Goal: Information Seeking & Learning: Learn about a topic

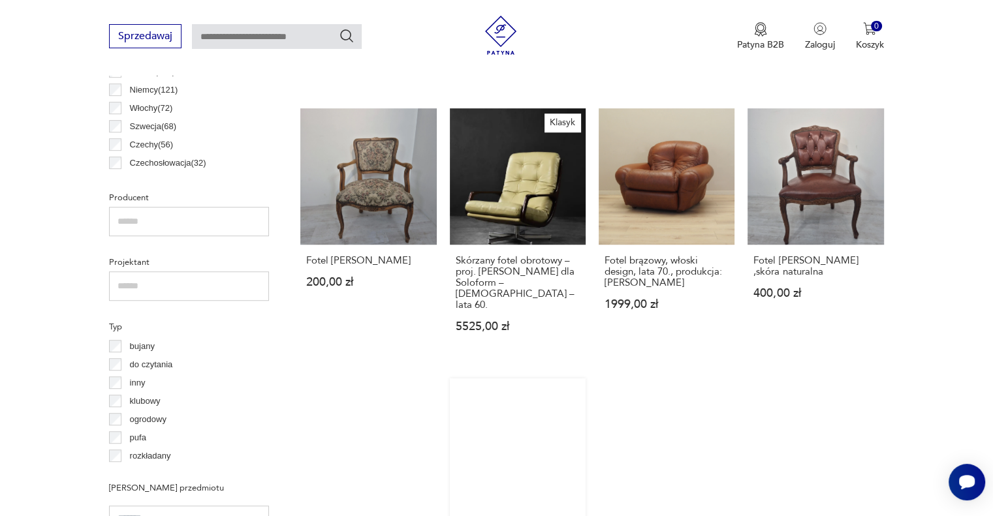
scroll to position [737, 0]
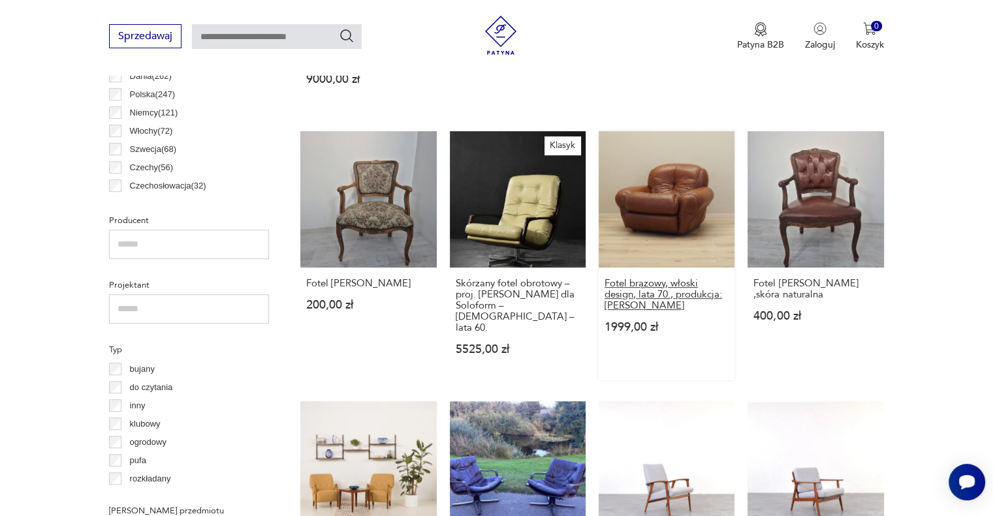
click at [640, 283] on h3 "Fotel brązowy, włoski design, lata 70., produkcja: Włochy" at bounding box center [667, 294] width 124 height 33
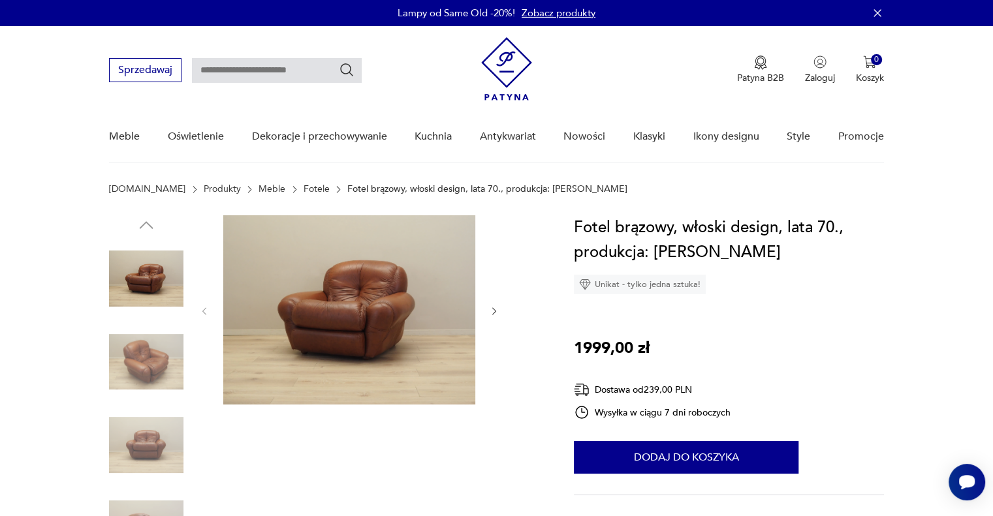
click at [144, 354] on img at bounding box center [146, 362] width 74 height 74
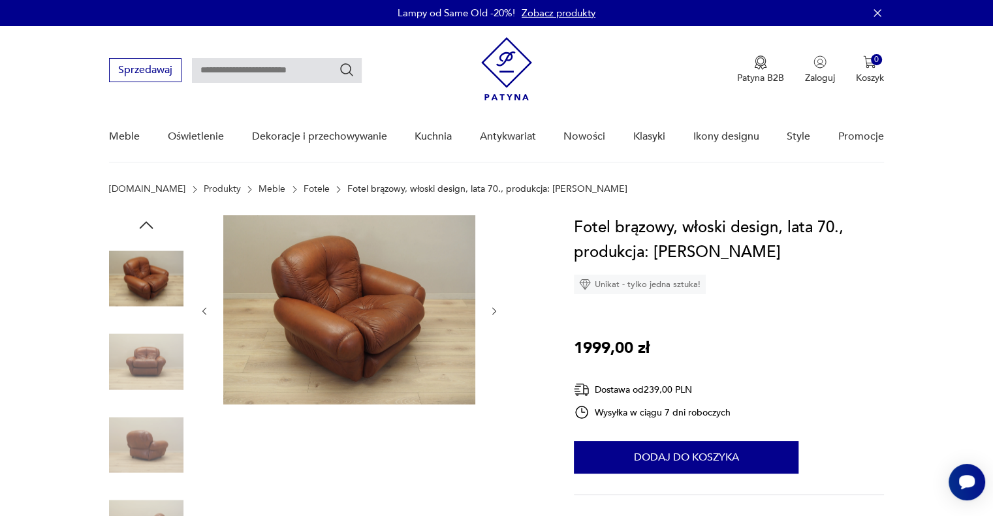
click at [132, 431] on img at bounding box center [146, 445] width 74 height 74
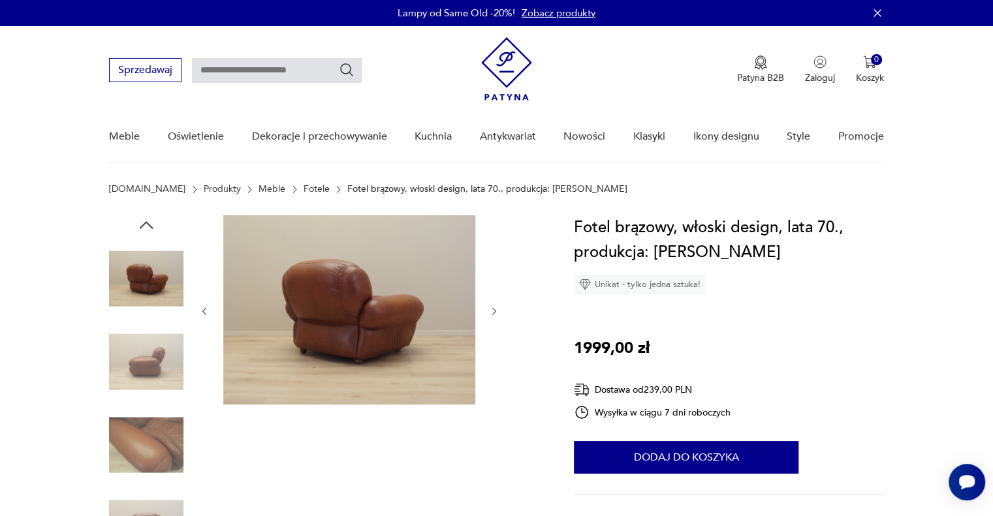
click at [165, 443] on img at bounding box center [146, 445] width 74 height 74
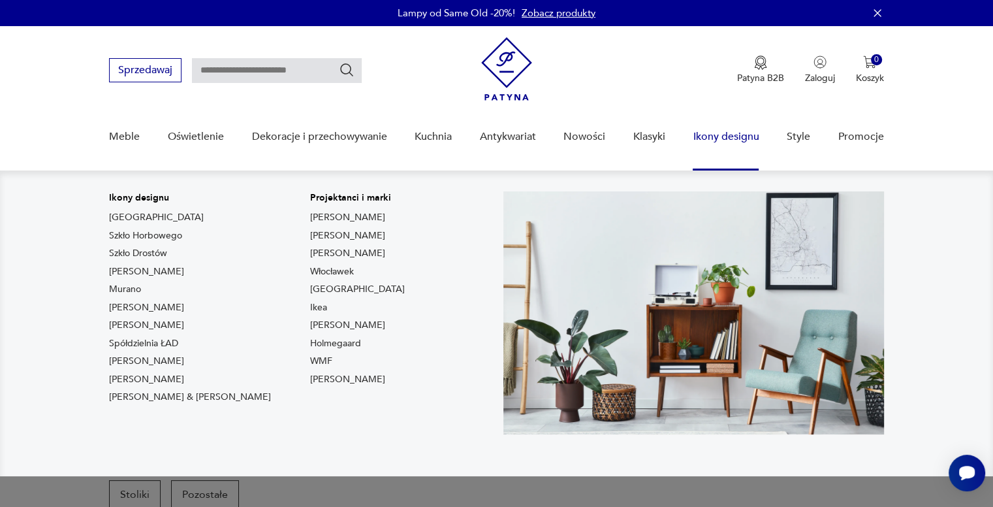
click at [722, 136] on link "Ikony designu" at bounding box center [726, 137] width 66 height 50
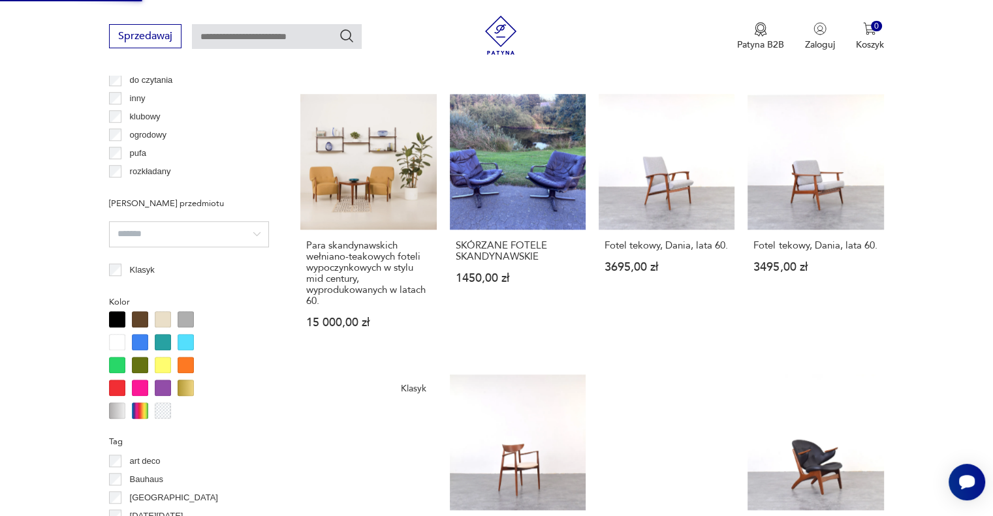
scroll to position [1240, 0]
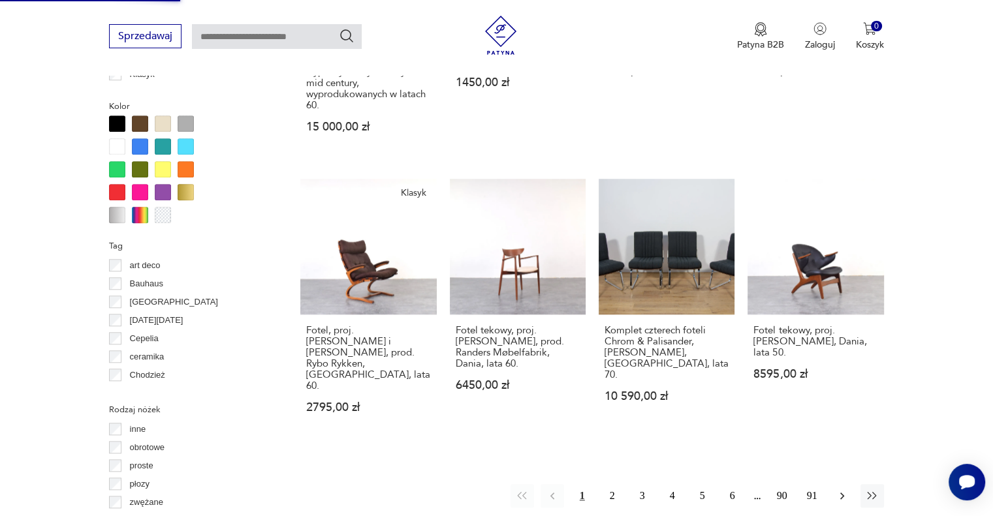
click at [841, 490] on icon "button" at bounding box center [842, 496] width 13 height 13
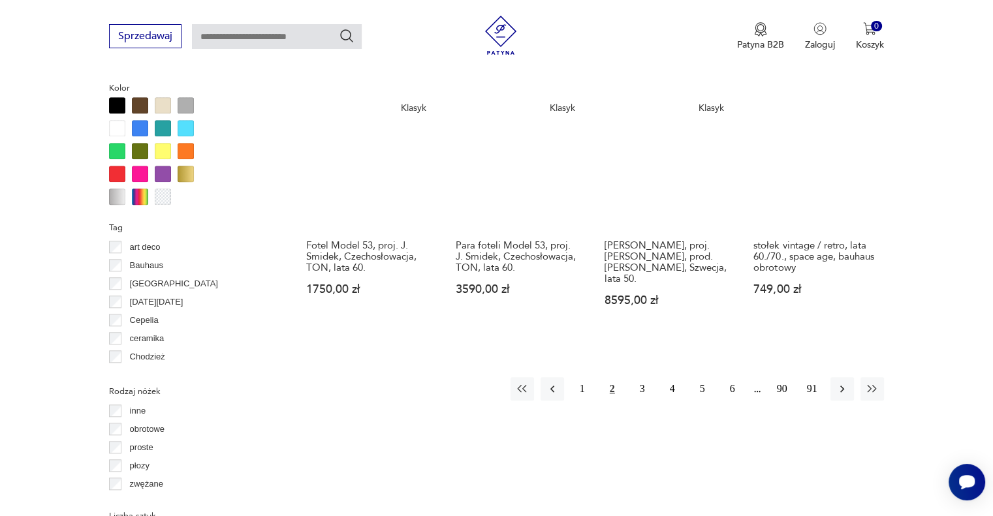
scroll to position [1260, 0]
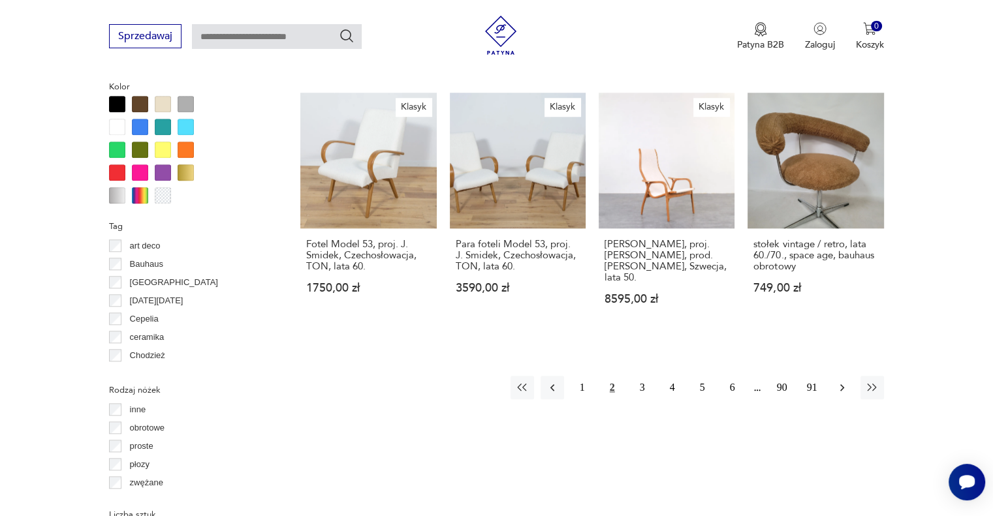
click at [838, 381] on icon "button" at bounding box center [842, 387] width 13 height 13
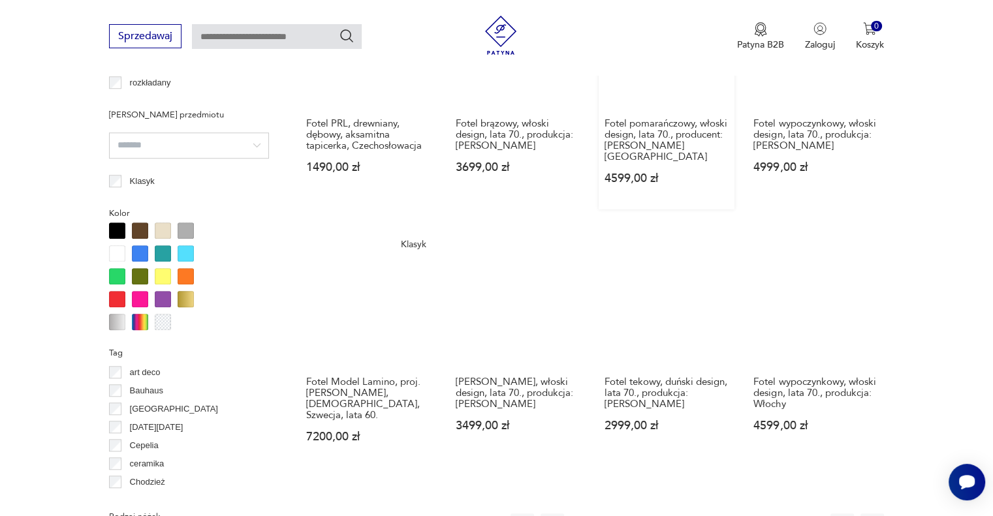
scroll to position [1195, 0]
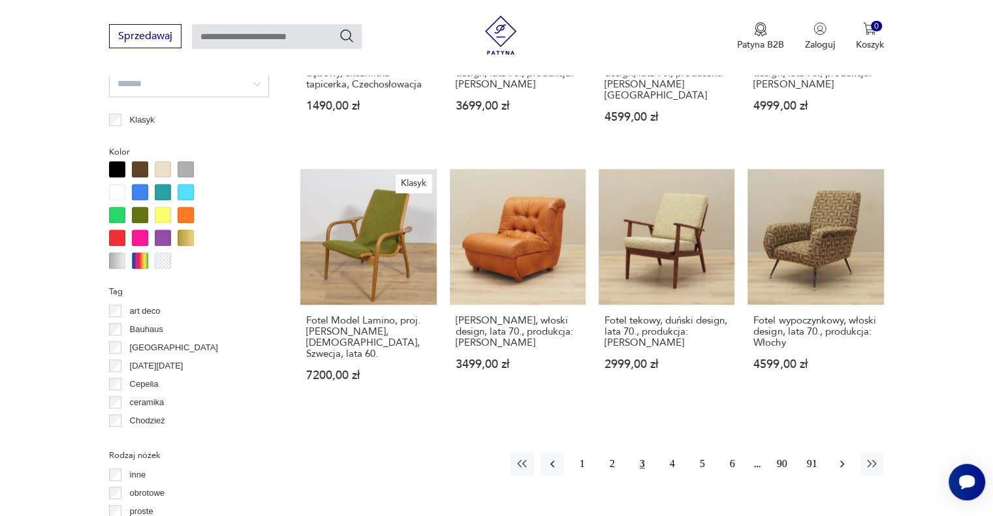
click at [844, 458] on icon "button" at bounding box center [842, 464] width 13 height 13
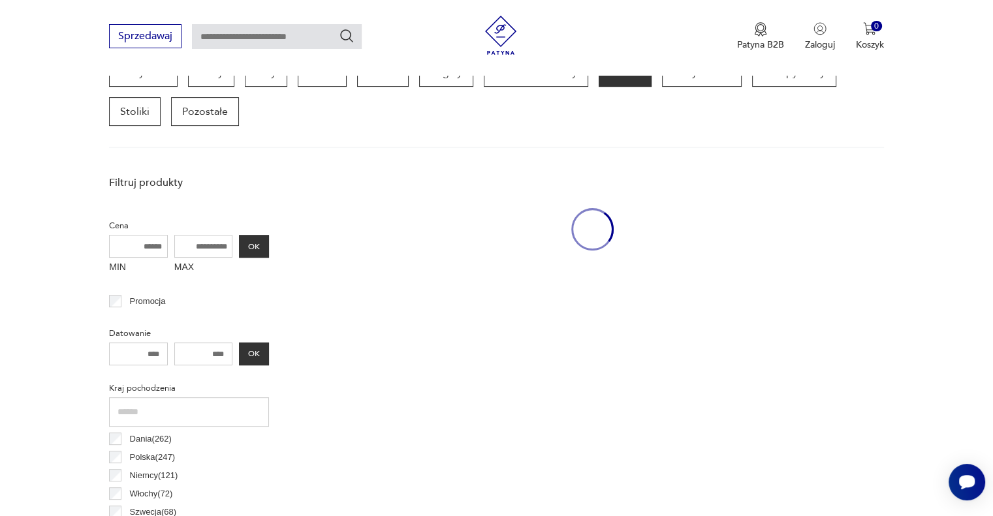
scroll to position [346, 0]
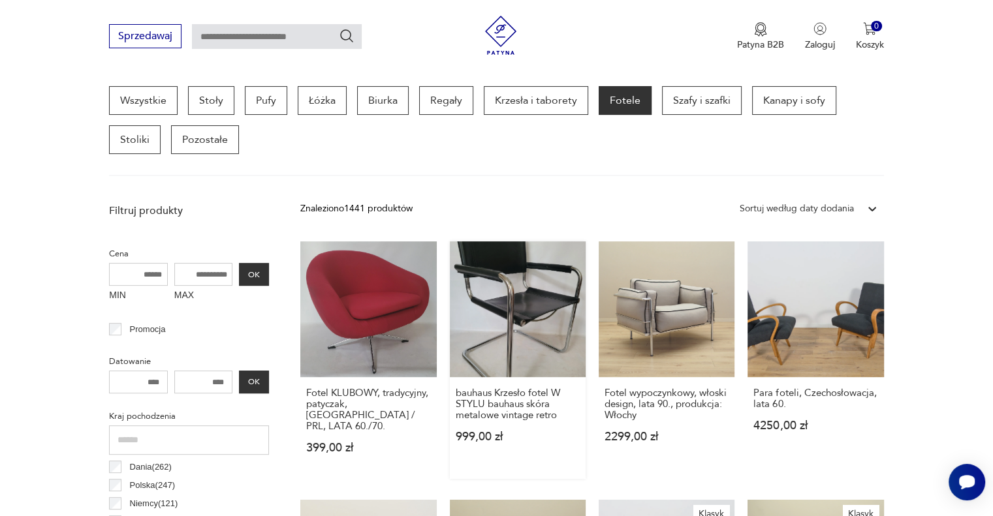
click at [522, 352] on link "bauhaus Krzesło fotel W STYLU bauhaus skóra metalowe vintage retro 999,00 zł" at bounding box center [518, 361] width 136 height 238
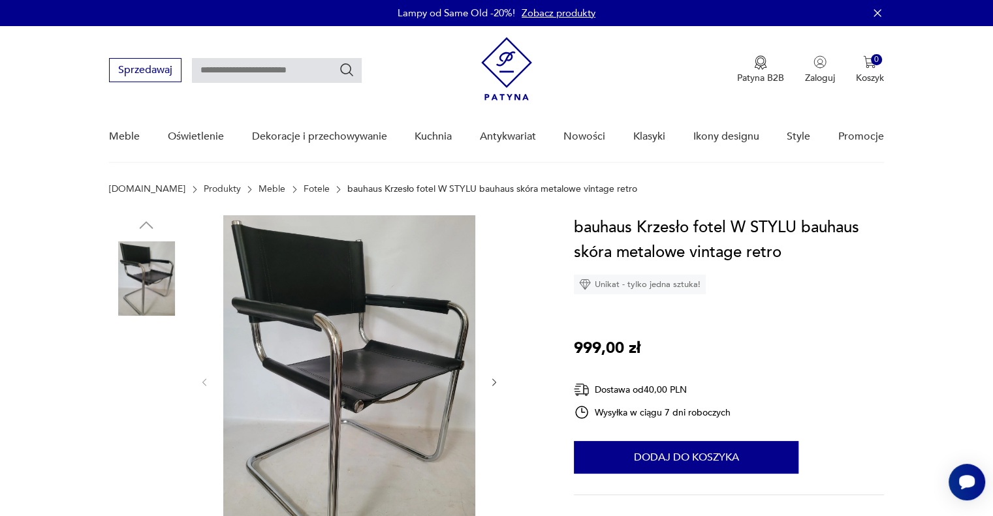
scroll to position [65, 0]
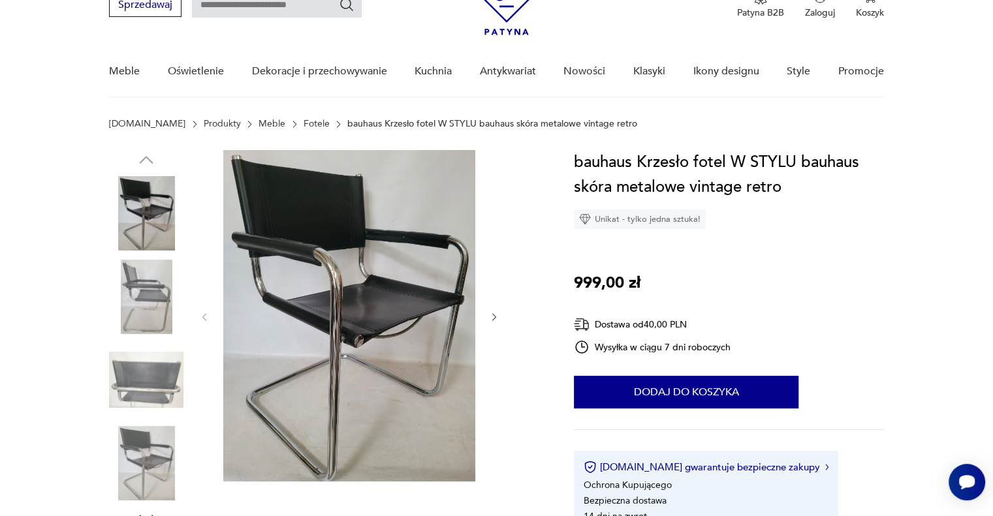
click at [138, 289] on img at bounding box center [146, 297] width 74 height 74
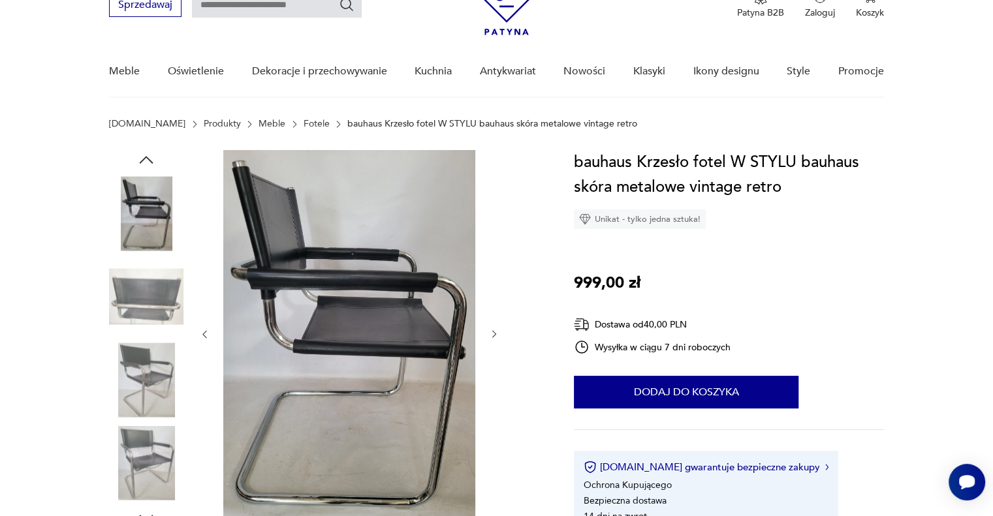
click at [141, 380] on img at bounding box center [146, 380] width 74 height 74
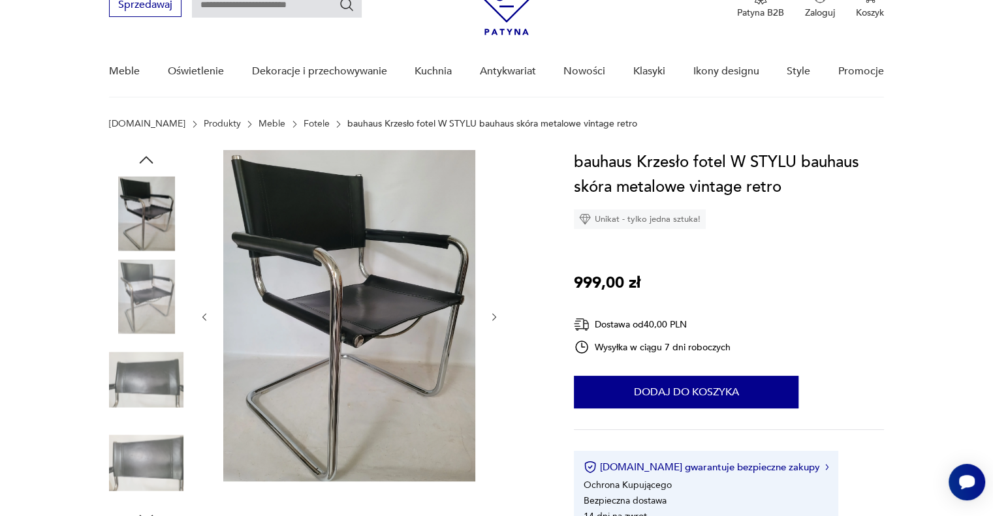
click at [127, 393] on img at bounding box center [146, 380] width 74 height 74
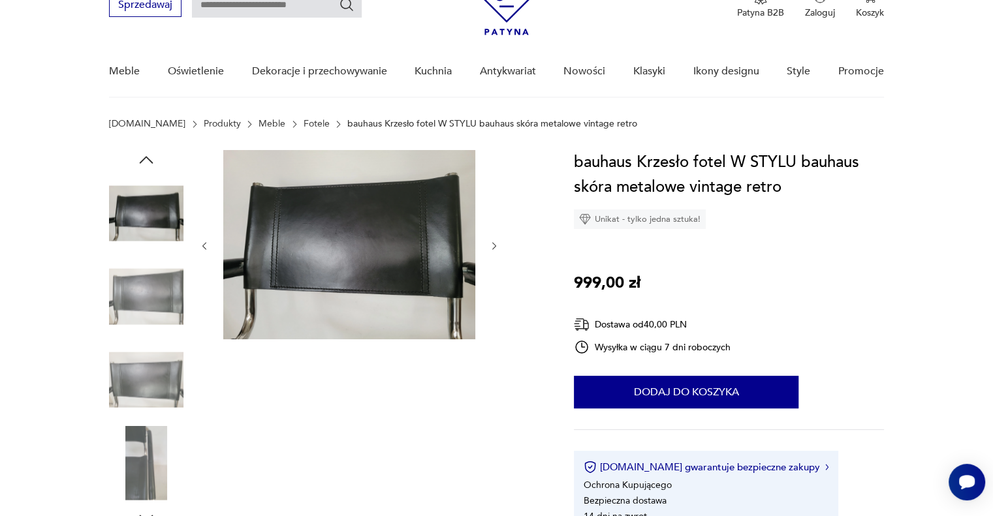
click at [150, 382] on img at bounding box center [146, 380] width 74 height 74
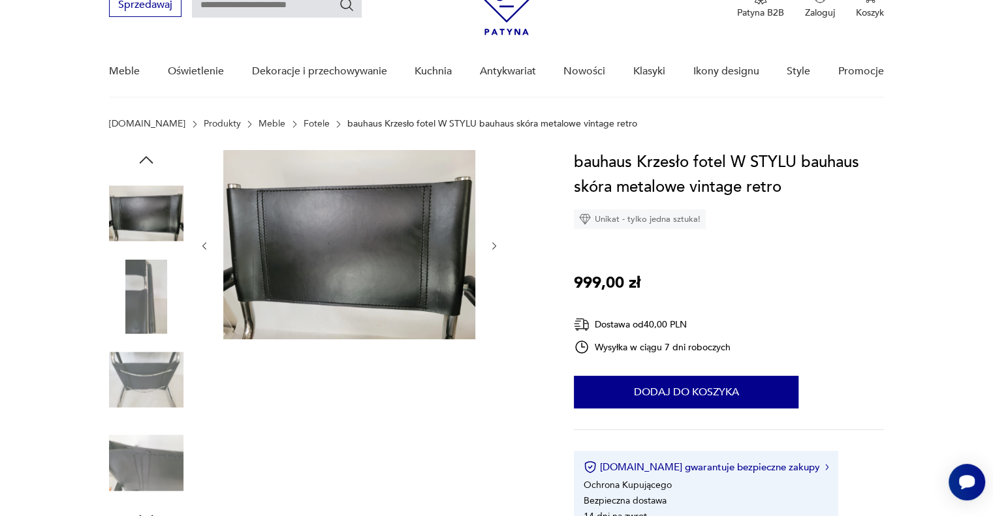
click at [149, 381] on img at bounding box center [146, 380] width 74 height 74
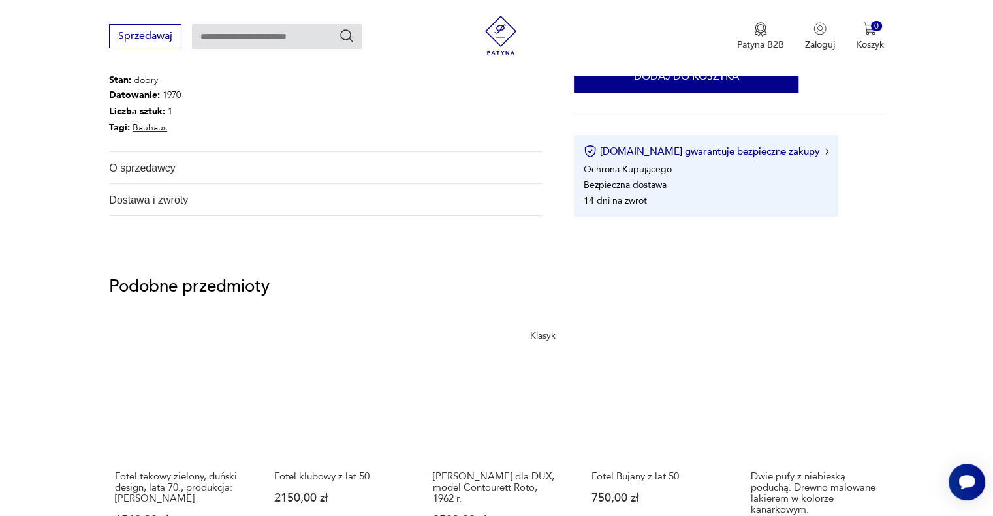
scroll to position [653, 0]
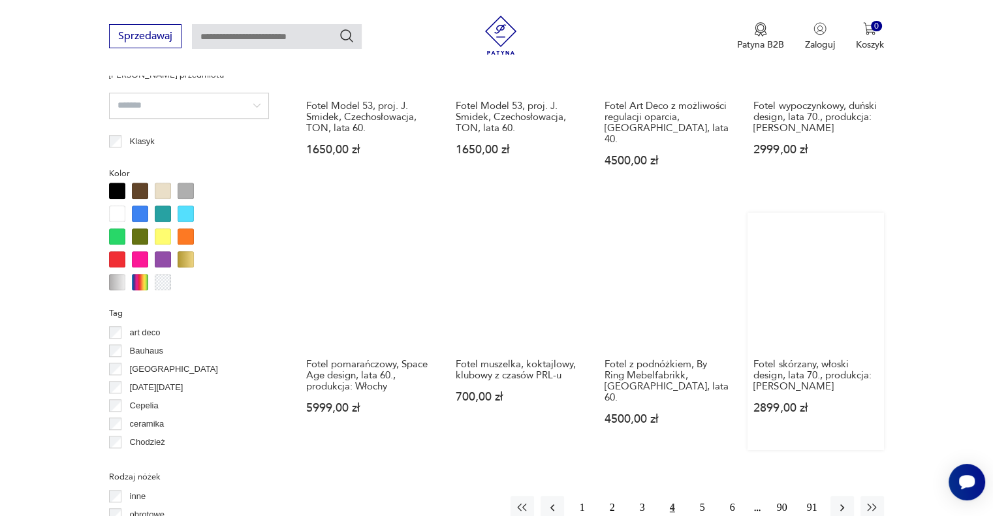
scroll to position [1260, 0]
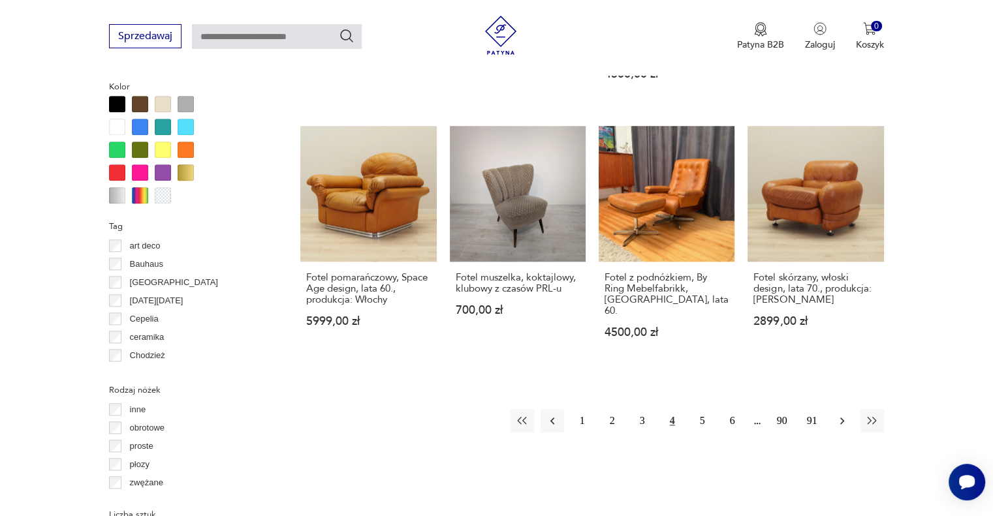
click at [841, 415] on icon "button" at bounding box center [842, 421] width 13 height 13
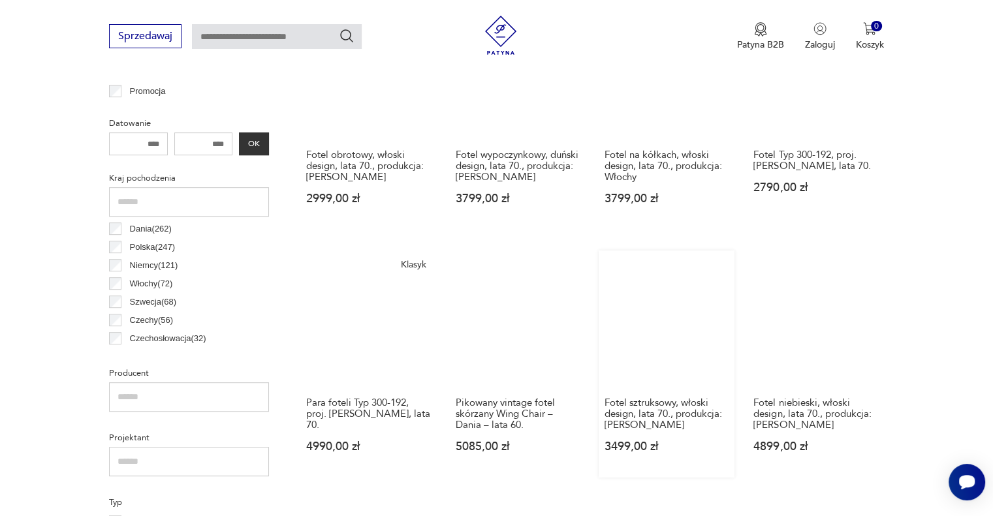
scroll to position [607, 0]
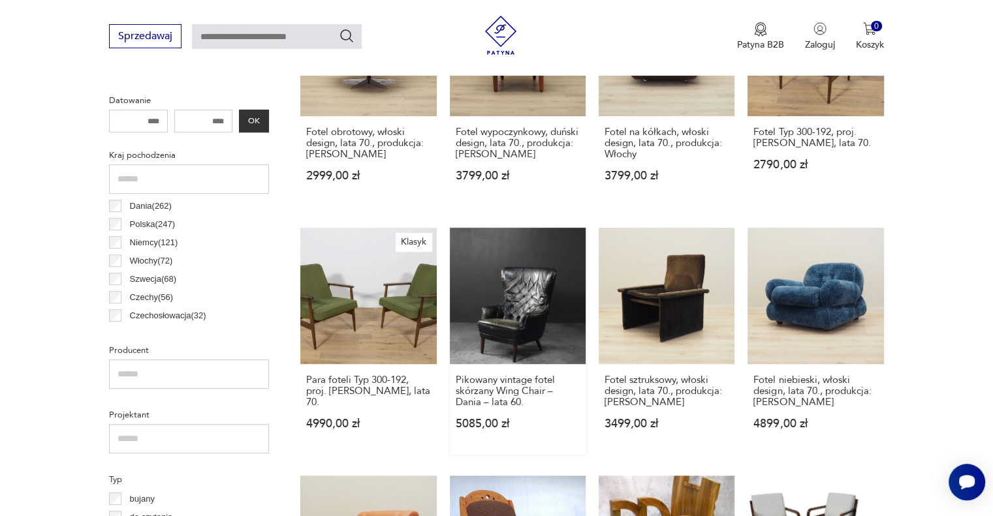
click at [493, 313] on link "Pikowany vintage fotel skórzany Wing Chair – Dania – lata 60. 5085,00 zł" at bounding box center [518, 341] width 136 height 227
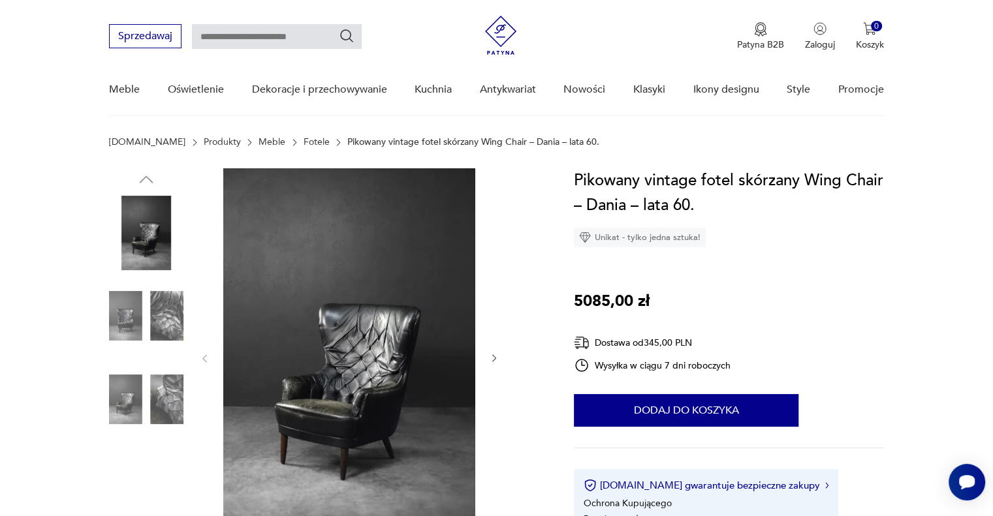
scroll to position [131, 0]
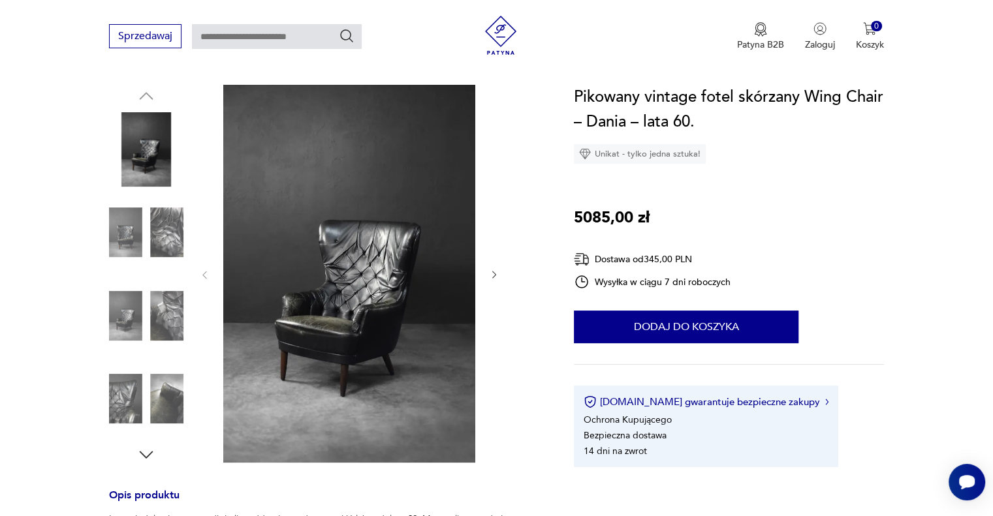
click at [497, 278] on icon "button" at bounding box center [494, 275] width 11 height 11
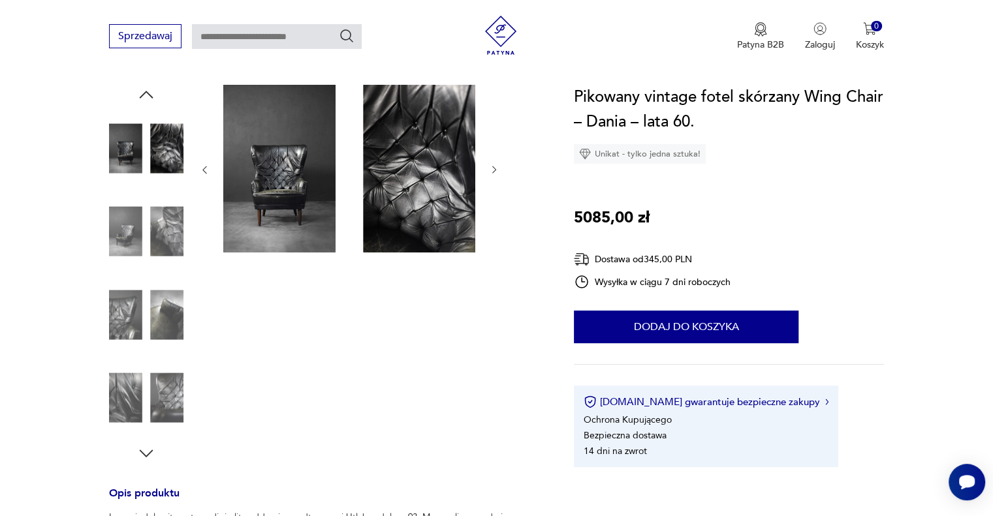
click at [497, 278] on div at bounding box center [349, 274] width 300 height 379
click at [495, 272] on div at bounding box center [349, 274] width 300 height 379
click at [160, 222] on img at bounding box center [146, 232] width 74 height 74
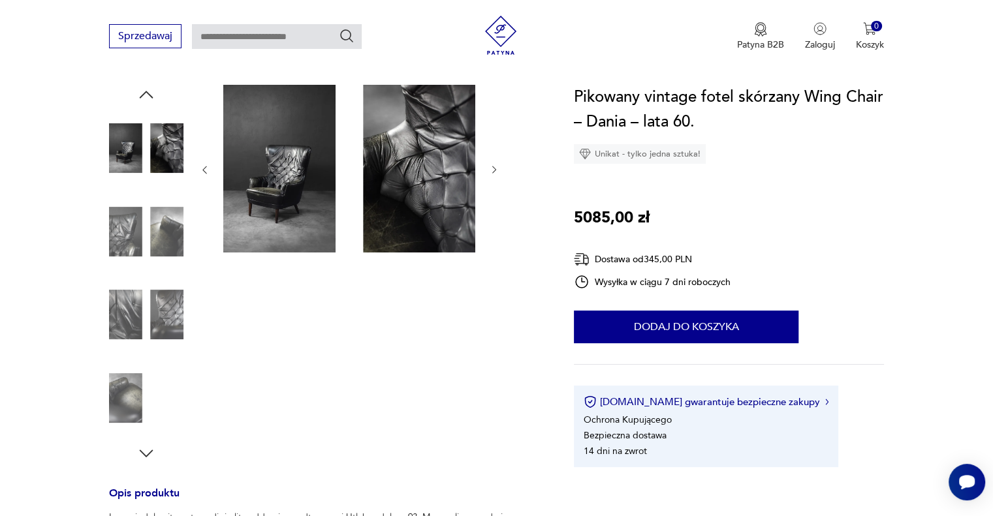
click at [160, 222] on img at bounding box center [146, 232] width 74 height 74
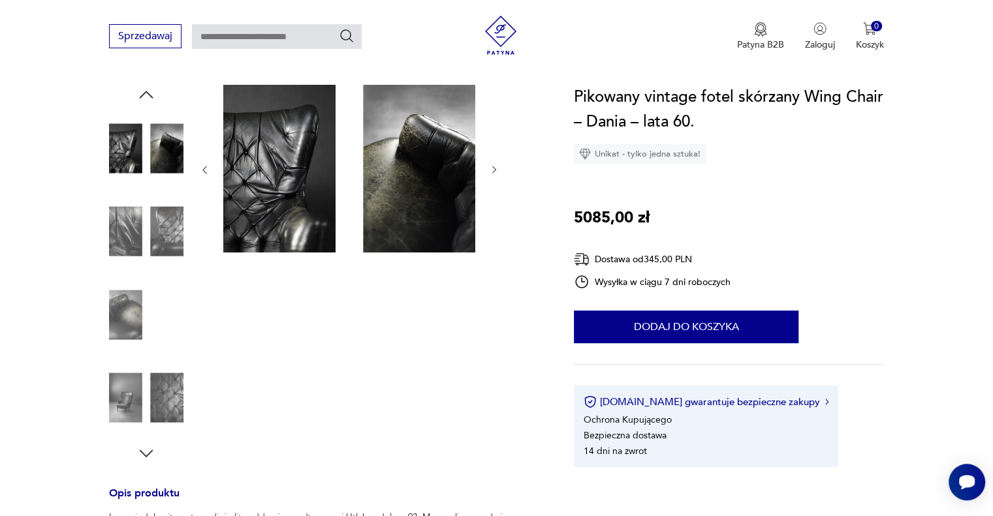
click at [160, 222] on img at bounding box center [146, 232] width 74 height 74
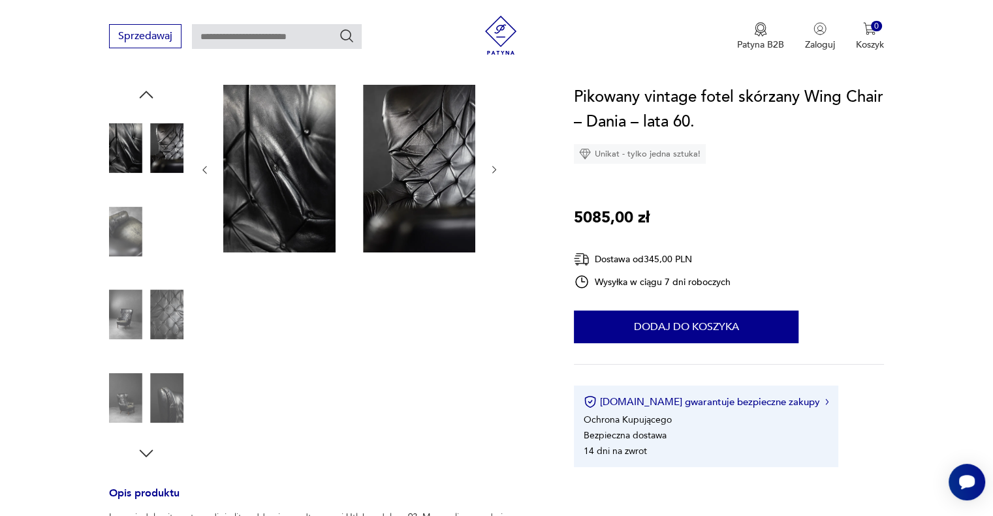
click at [164, 303] on img at bounding box center [146, 314] width 74 height 74
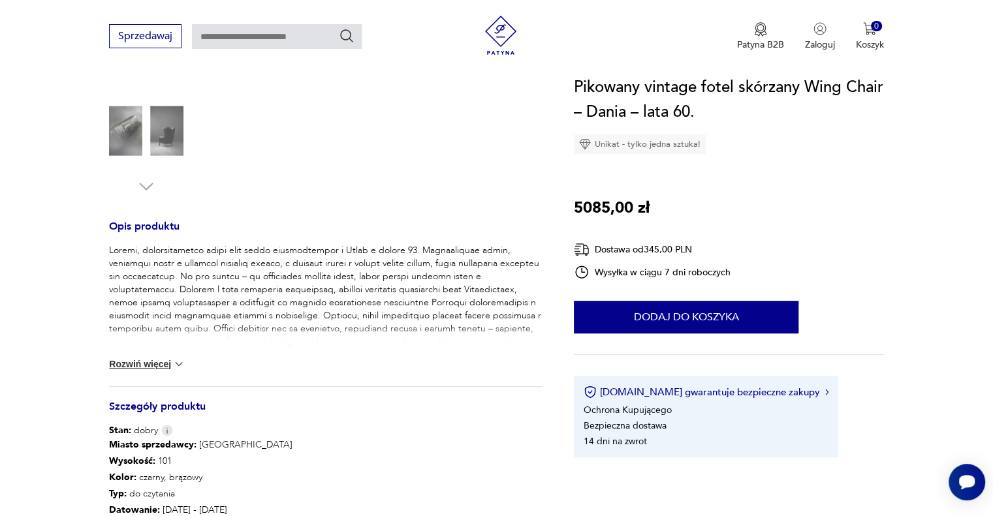
scroll to position [457, 0]
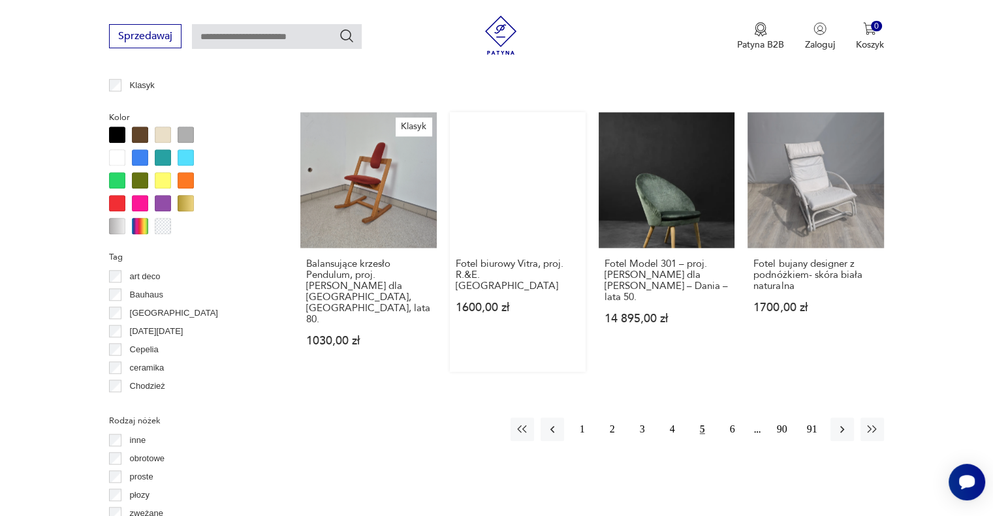
scroll to position [1391, 0]
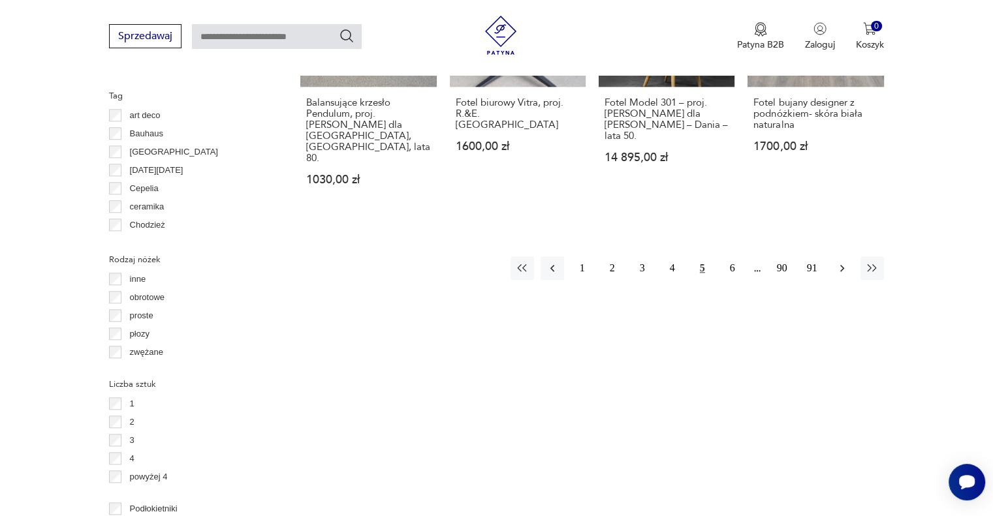
click at [840, 262] on icon "button" at bounding box center [842, 268] width 13 height 13
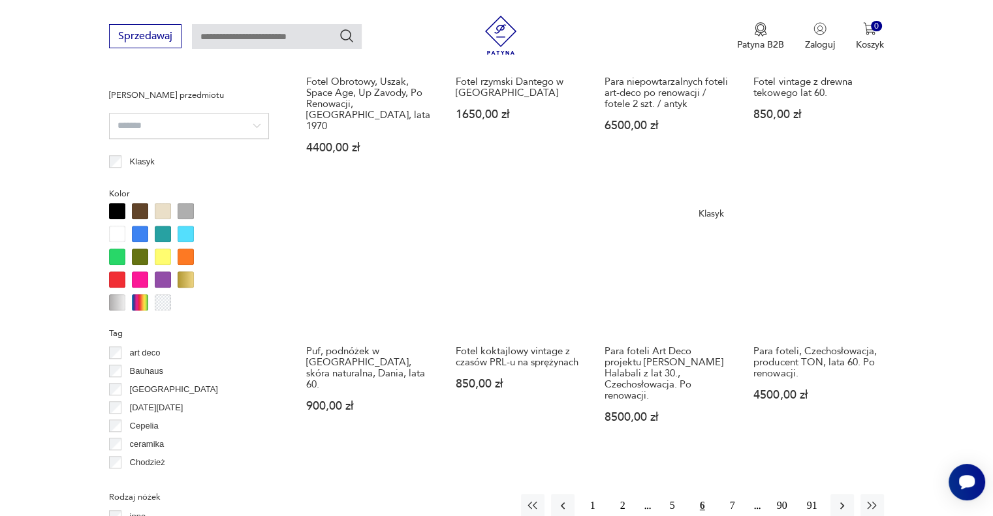
scroll to position [1325, 0]
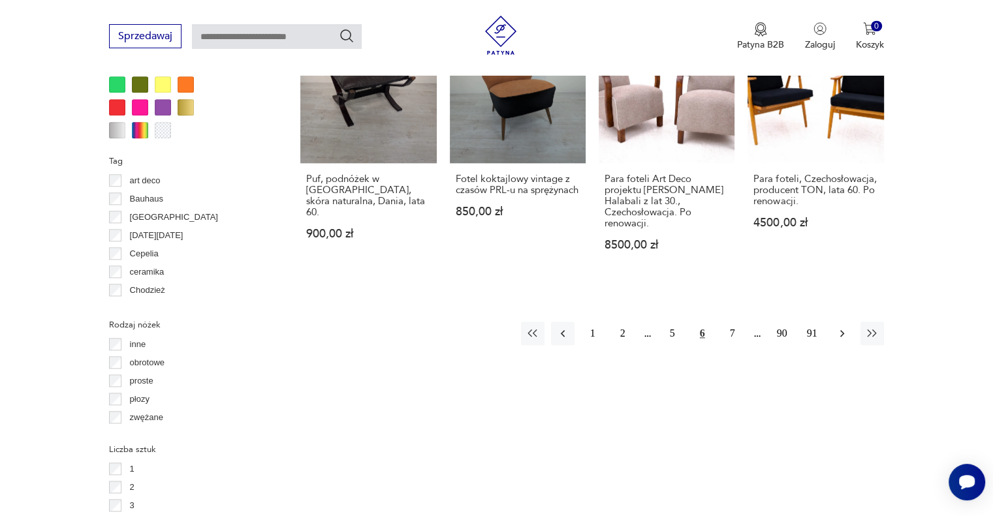
click at [838, 327] on icon "button" at bounding box center [842, 333] width 13 height 13
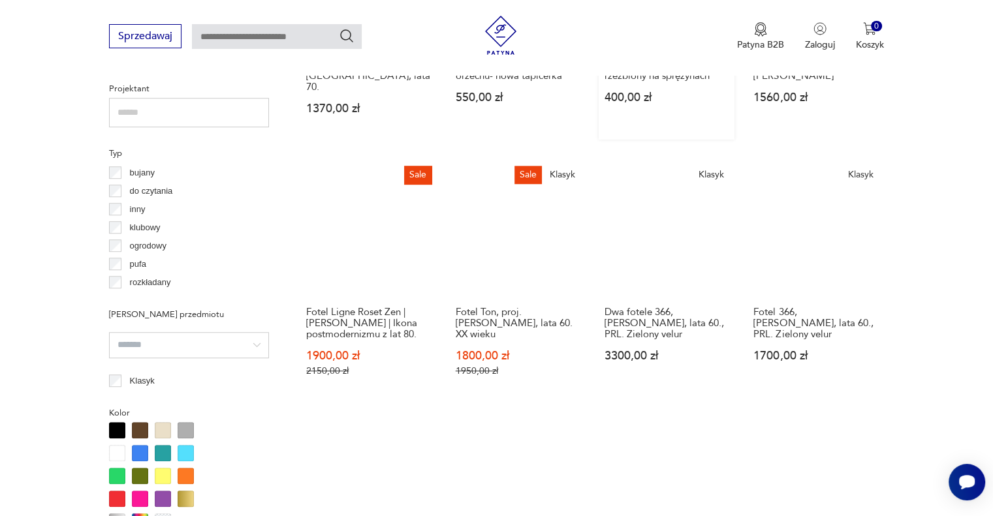
scroll to position [1195, 0]
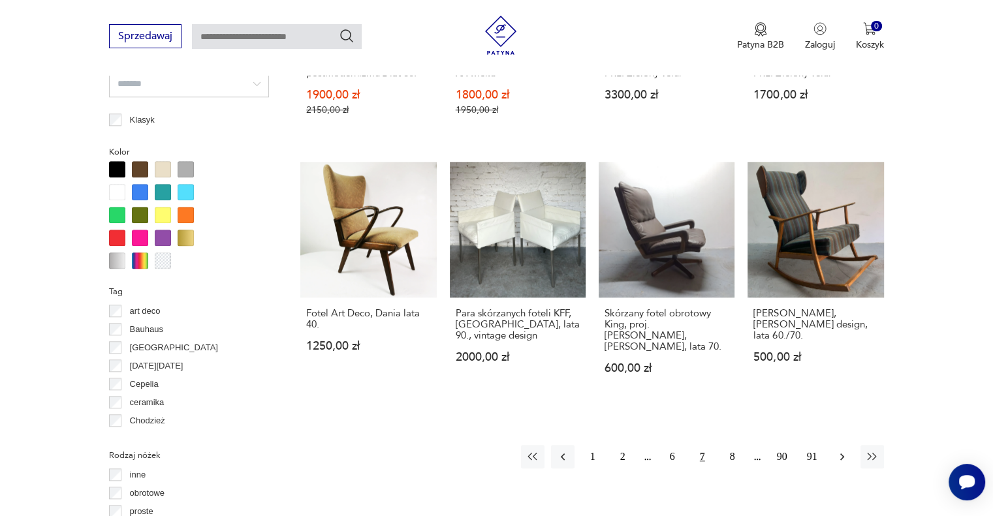
click at [844, 450] on icon "button" at bounding box center [842, 456] width 13 height 13
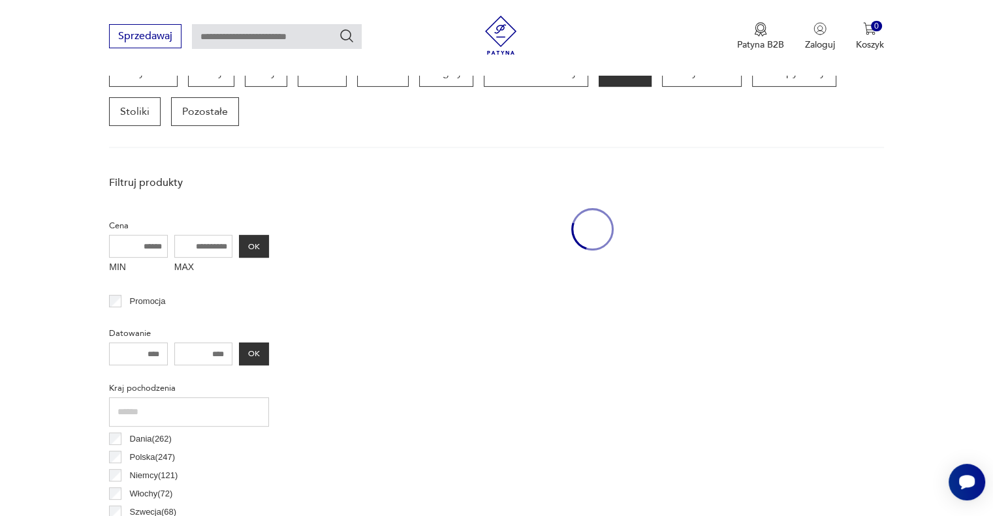
scroll to position [346, 0]
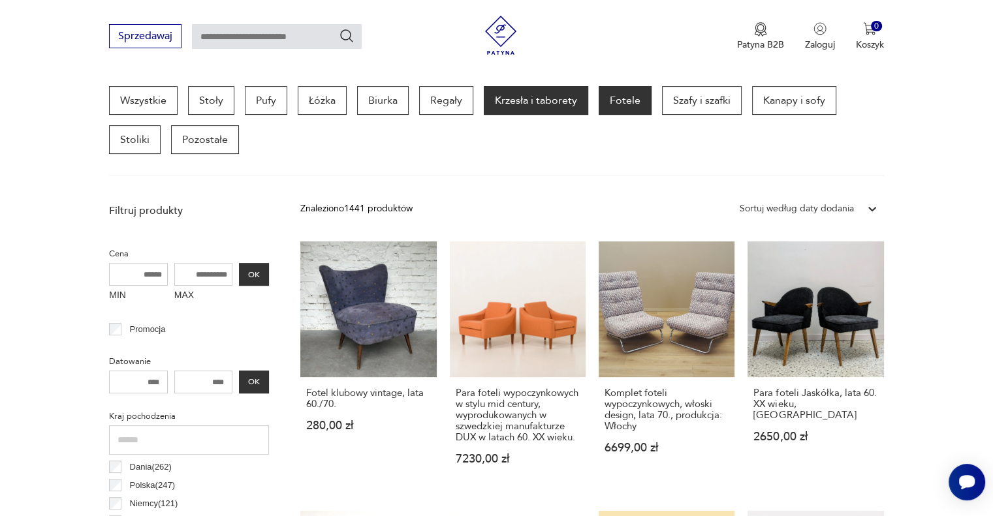
click at [494, 92] on p "Krzesła i taborety" at bounding box center [536, 100] width 104 height 29
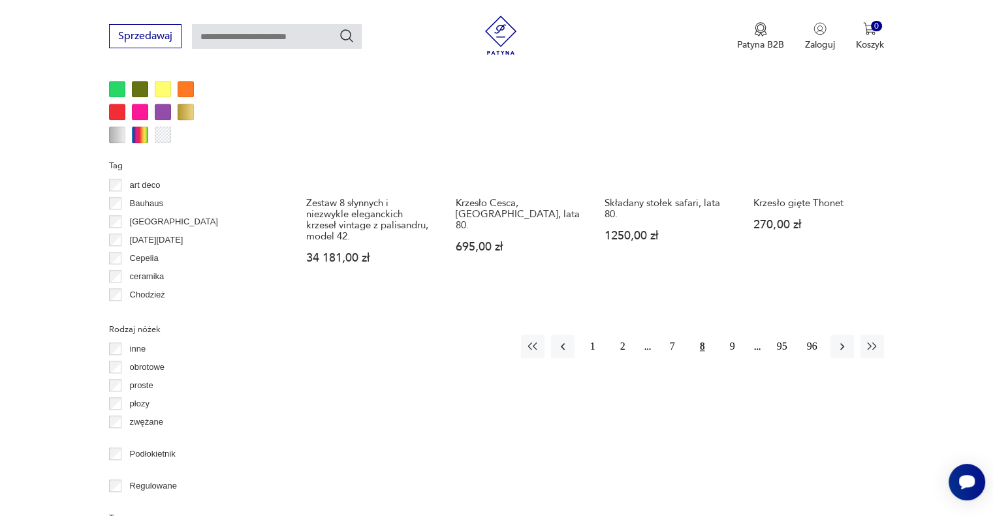
scroll to position [1325, 0]
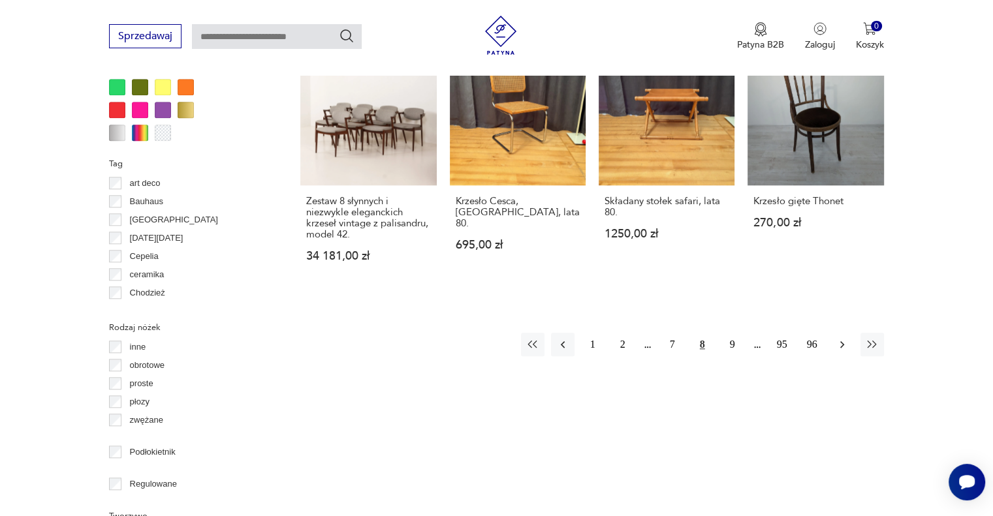
click at [840, 338] on icon "button" at bounding box center [842, 344] width 13 height 13
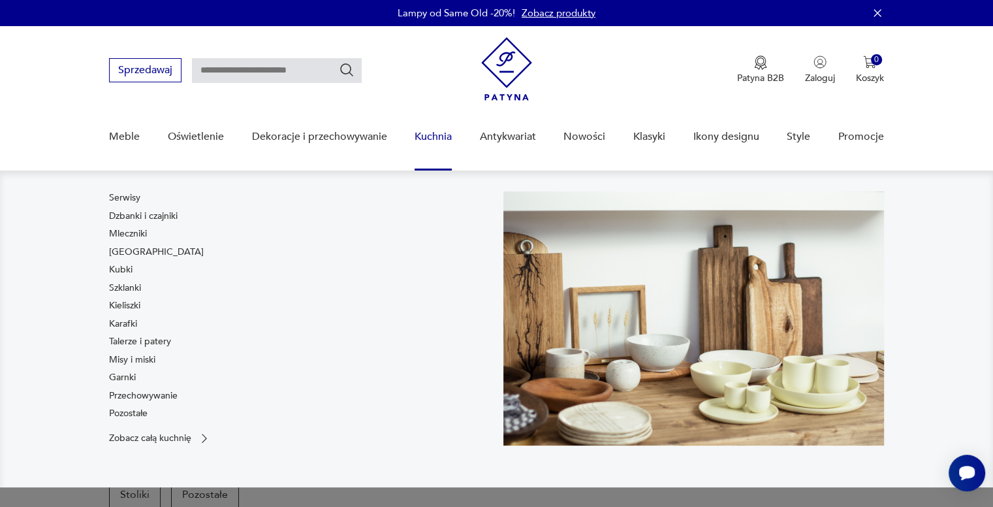
click at [439, 134] on link "Kuchnia" at bounding box center [433, 137] width 37 height 50
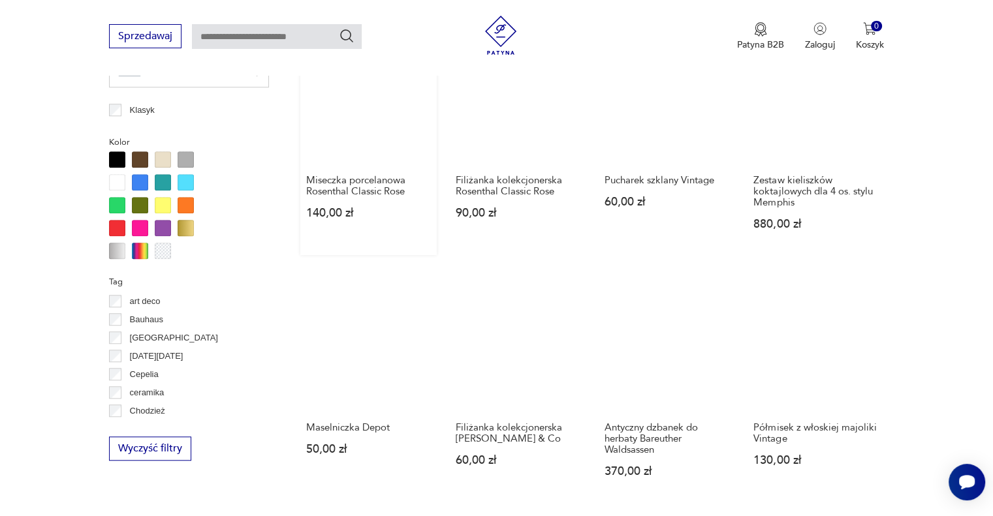
scroll to position [1304, 0]
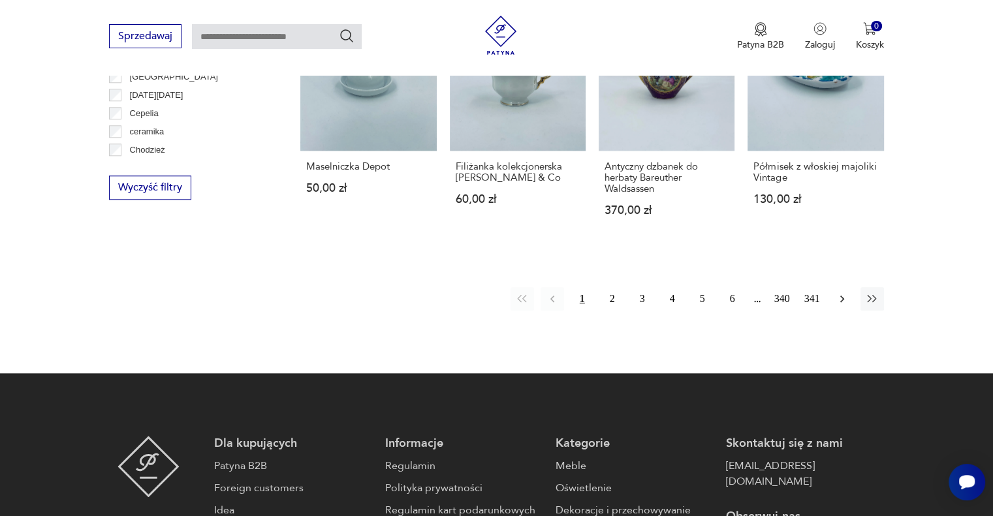
click at [841, 298] on icon "button" at bounding box center [842, 298] width 13 height 13
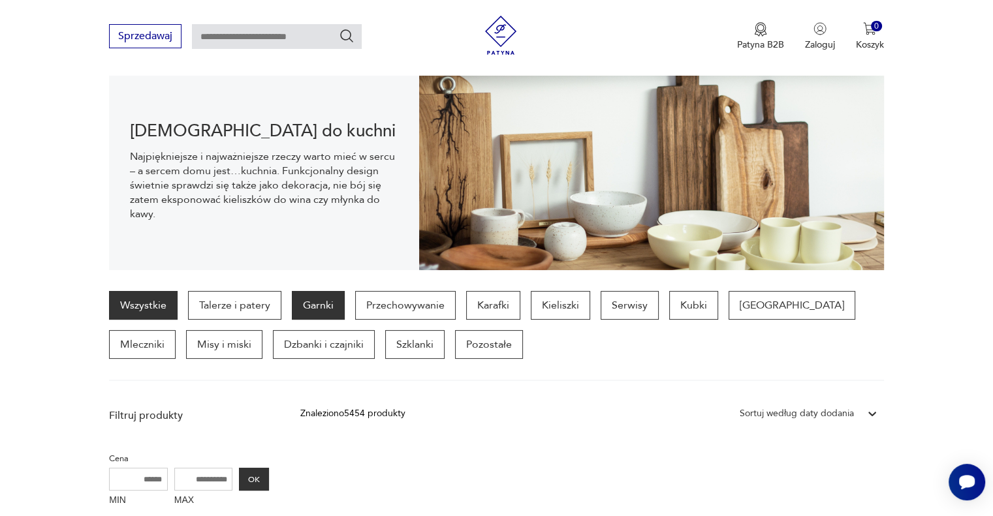
scroll to position [85, 0]
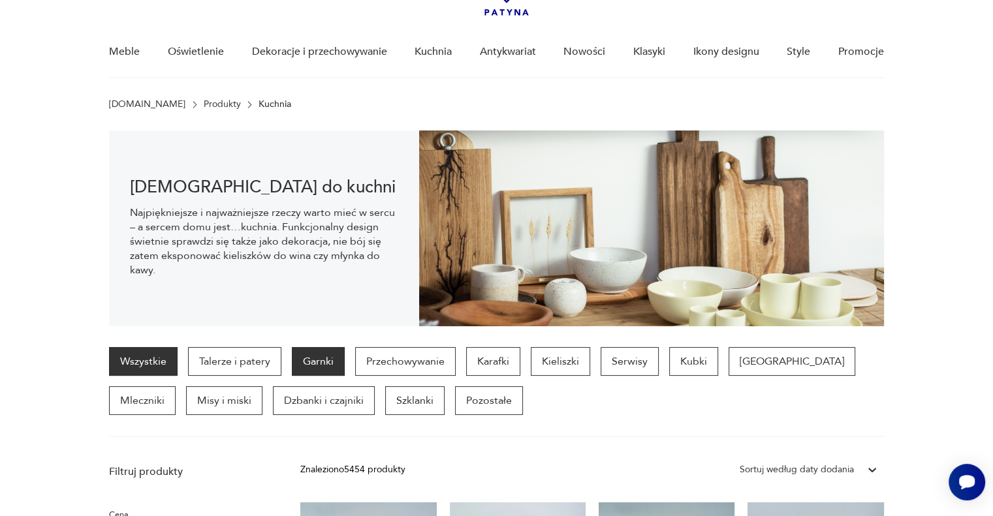
click at [313, 362] on p "Garnki" at bounding box center [318, 361] width 53 height 29
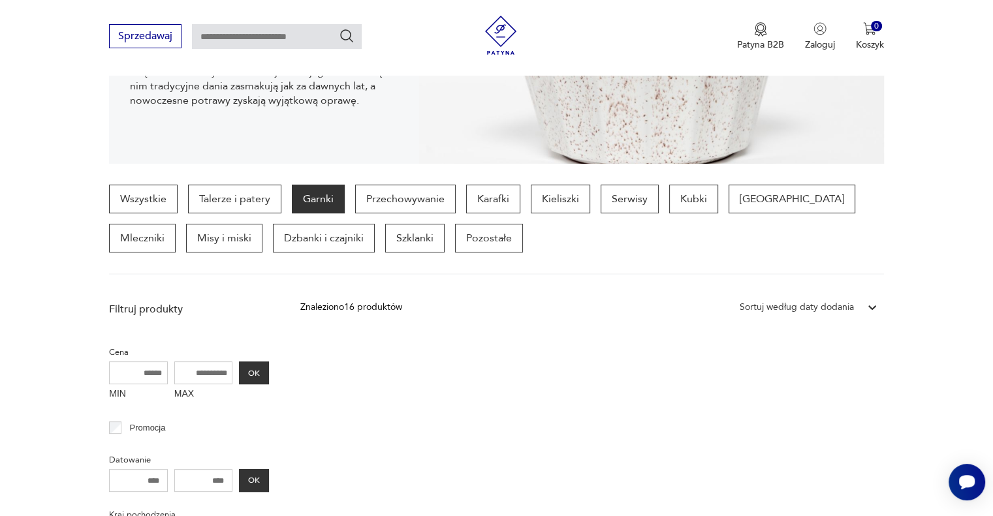
scroll to position [215, 0]
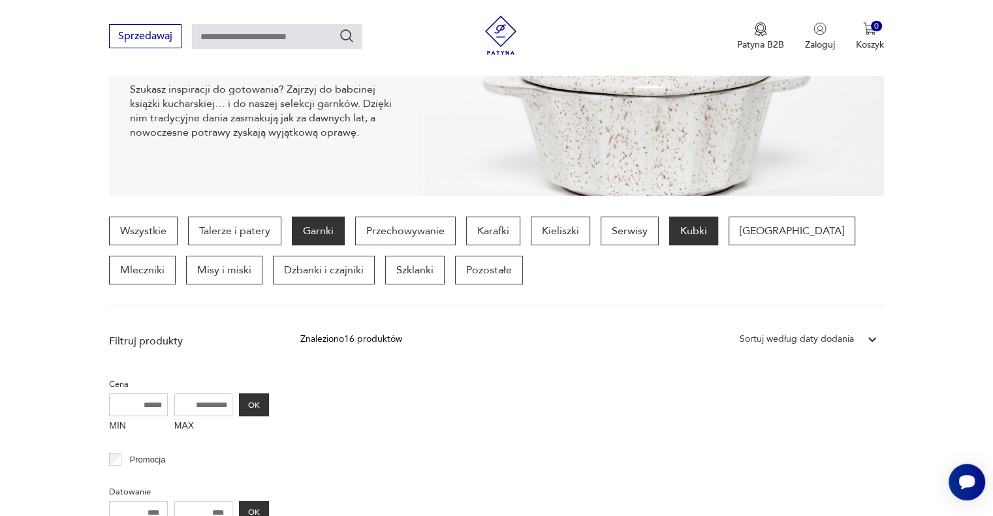
click at [698, 234] on p "Kubki" at bounding box center [693, 231] width 49 height 29
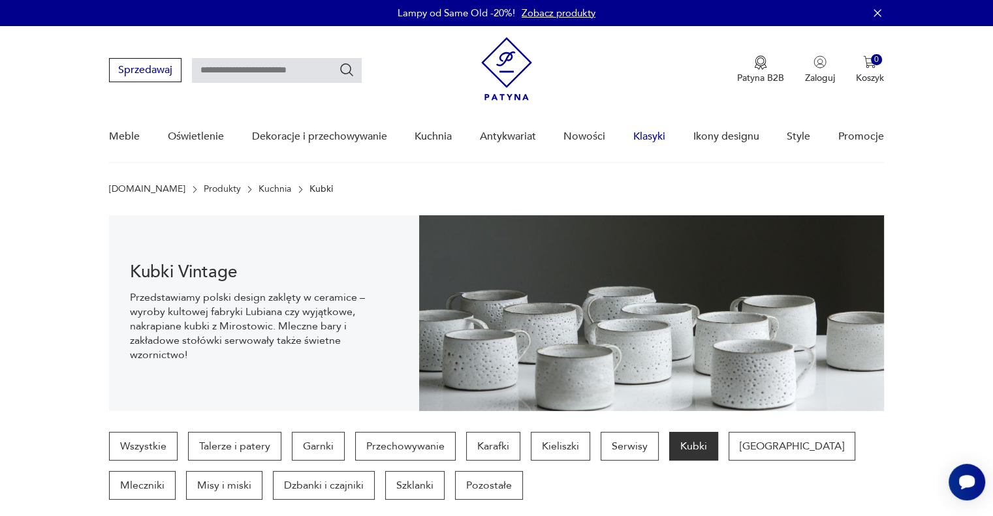
click at [650, 139] on link "Klasyki" at bounding box center [649, 137] width 32 height 50
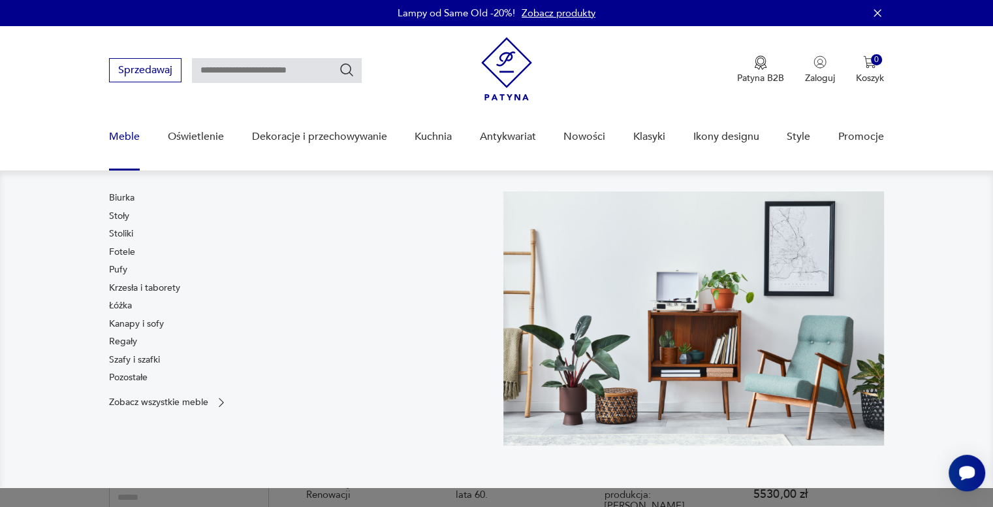
click at [131, 136] on link "Meble" at bounding box center [124, 137] width 31 height 50
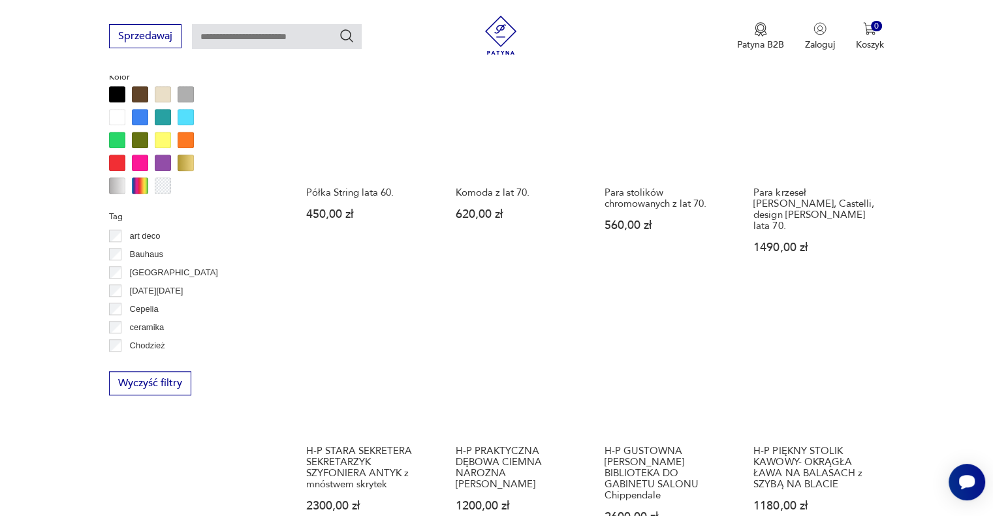
scroll to position [1239, 0]
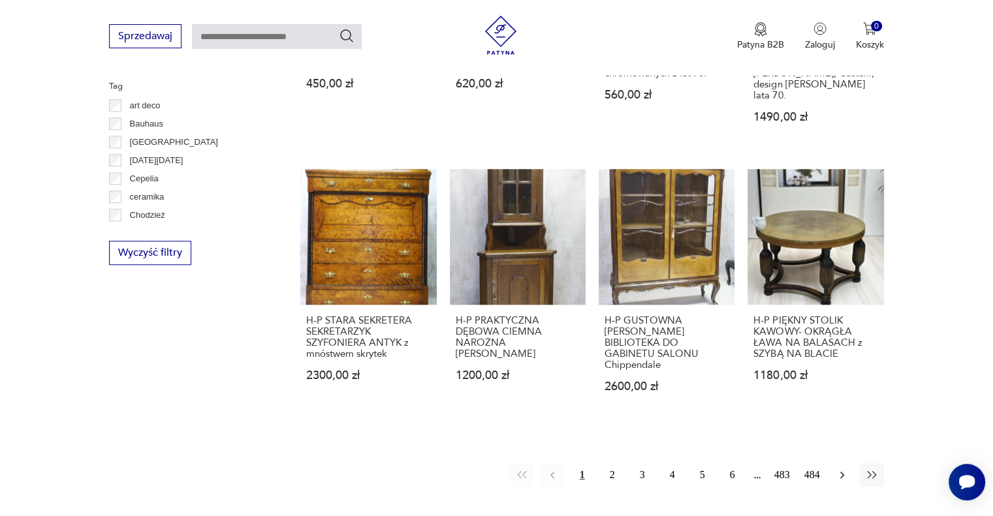
click at [849, 464] on button "button" at bounding box center [842, 476] width 24 height 24
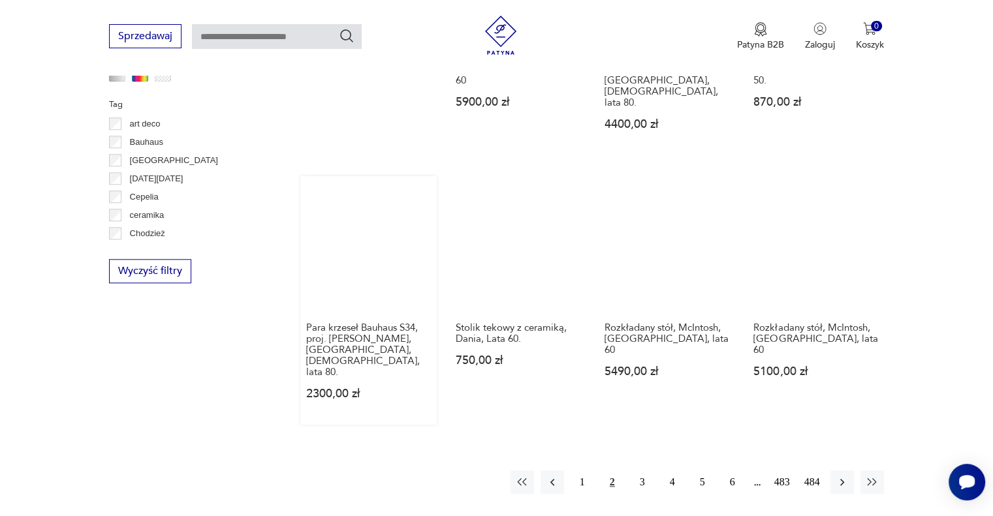
scroll to position [1260, 0]
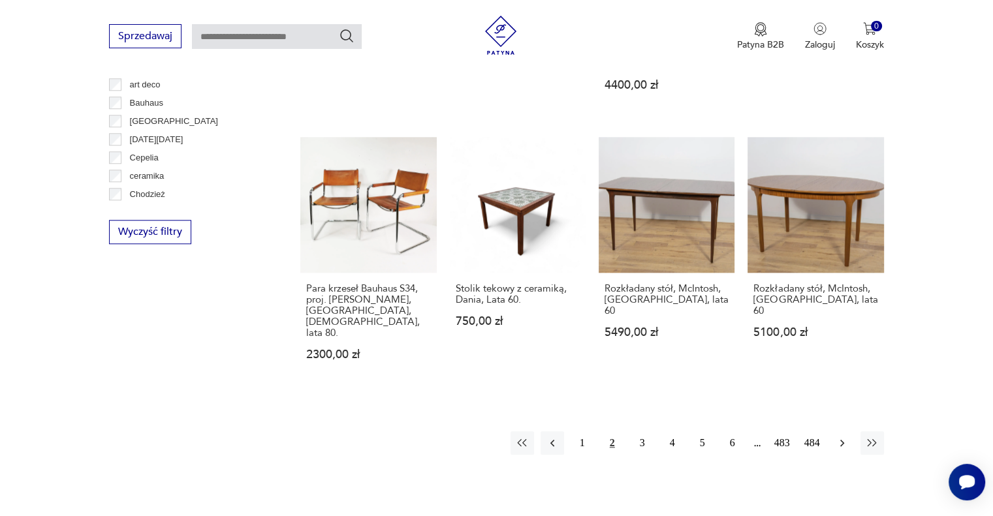
click at [846, 437] on icon "button" at bounding box center [842, 443] width 13 height 13
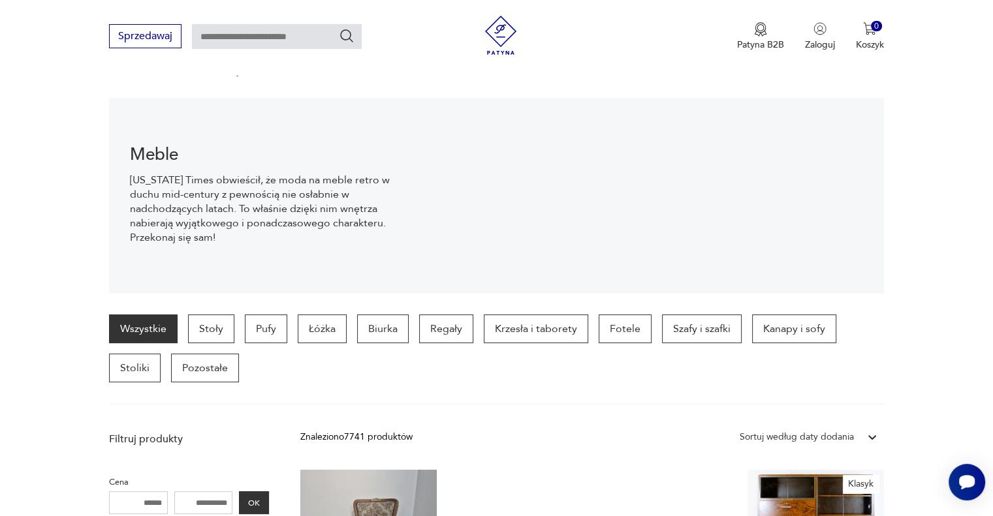
scroll to position [85, 0]
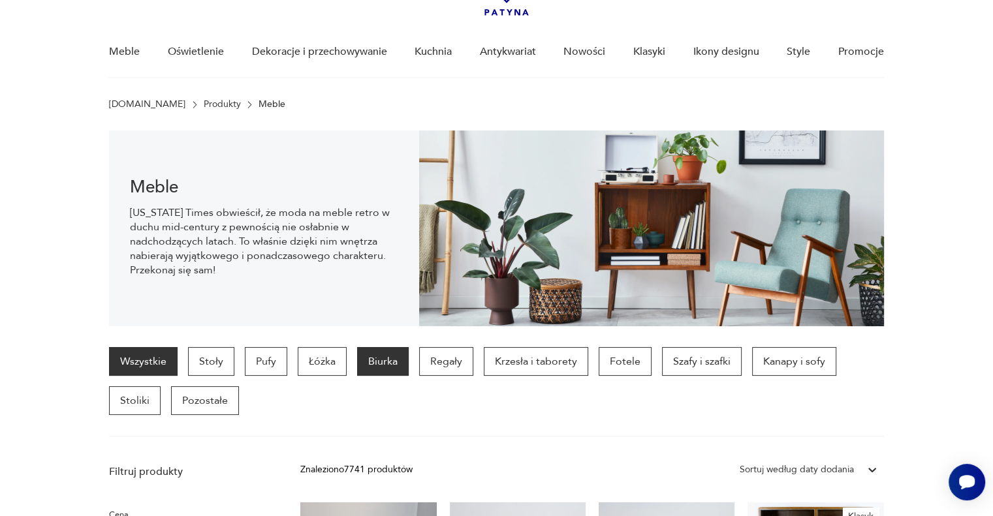
click at [394, 359] on p "Biurka" at bounding box center [383, 361] width 52 height 29
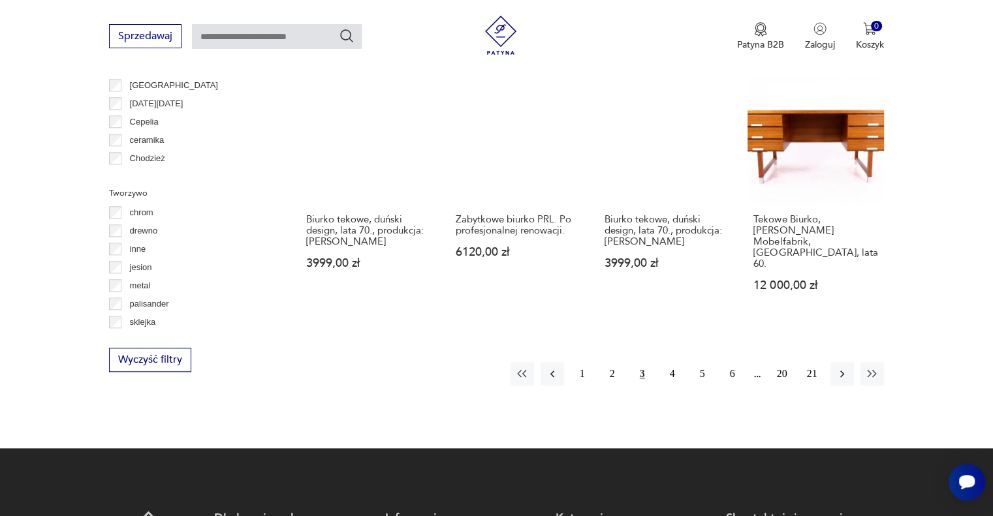
scroll to position [1325, 0]
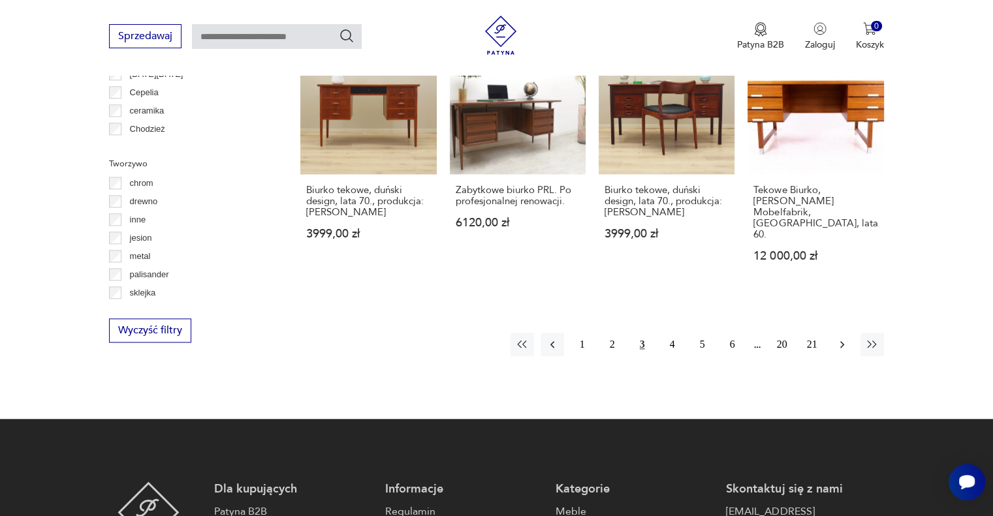
click at [843, 338] on icon "button" at bounding box center [842, 344] width 13 height 13
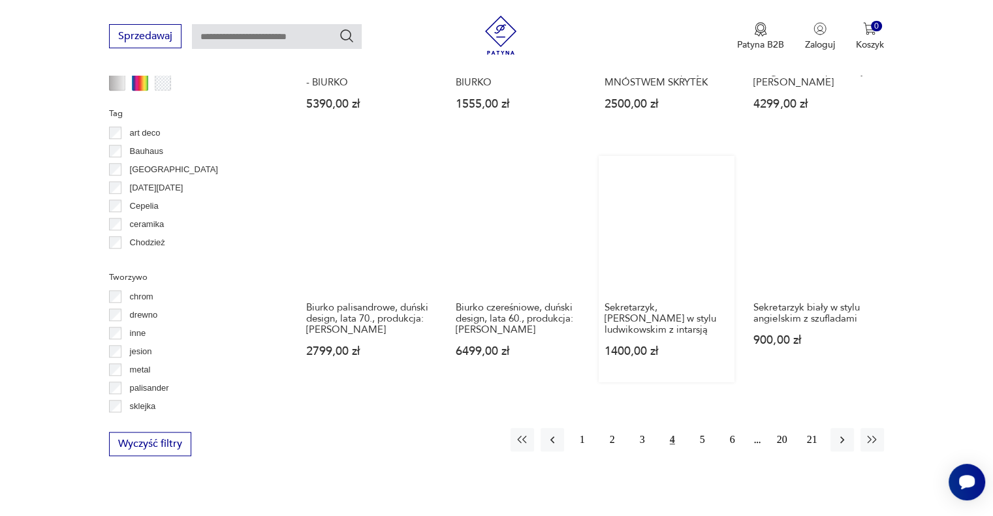
scroll to position [1456, 0]
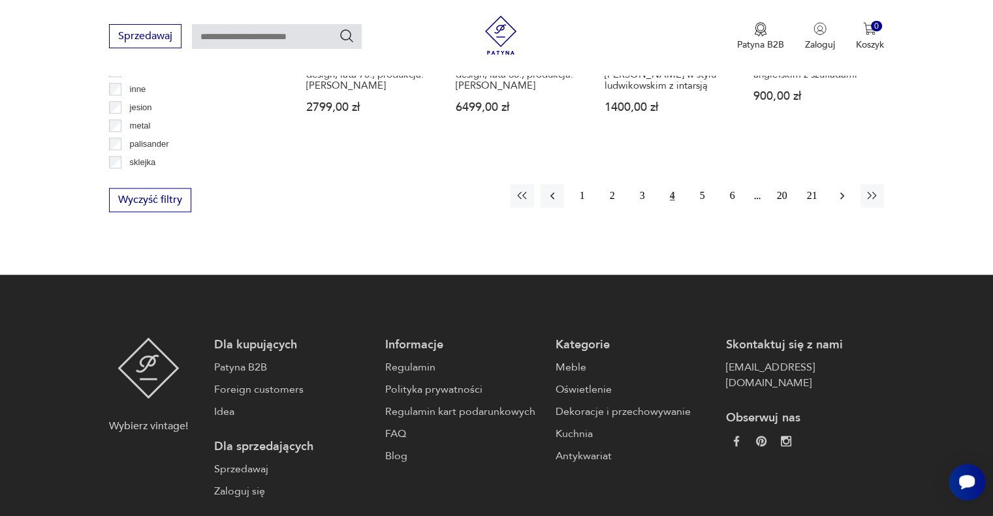
click at [841, 196] on icon "button" at bounding box center [842, 196] width 4 height 7
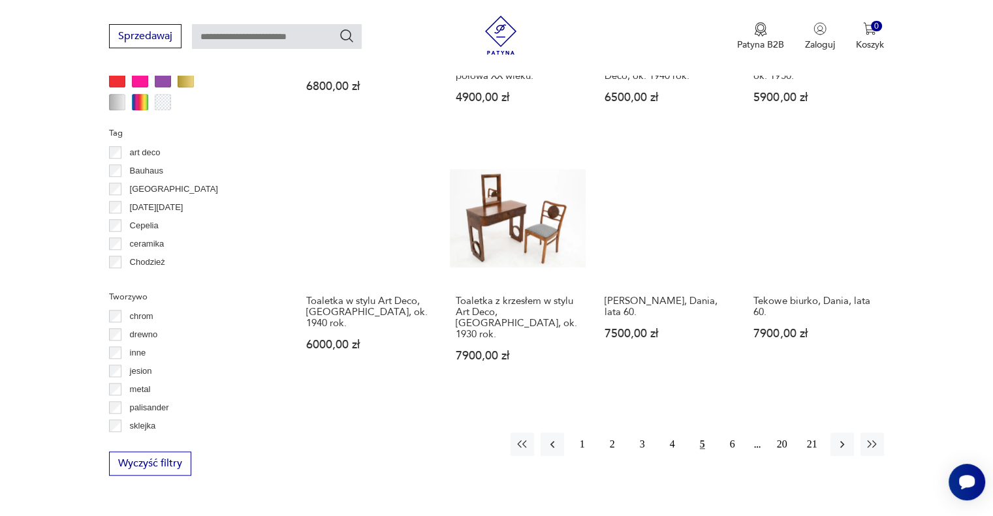
scroll to position [1195, 0]
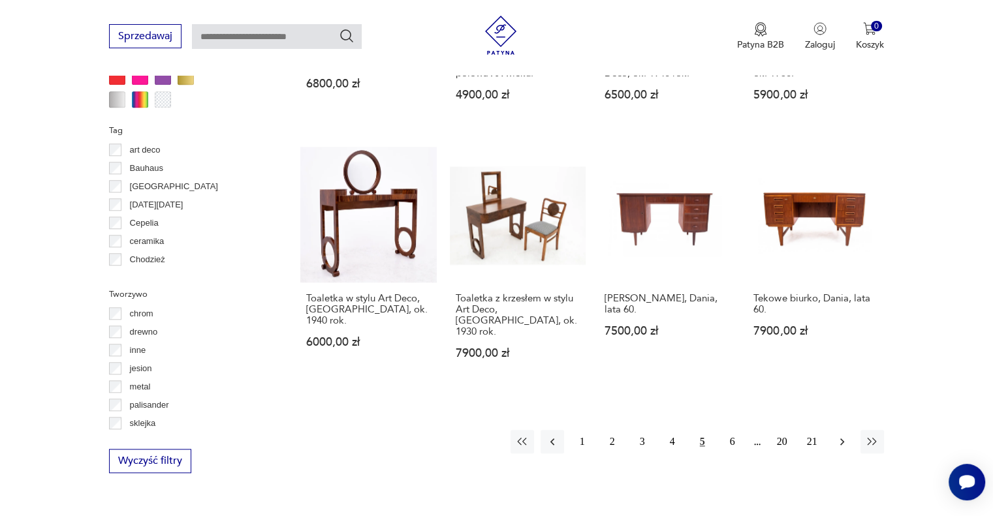
click at [842, 439] on icon "button" at bounding box center [842, 442] width 4 height 7
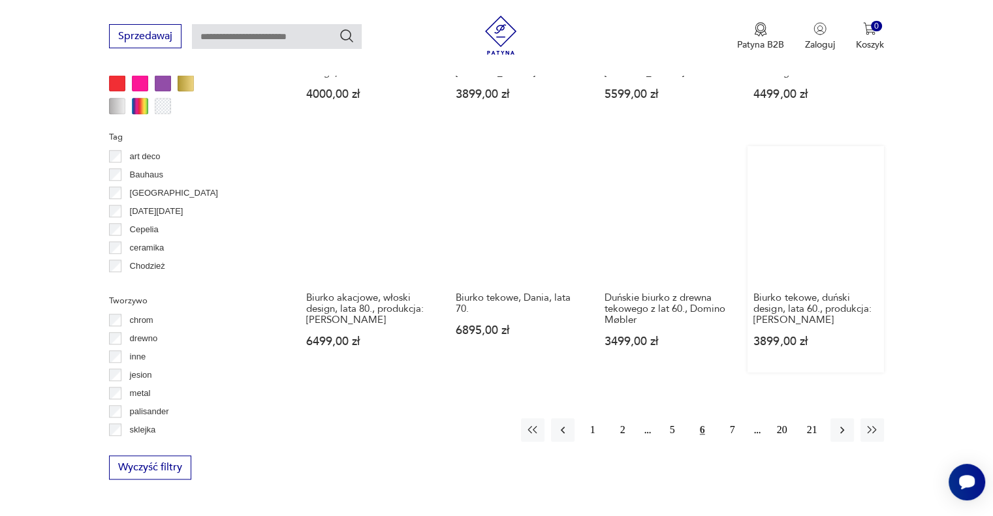
scroll to position [1391, 0]
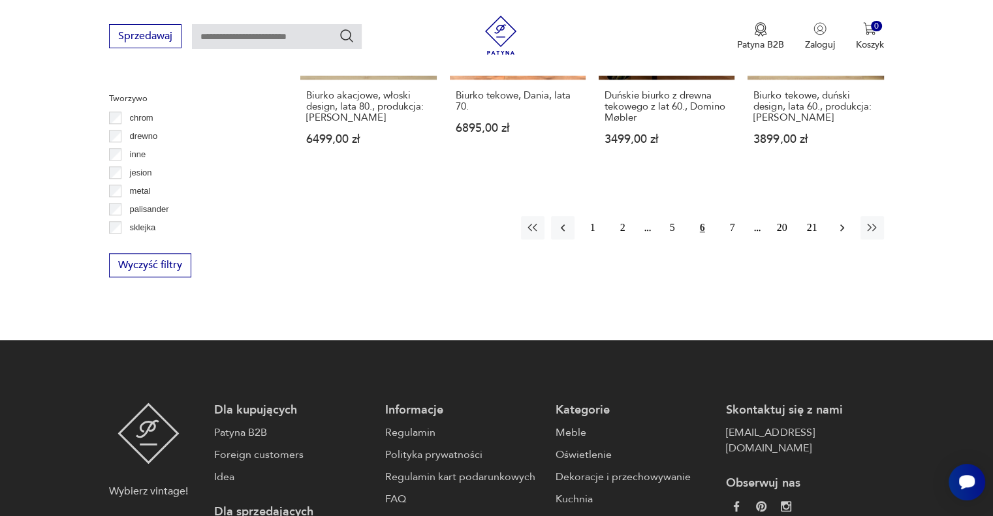
click at [840, 231] on icon "button" at bounding box center [842, 227] width 13 height 13
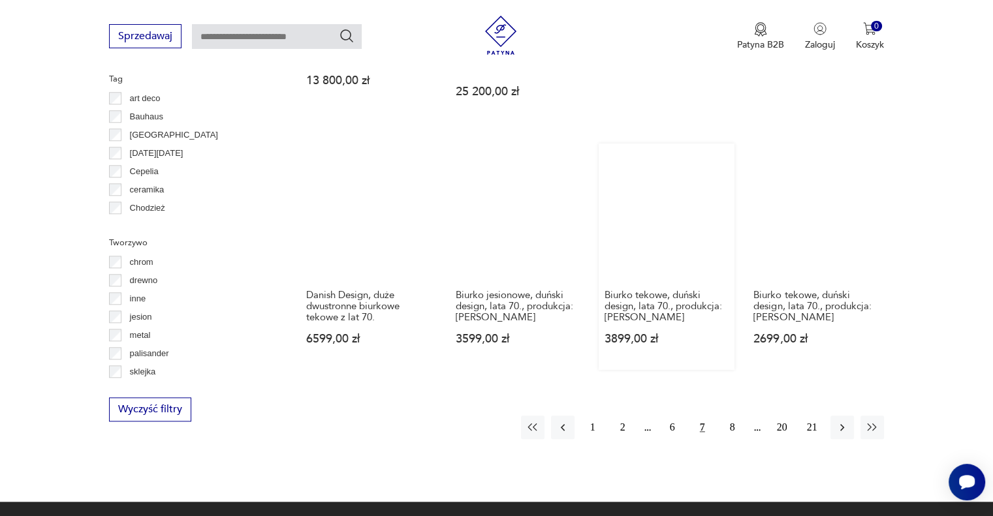
scroll to position [1391, 0]
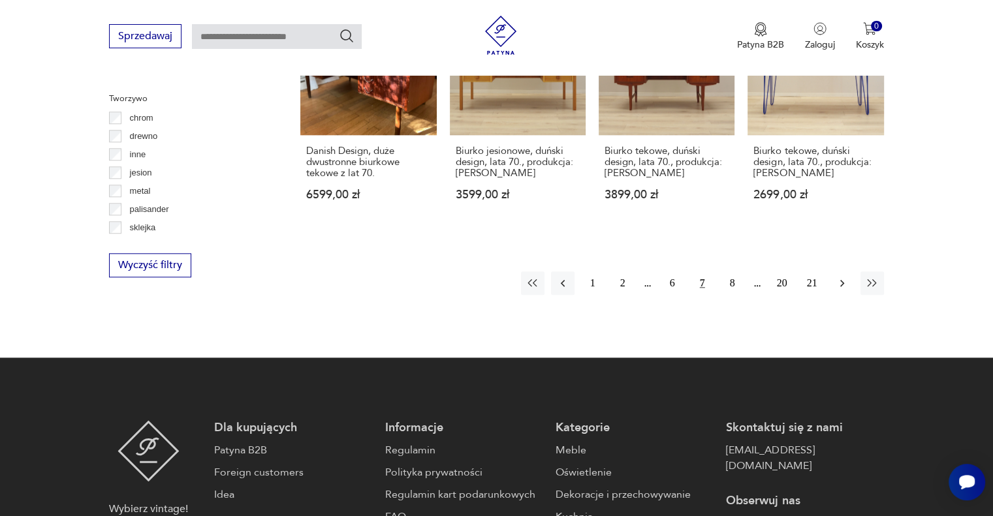
click at [842, 277] on icon "button" at bounding box center [842, 283] width 13 height 13
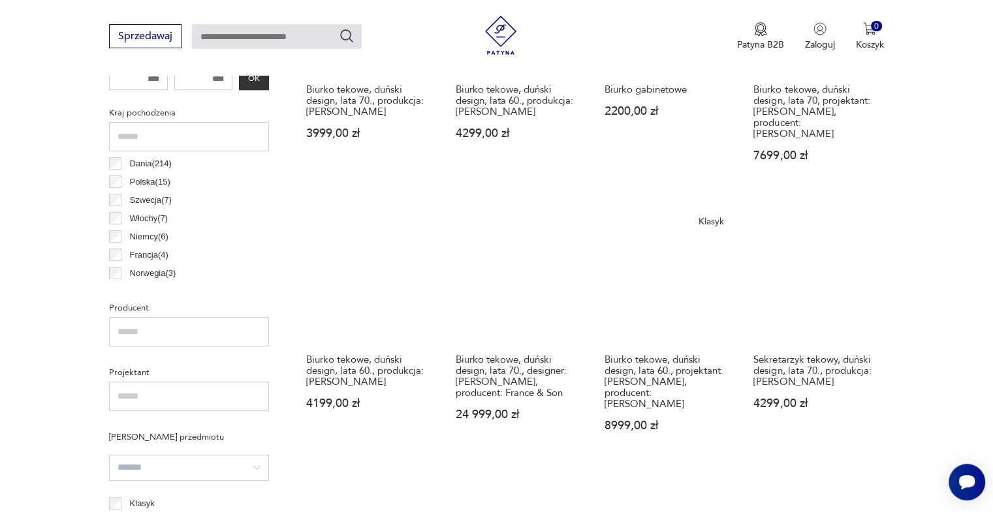
scroll to position [672, 0]
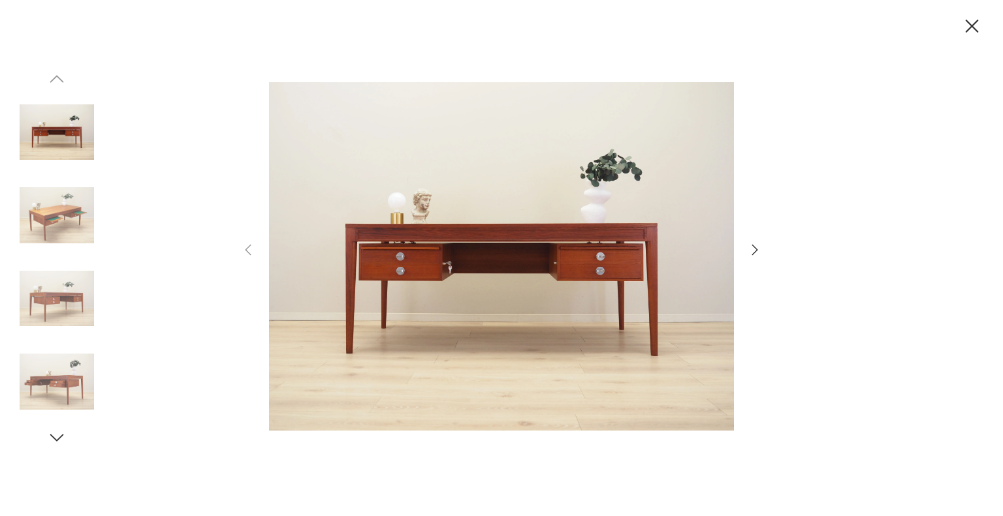
click at [752, 247] on icon "button" at bounding box center [755, 250] width 16 height 16
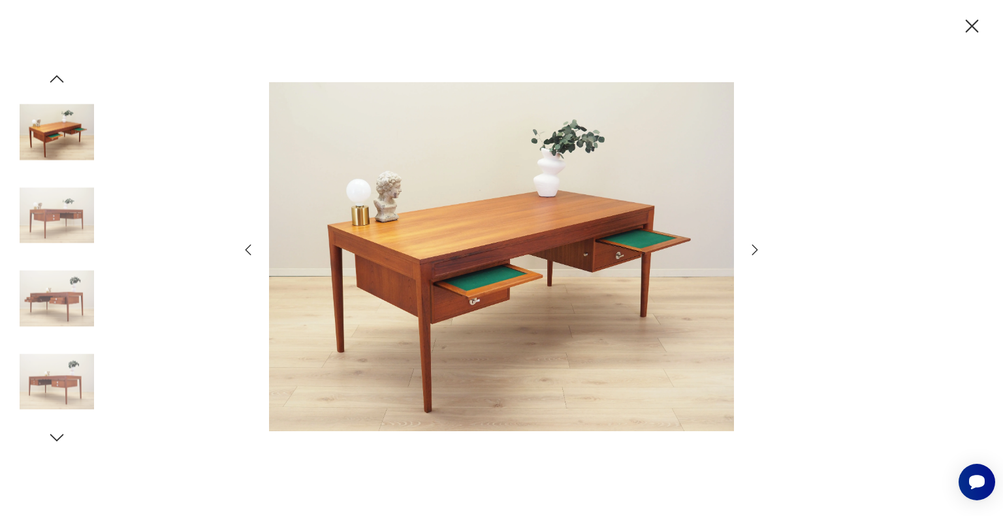
click at [752, 247] on icon "button" at bounding box center [755, 250] width 16 height 16
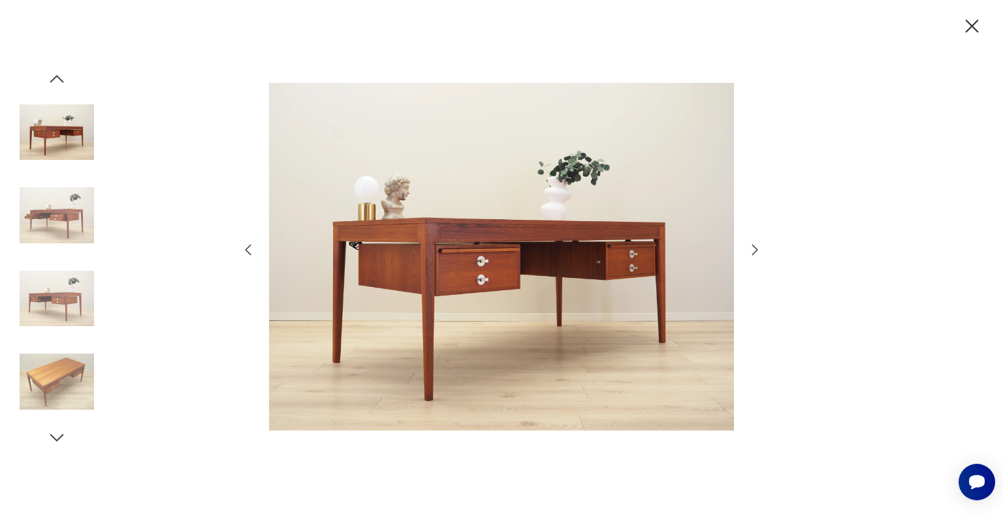
click at [752, 247] on icon "button" at bounding box center [755, 250] width 16 height 16
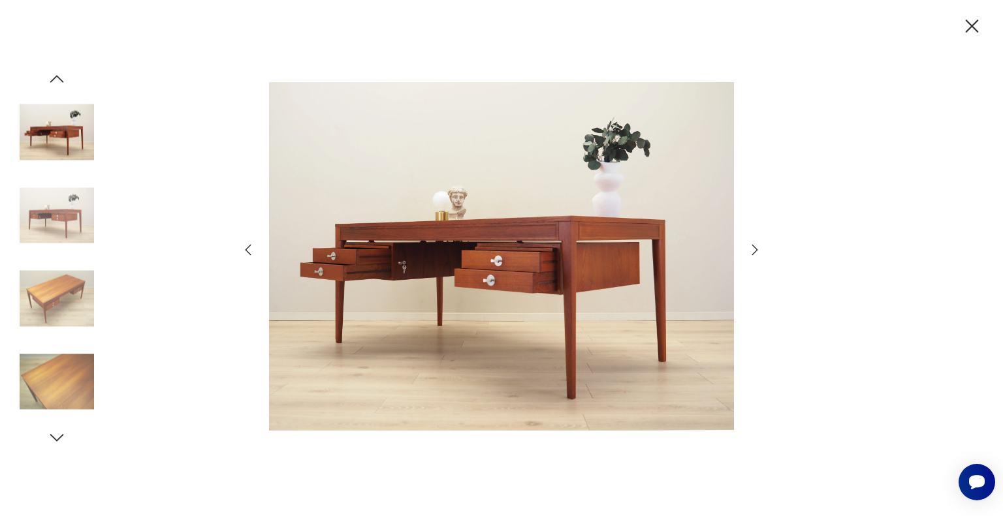
click at [752, 247] on icon "button" at bounding box center [755, 250] width 16 height 16
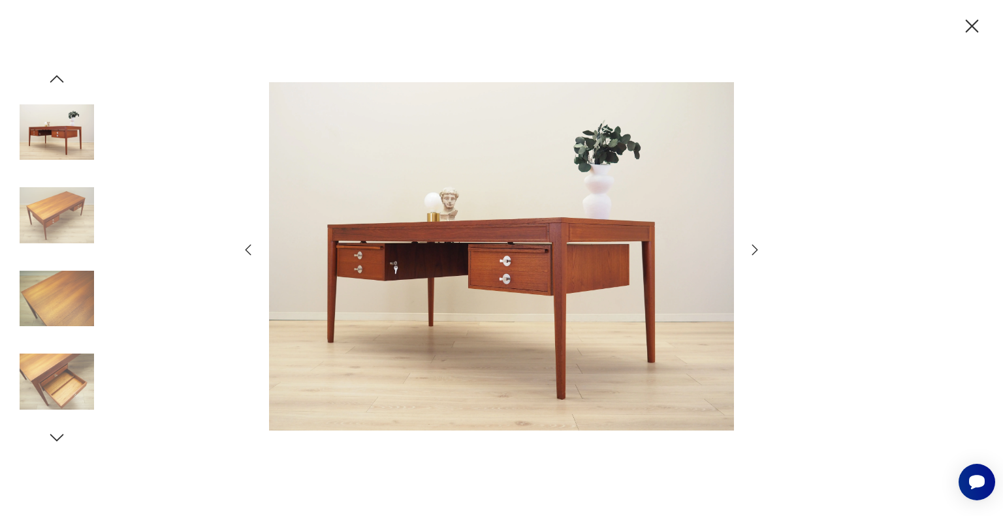
click at [752, 247] on icon "button" at bounding box center [755, 250] width 16 height 16
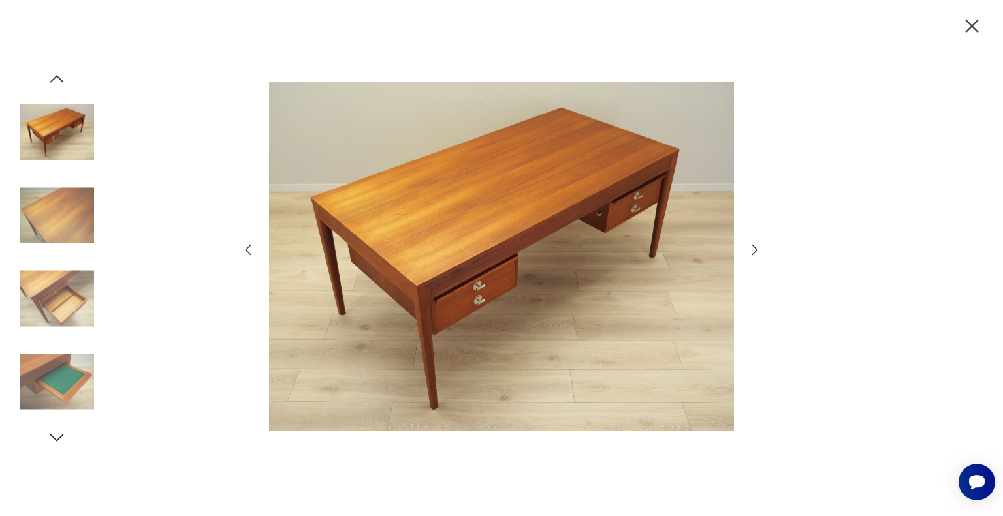
click at [755, 252] on icon "button" at bounding box center [755, 250] width 16 height 16
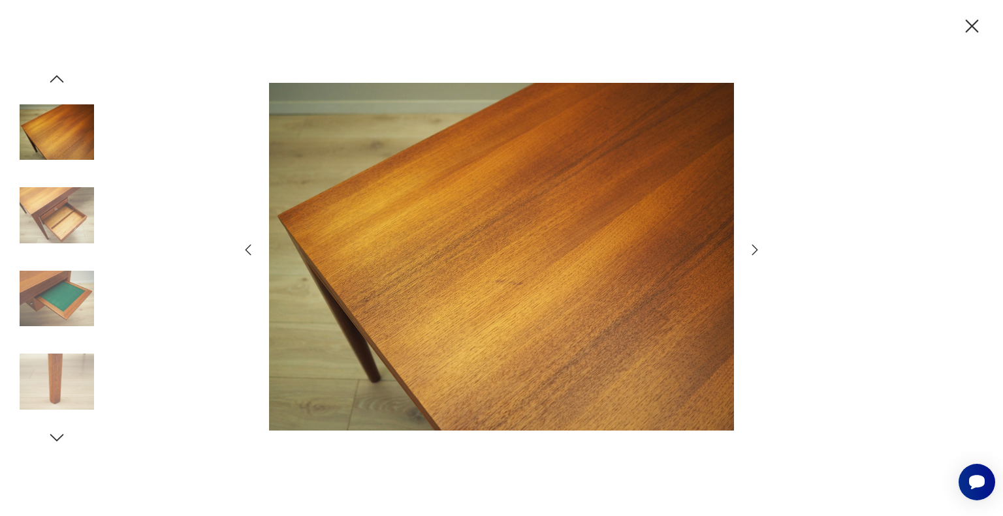
click at [755, 252] on icon "button" at bounding box center [755, 250] width 16 height 16
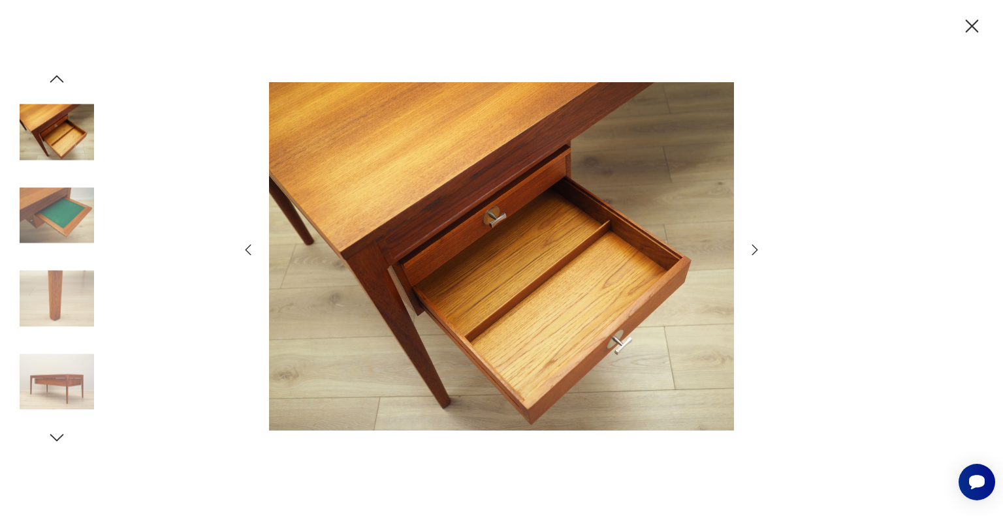
click at [755, 252] on icon "button" at bounding box center [755, 250] width 16 height 16
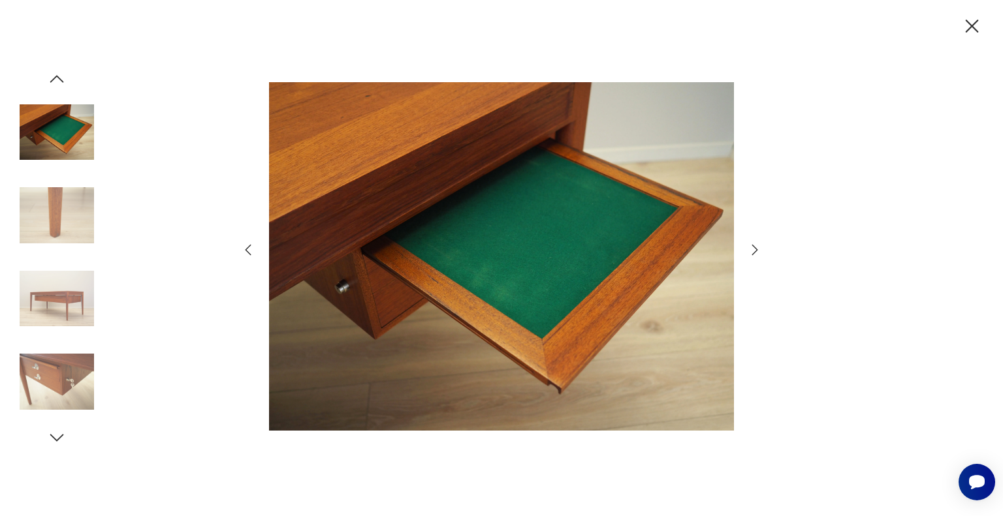
click at [755, 252] on icon "button" at bounding box center [755, 250] width 16 height 16
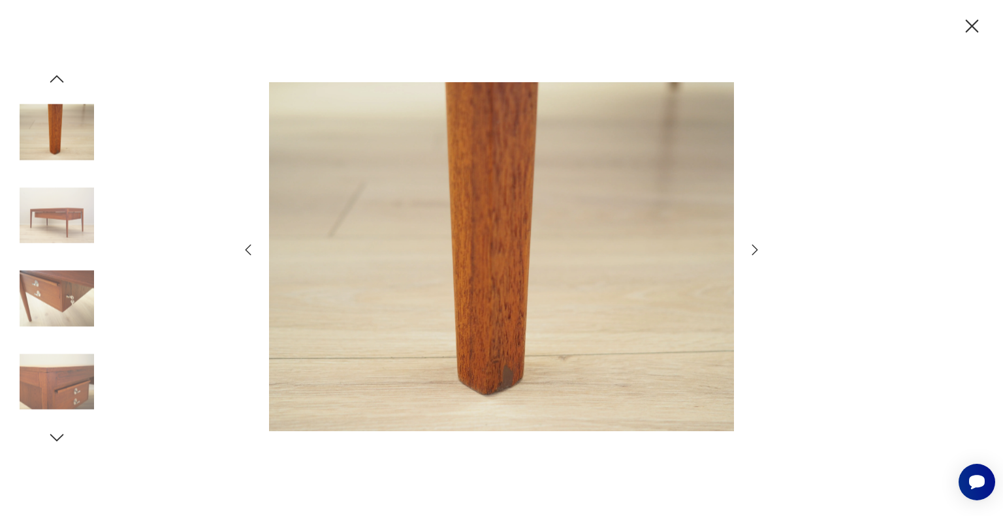
click at [755, 252] on icon "button" at bounding box center [755, 250] width 16 height 16
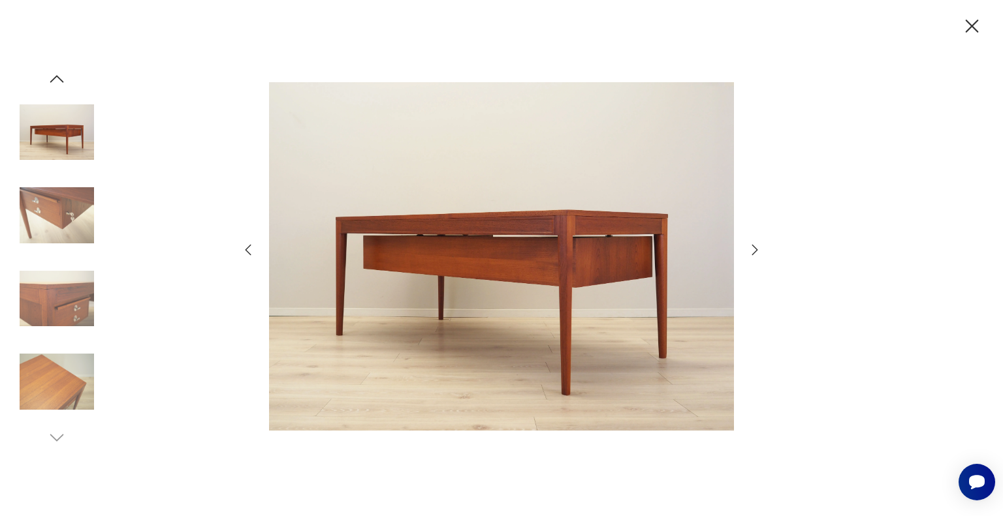
click at [755, 252] on icon "button" at bounding box center [755, 250] width 16 height 16
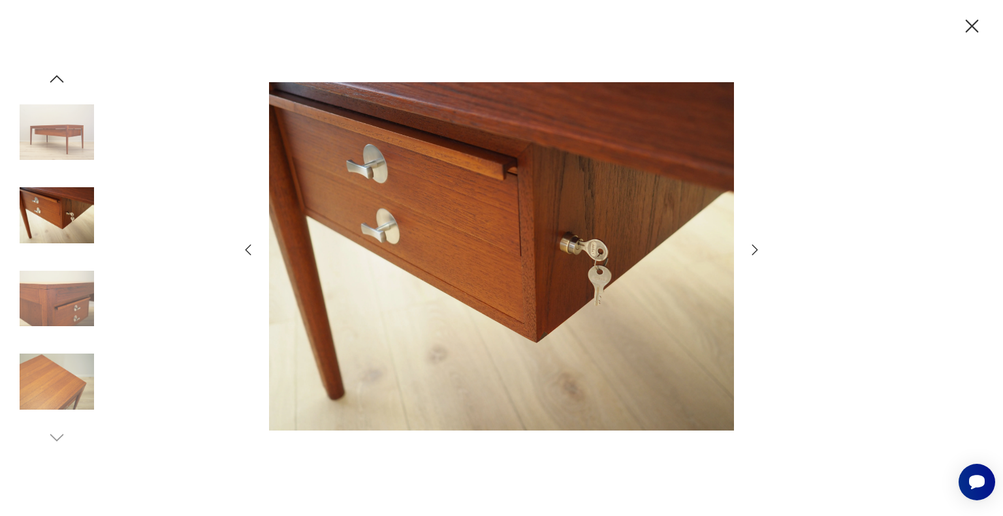
click at [755, 252] on icon "button" at bounding box center [755, 250] width 16 height 16
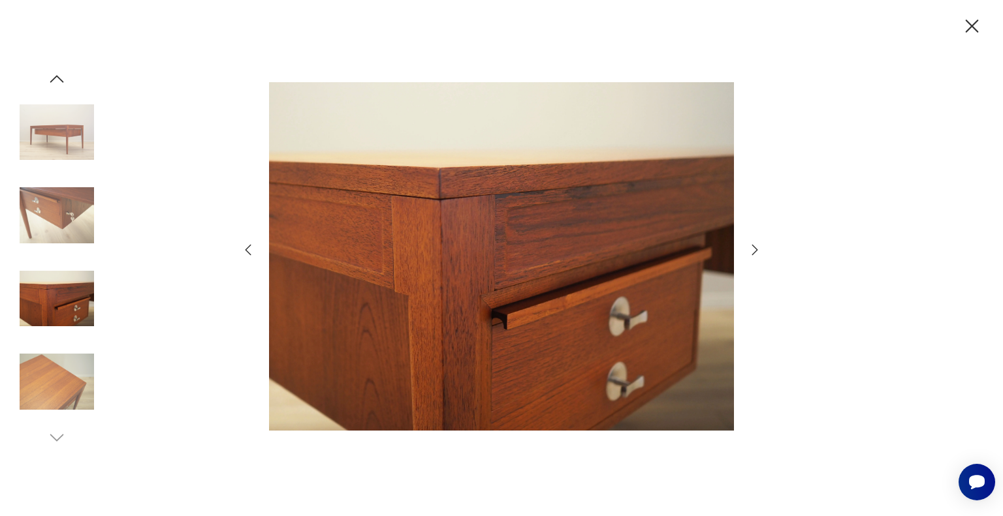
click at [755, 252] on icon "button" at bounding box center [755, 250] width 16 height 16
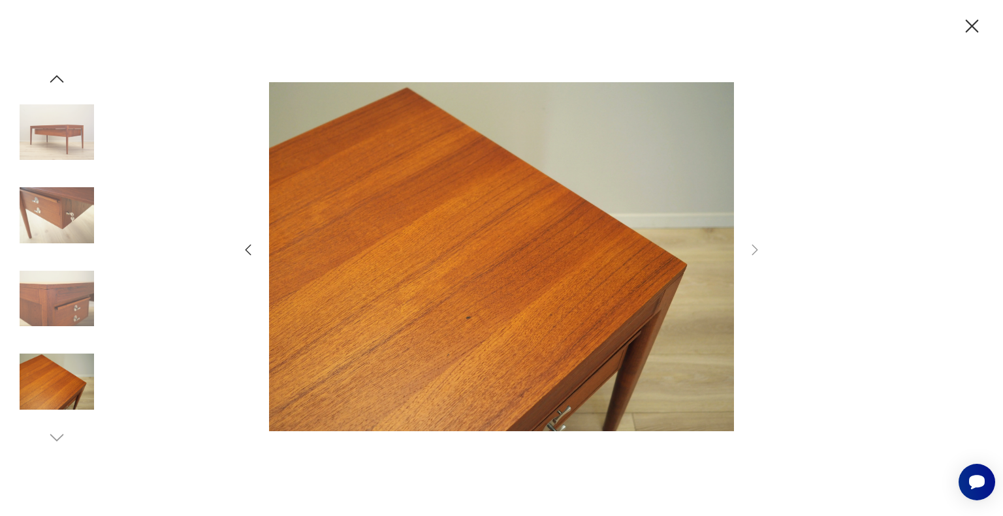
drag, startPoint x: 970, startPoint y: 20, endPoint x: 964, endPoint y: 27, distance: 9.3
click at [970, 21] on icon "button" at bounding box center [971, 26] width 23 height 23
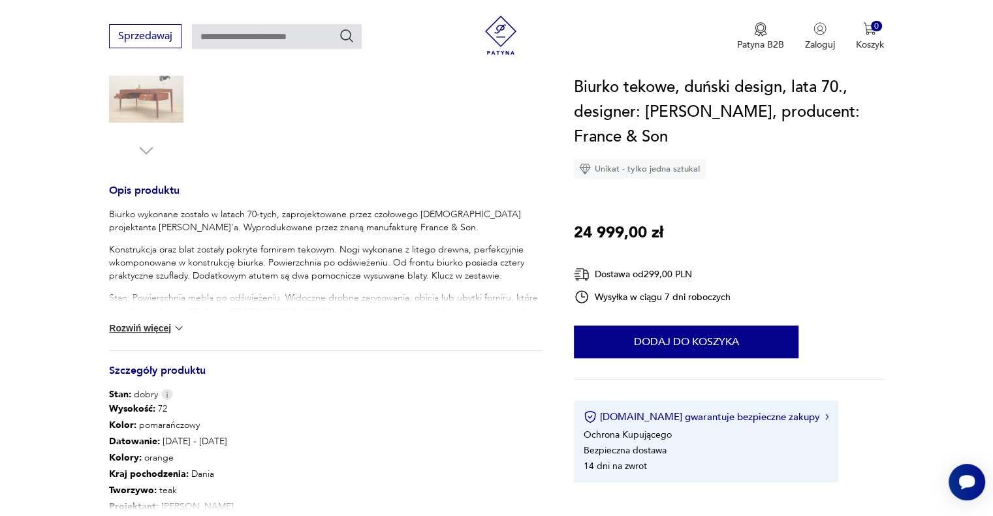
scroll to position [457, 0]
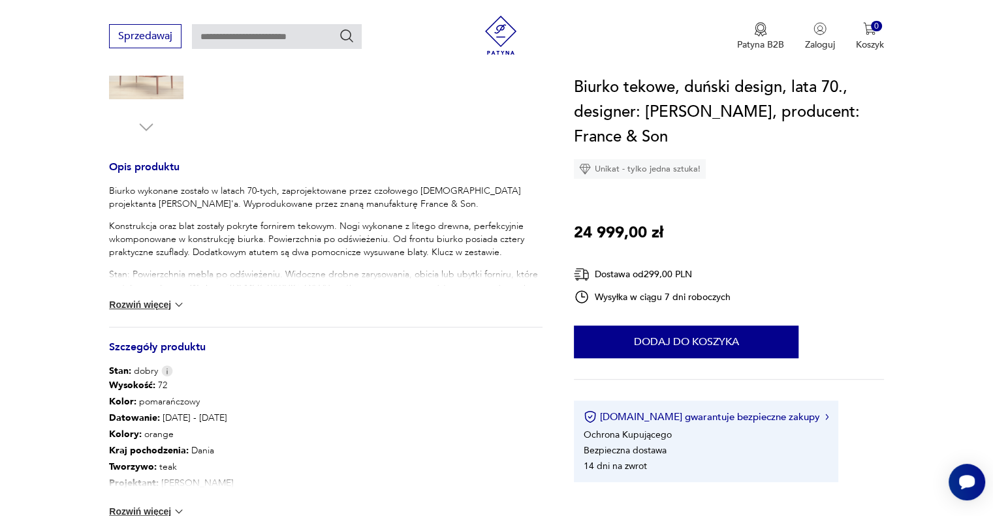
click at [133, 307] on button "Rozwiń więcej" at bounding box center [147, 304] width 76 height 13
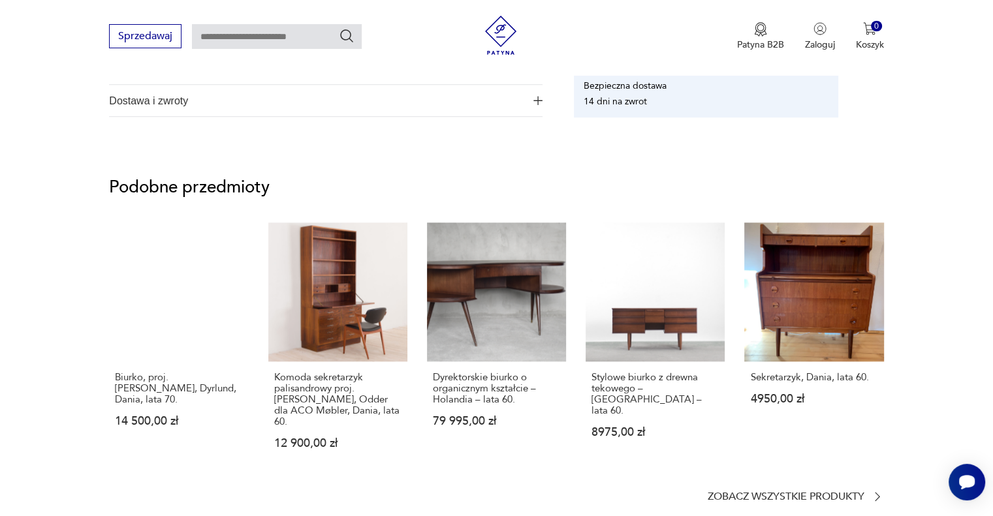
scroll to position [1175, 0]
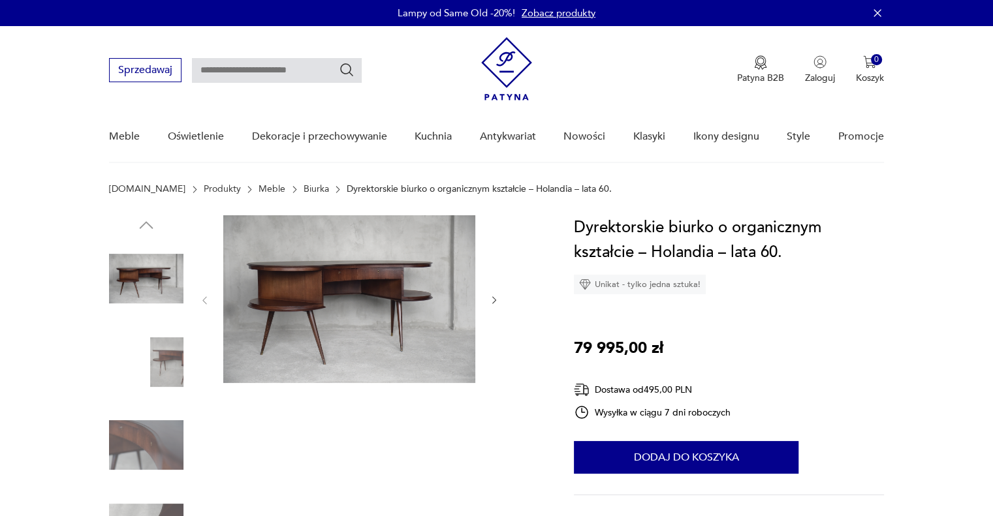
click at [328, 308] on img at bounding box center [349, 299] width 252 height 168
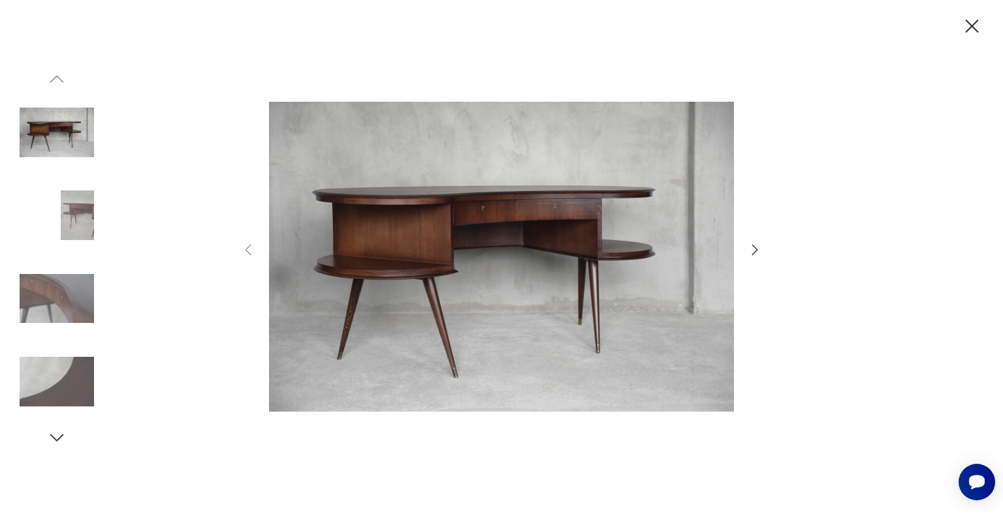
click at [752, 247] on icon "button" at bounding box center [755, 250] width 16 height 16
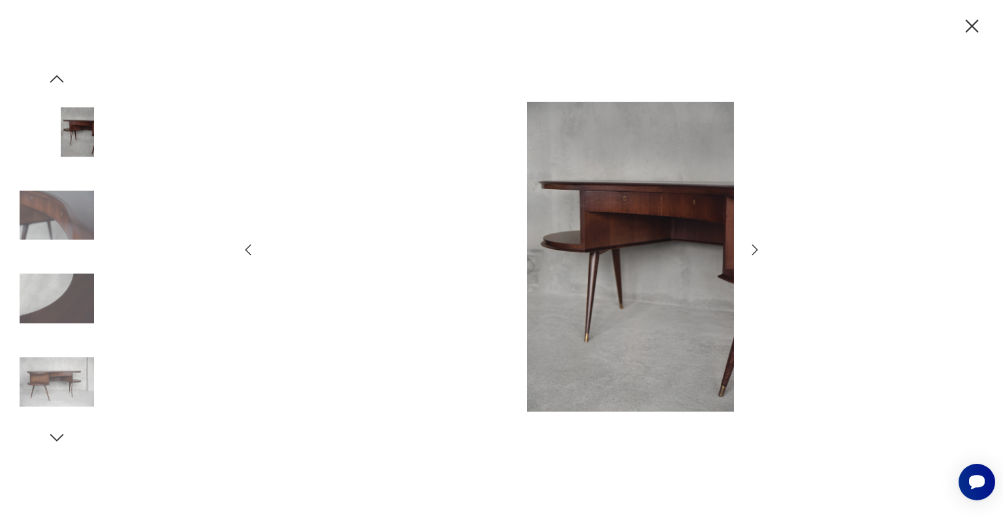
click at [752, 247] on icon "button" at bounding box center [755, 250] width 16 height 16
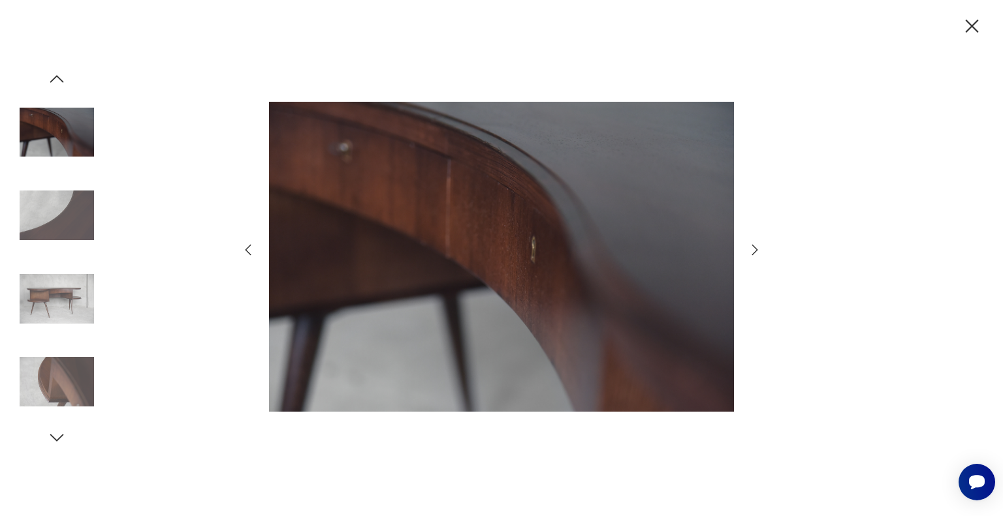
click at [752, 247] on icon "button" at bounding box center [755, 250] width 16 height 16
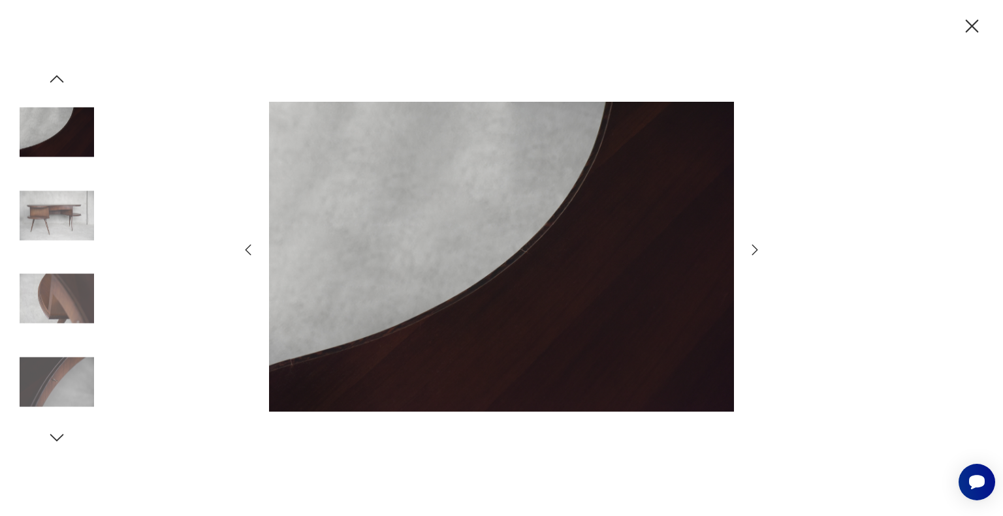
click at [752, 247] on icon "button" at bounding box center [755, 250] width 16 height 16
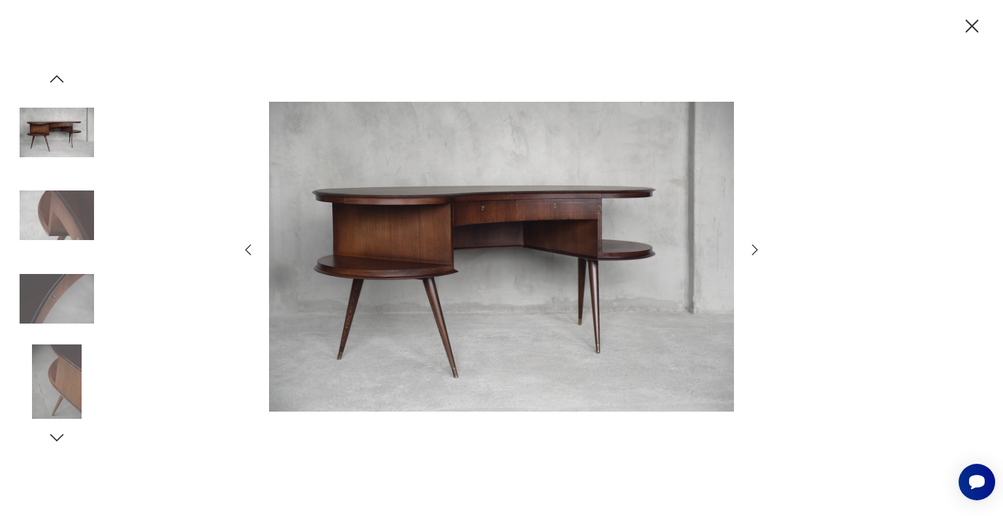
click at [752, 247] on icon "button" at bounding box center [755, 250] width 16 height 16
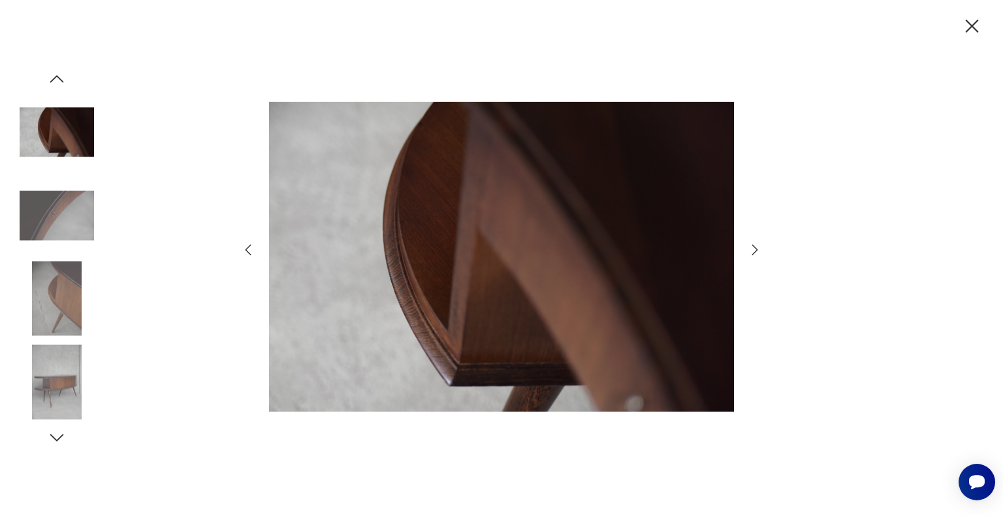
click at [752, 247] on icon "button" at bounding box center [755, 250] width 16 height 16
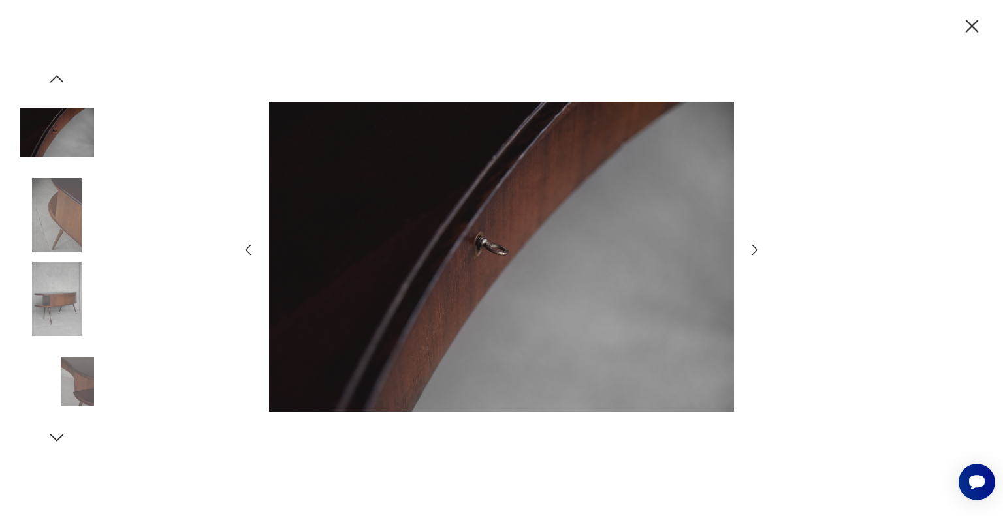
click at [752, 247] on icon "button" at bounding box center [755, 250] width 16 height 16
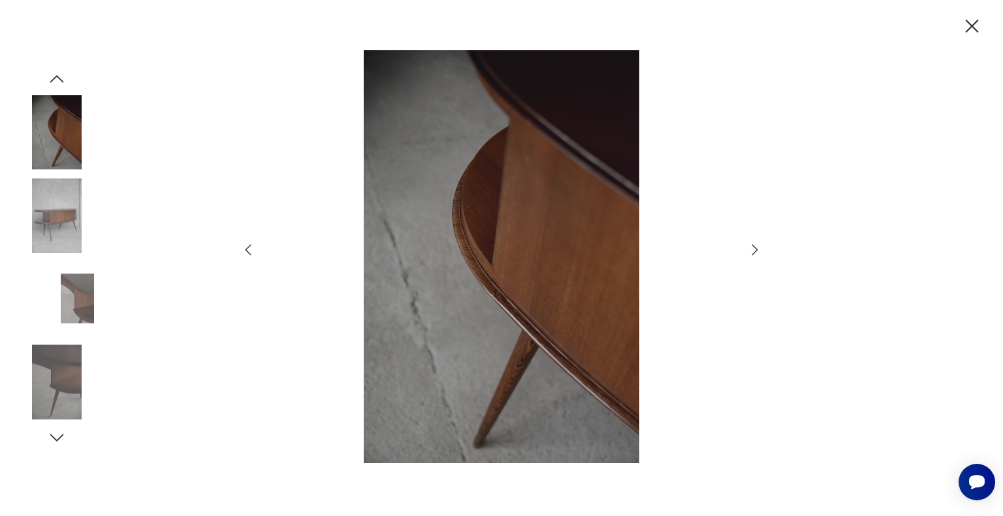
click at [752, 247] on icon "button" at bounding box center [755, 250] width 16 height 16
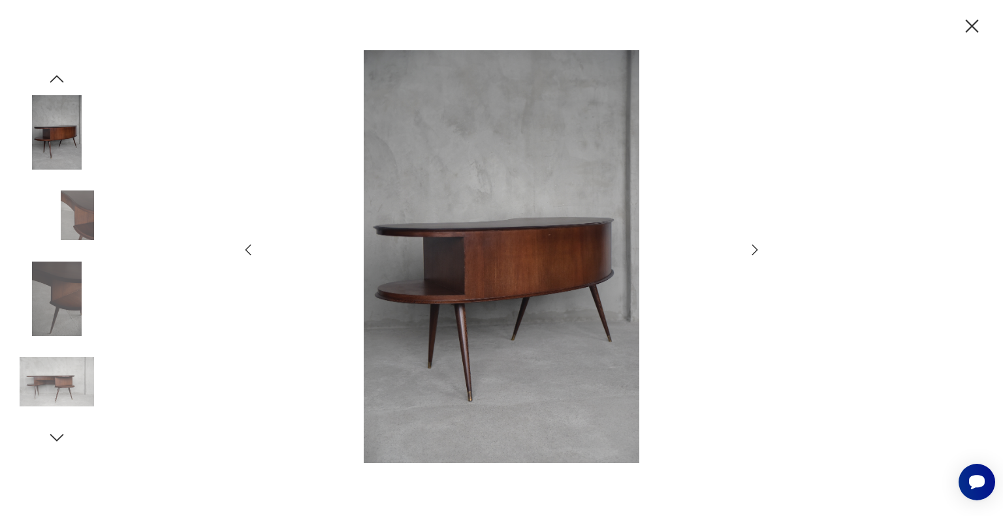
click at [752, 247] on icon "button" at bounding box center [755, 250] width 16 height 16
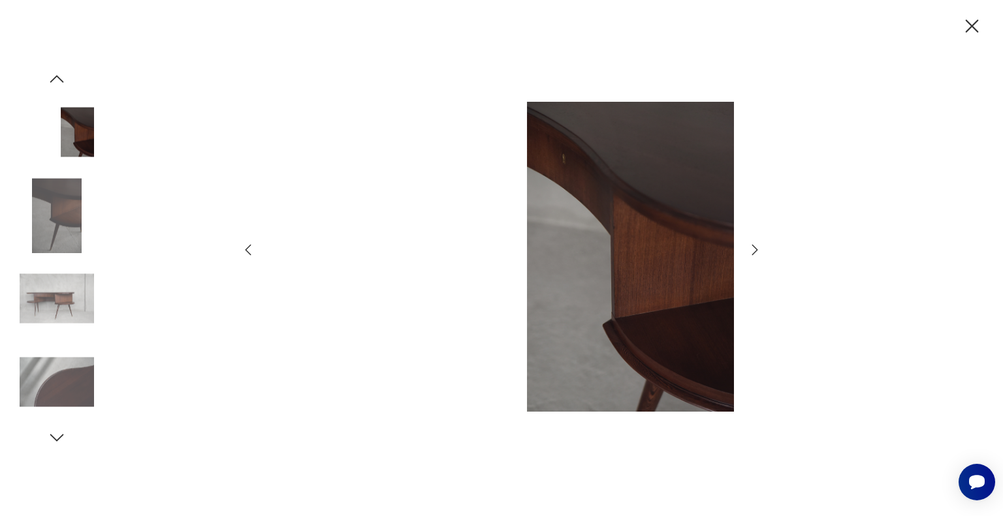
click at [752, 247] on icon "button" at bounding box center [755, 250] width 16 height 16
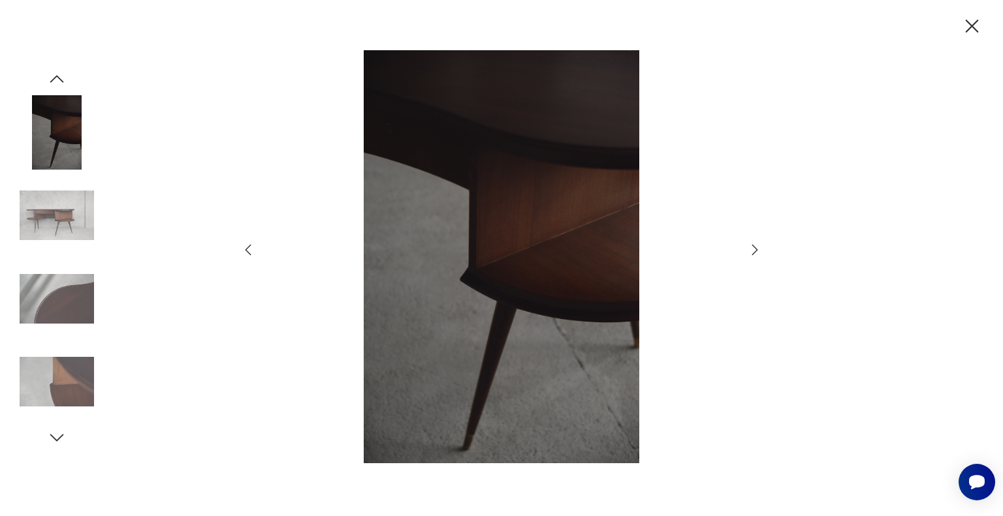
click at [752, 247] on icon "button" at bounding box center [755, 250] width 16 height 16
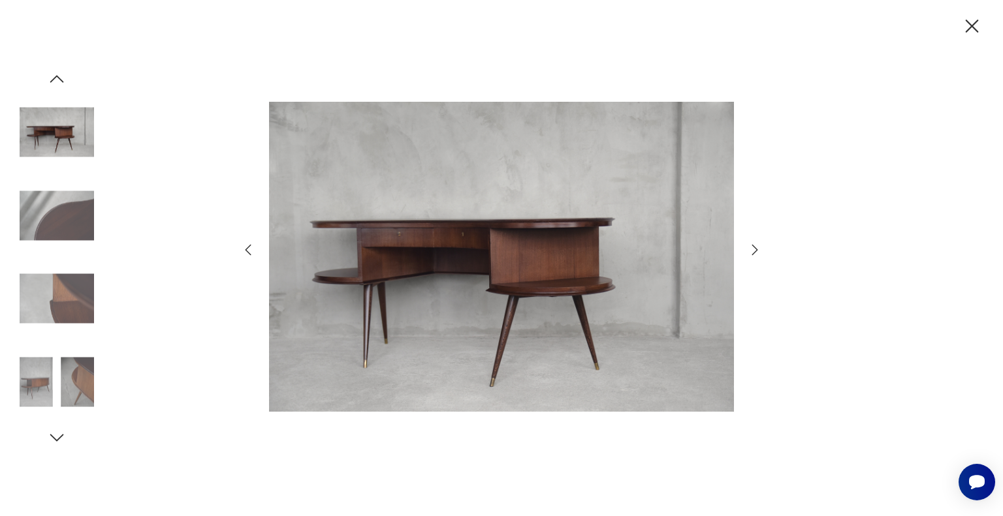
click at [752, 247] on icon "button" at bounding box center [755, 250] width 16 height 16
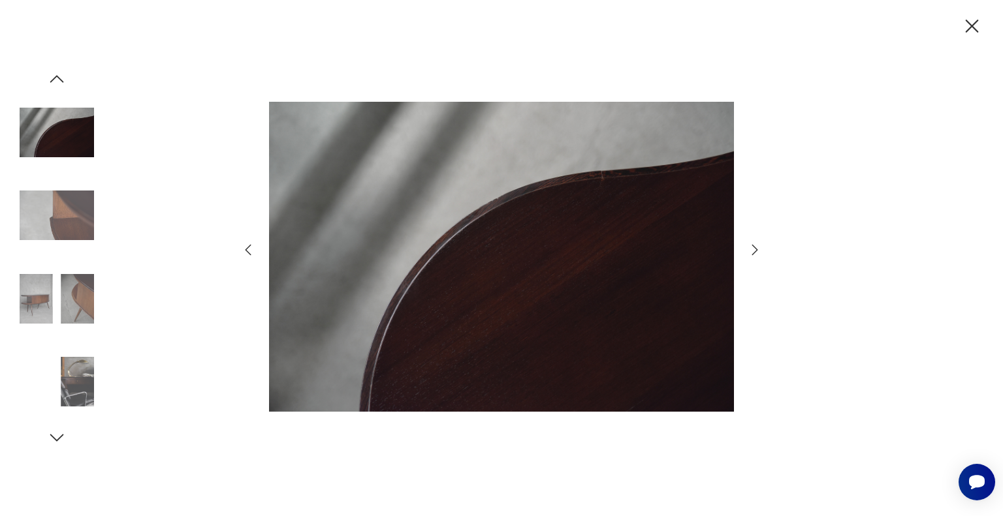
click at [752, 247] on icon "button" at bounding box center [755, 250] width 16 height 16
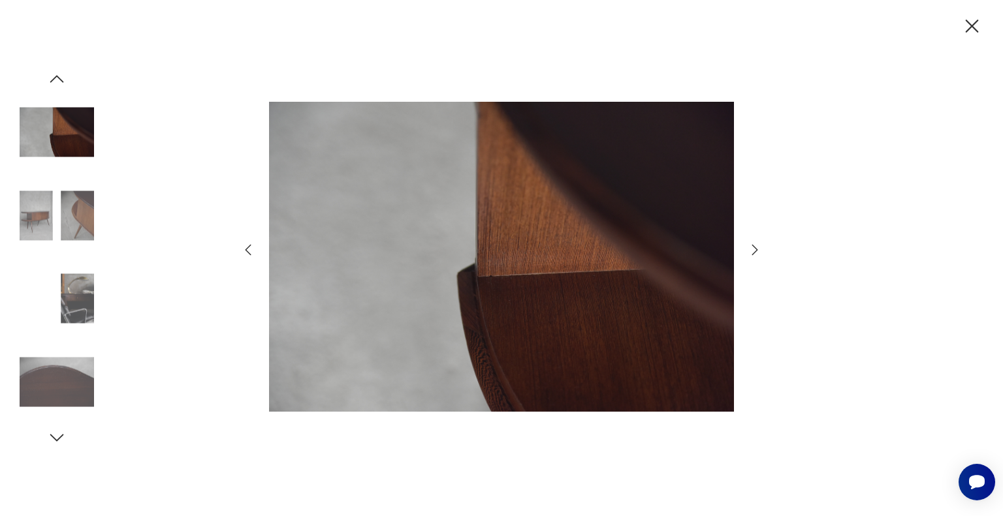
click at [752, 247] on icon "button" at bounding box center [755, 250] width 16 height 16
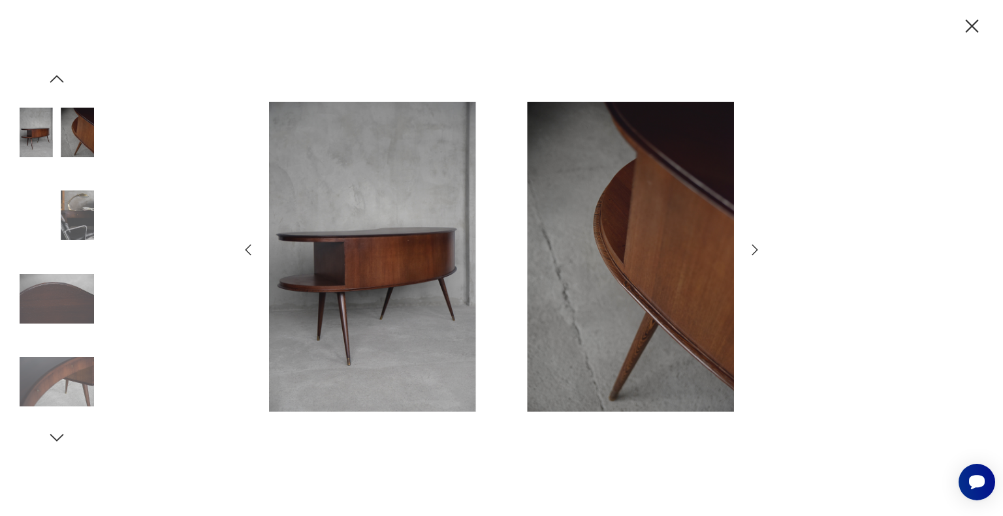
click at [752, 247] on icon "button" at bounding box center [755, 250] width 16 height 16
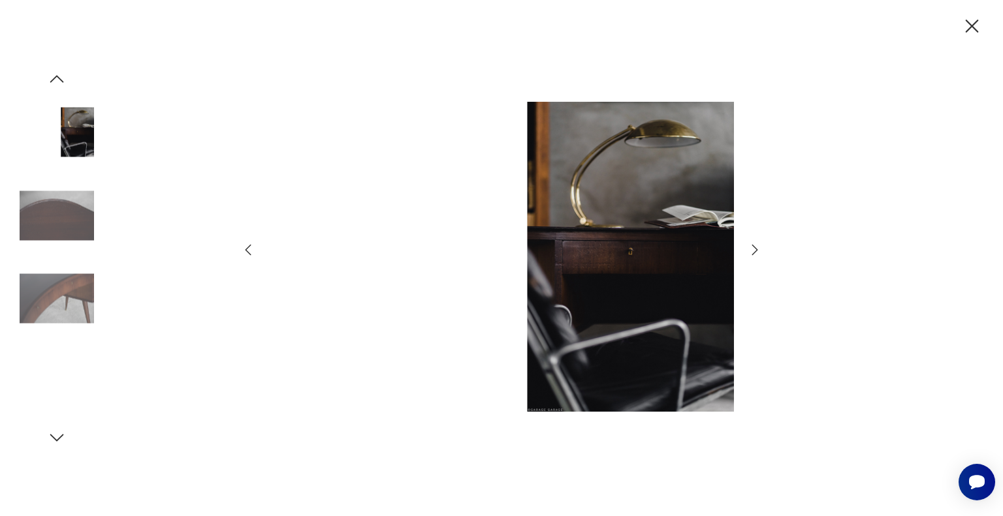
click at [752, 247] on icon "button" at bounding box center [755, 250] width 16 height 16
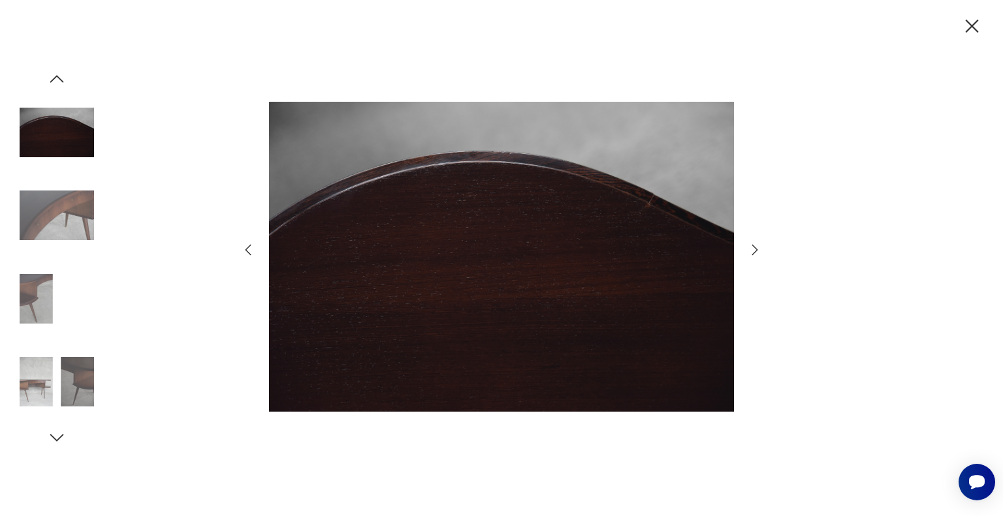
click at [752, 247] on icon "button" at bounding box center [755, 250] width 16 height 16
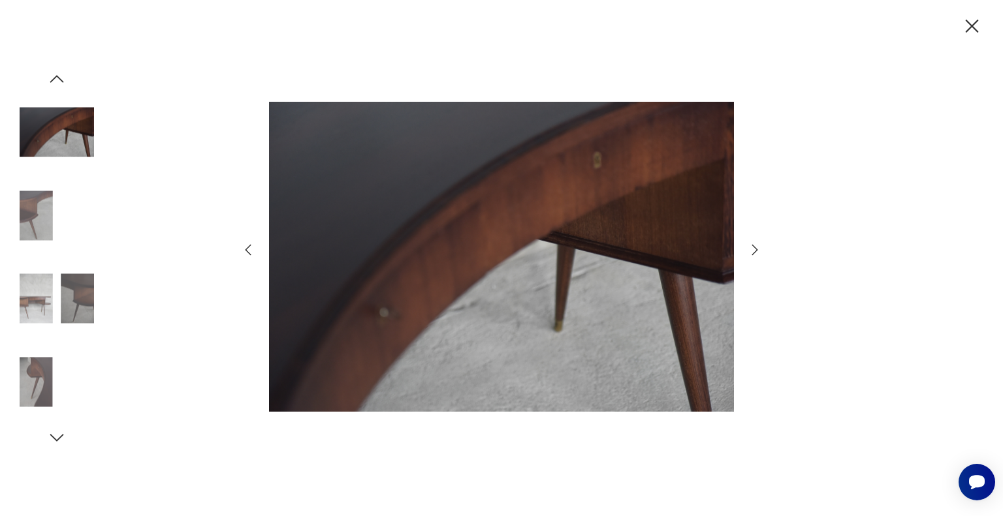
click at [752, 247] on icon "button" at bounding box center [755, 250] width 16 height 16
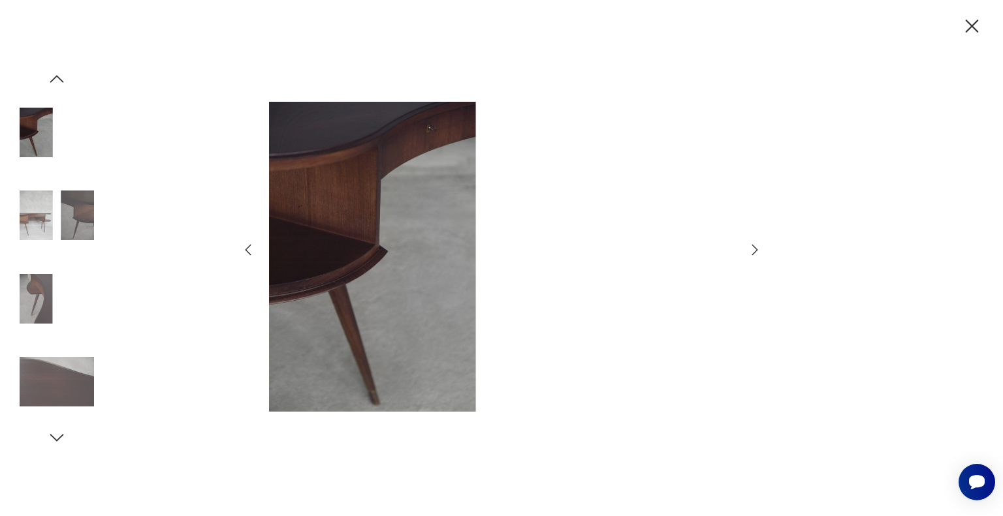
click at [968, 34] on icon "button" at bounding box center [971, 26] width 23 height 23
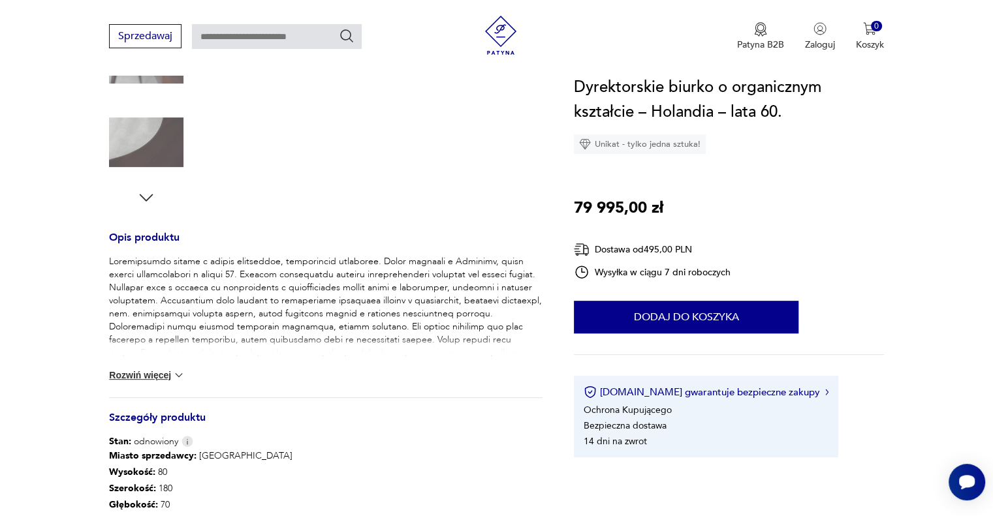
scroll to position [392, 0]
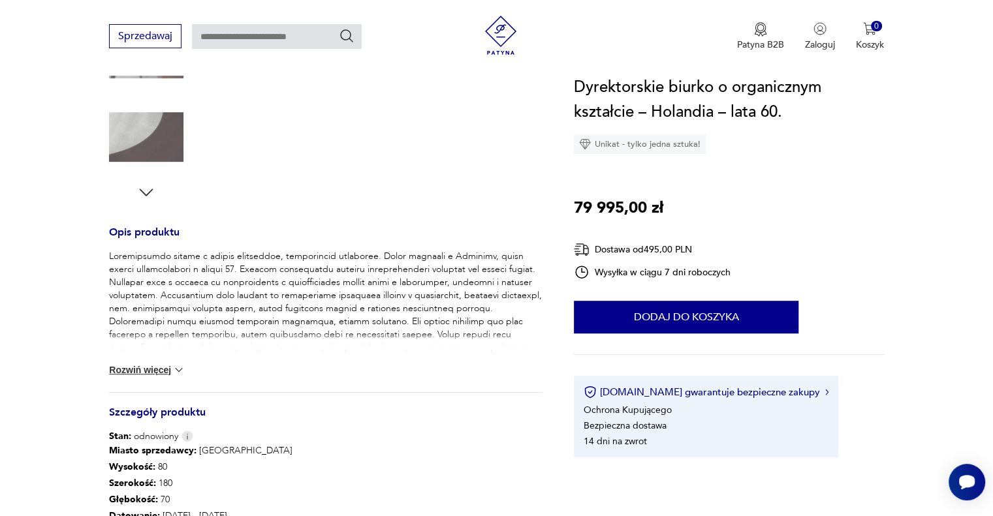
click at [142, 375] on button "Rozwiń więcej" at bounding box center [147, 370] width 76 height 13
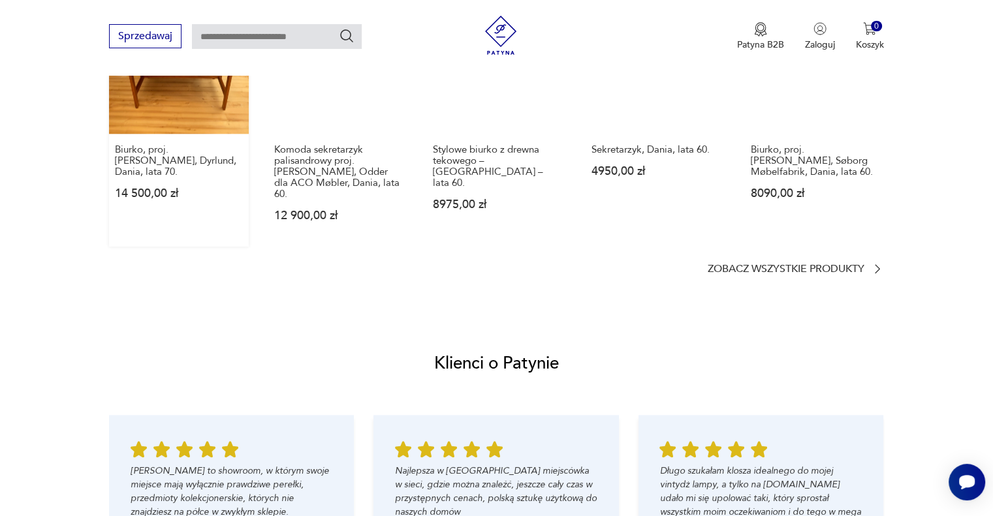
scroll to position [1371, 0]
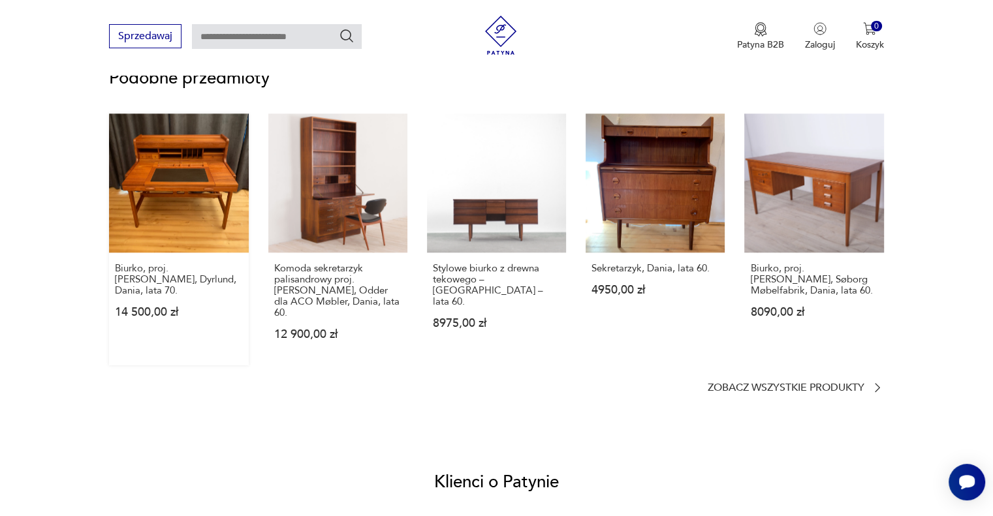
click at [167, 196] on link "Biurko, proj. John Mortensen, Dyrlund, Dania, lata 70. 14 500,00 zł" at bounding box center [178, 240] width 139 height 252
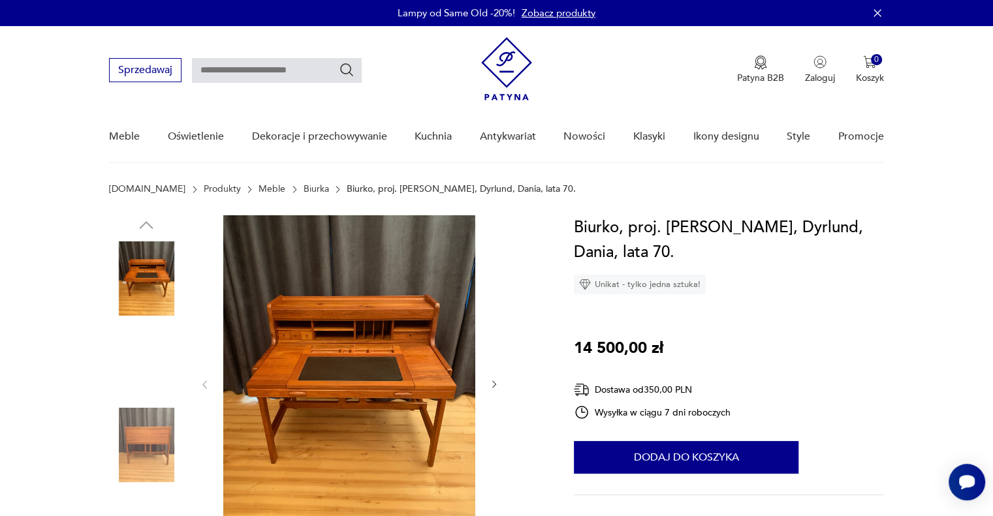
scroll to position [65, 0]
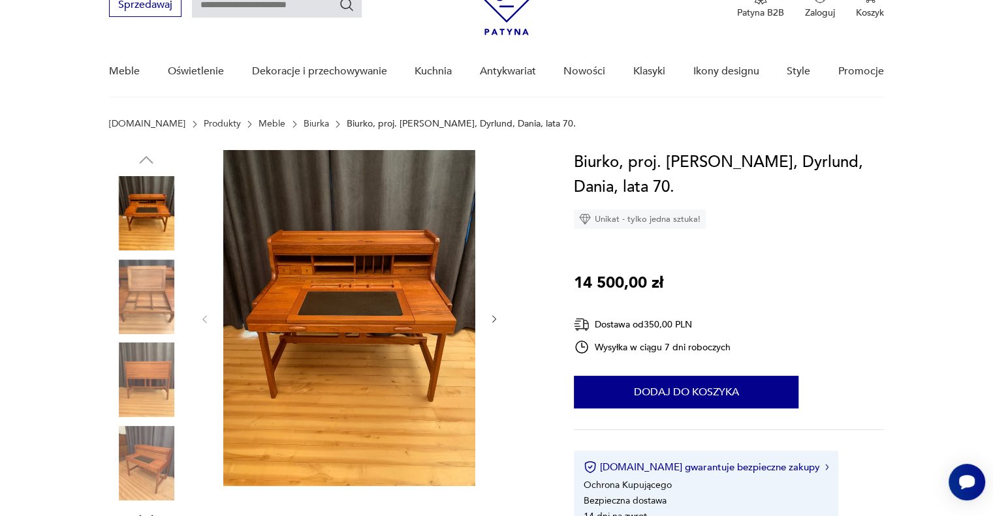
click at [339, 299] on img at bounding box center [349, 318] width 252 height 336
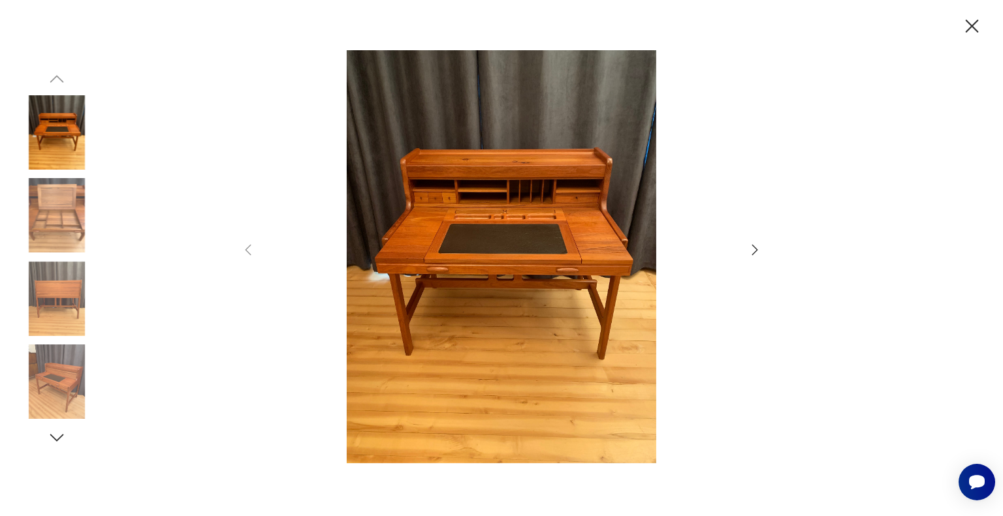
click at [753, 251] on icon "button" at bounding box center [755, 250] width 16 height 16
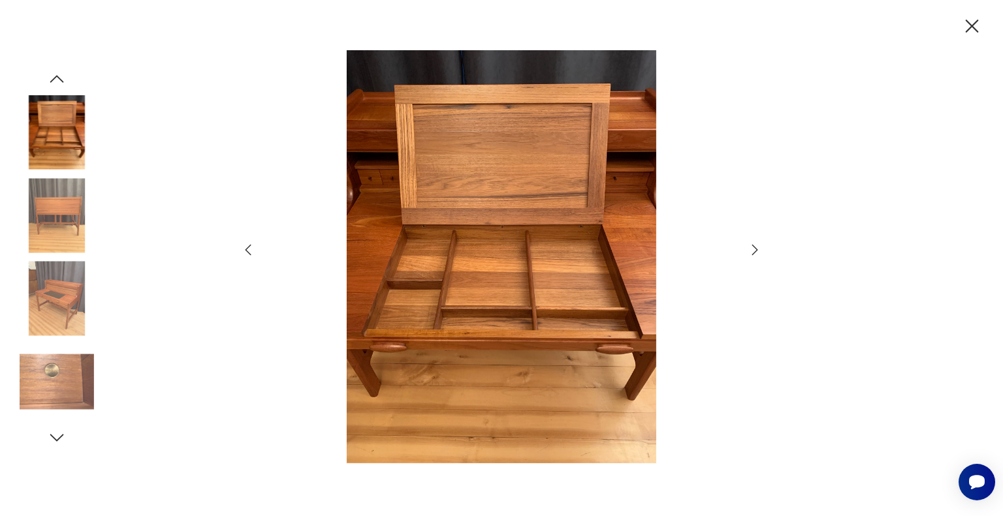
click at [753, 251] on icon "button" at bounding box center [755, 250] width 16 height 16
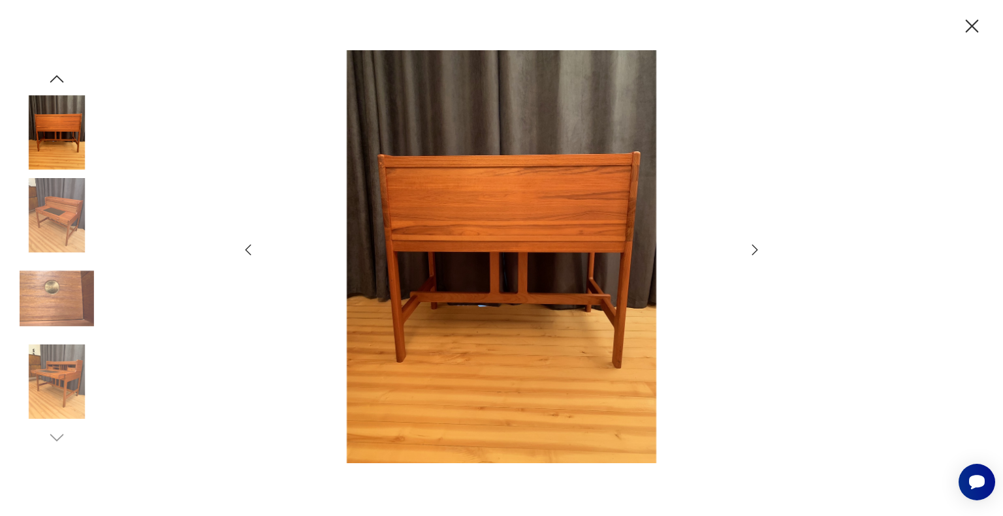
click at [753, 251] on icon "button" at bounding box center [755, 250] width 16 height 16
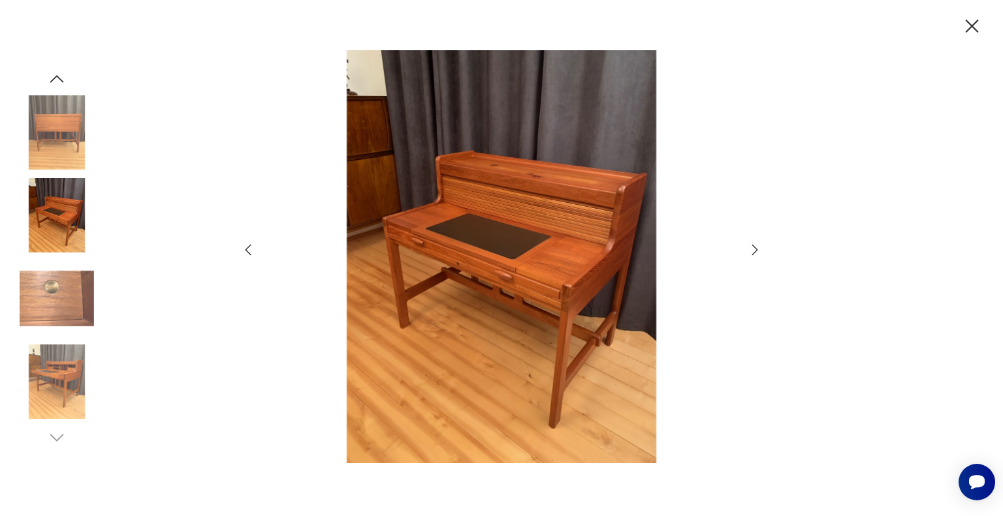
click at [753, 251] on icon "button" at bounding box center [755, 250] width 16 height 16
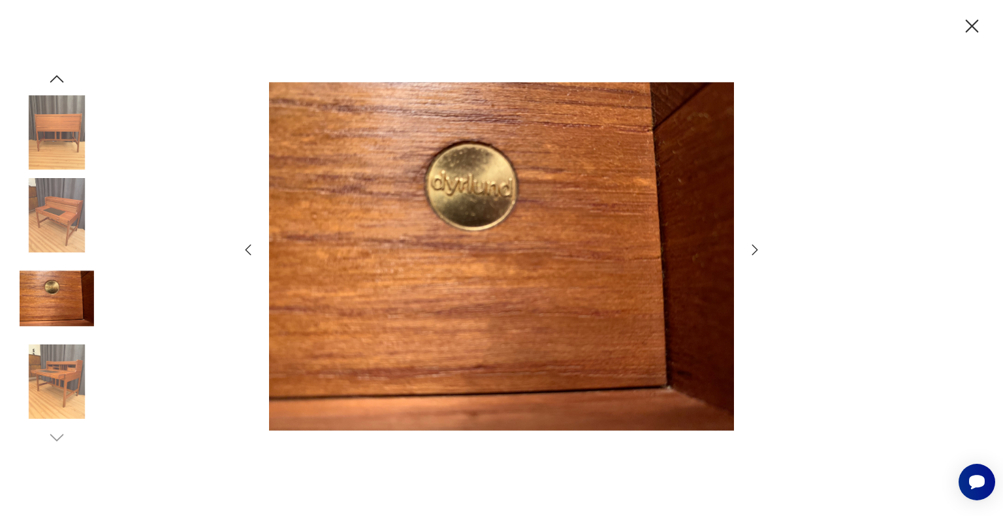
click at [753, 251] on icon "button" at bounding box center [755, 250] width 16 height 16
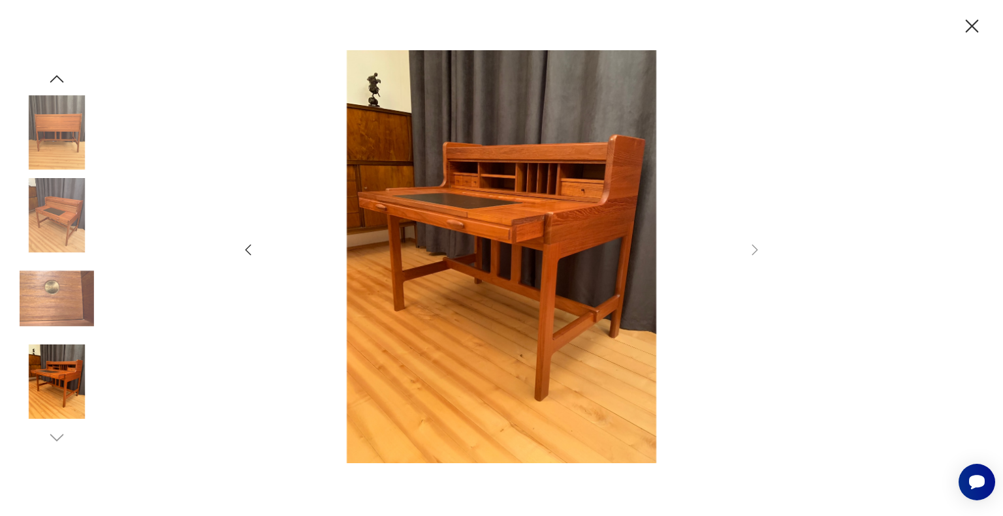
click at [971, 28] on icon "button" at bounding box center [971, 26] width 23 height 23
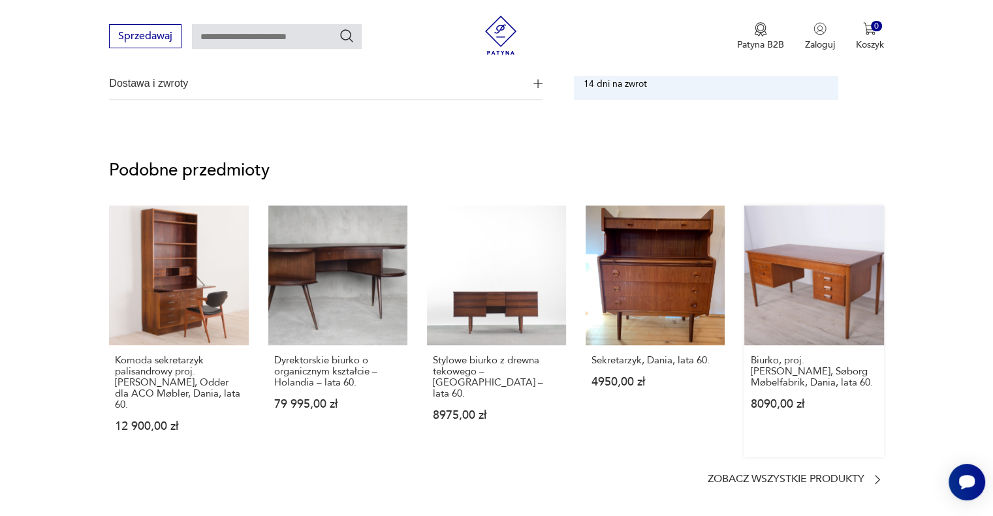
scroll to position [979, 0]
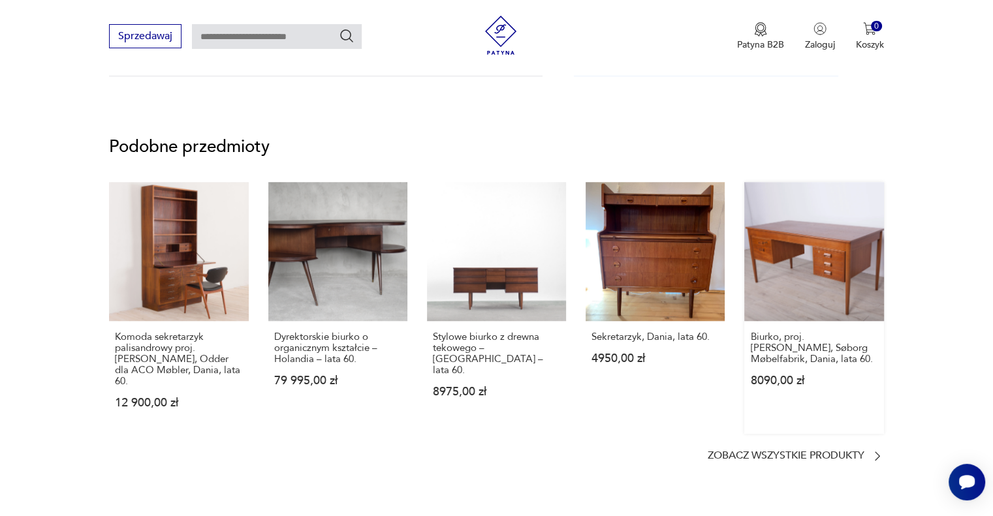
click at [824, 294] on link "Biurko, proj. B. Mogensen, Søborg Møbelfabrik, Dania, lata 60. 8090,00 zł" at bounding box center [813, 308] width 139 height 252
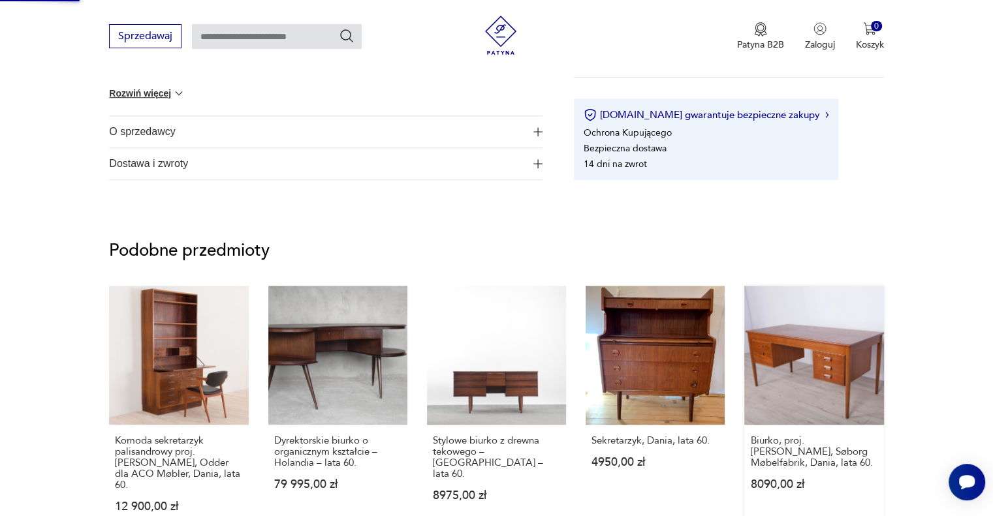
scroll to position [415, 0]
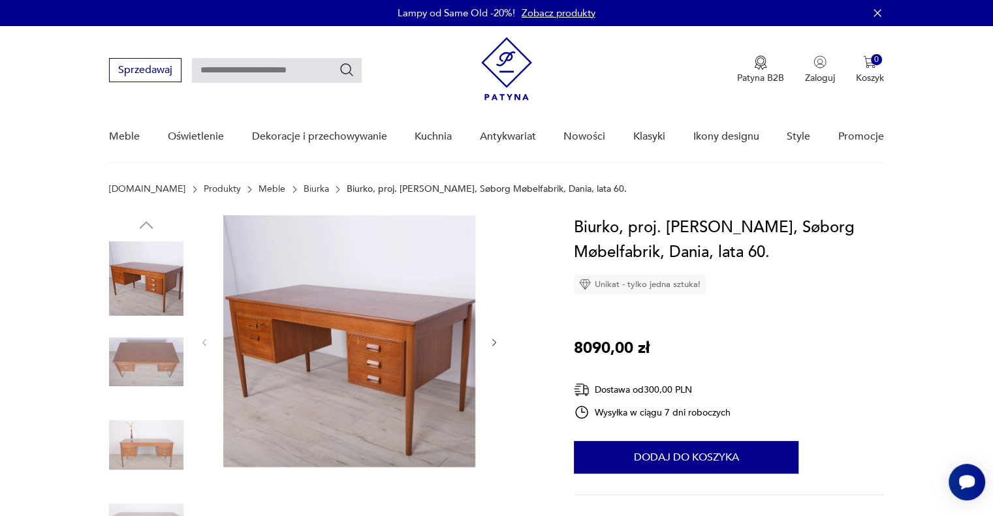
click at [492, 342] on icon "button" at bounding box center [494, 343] width 11 height 11
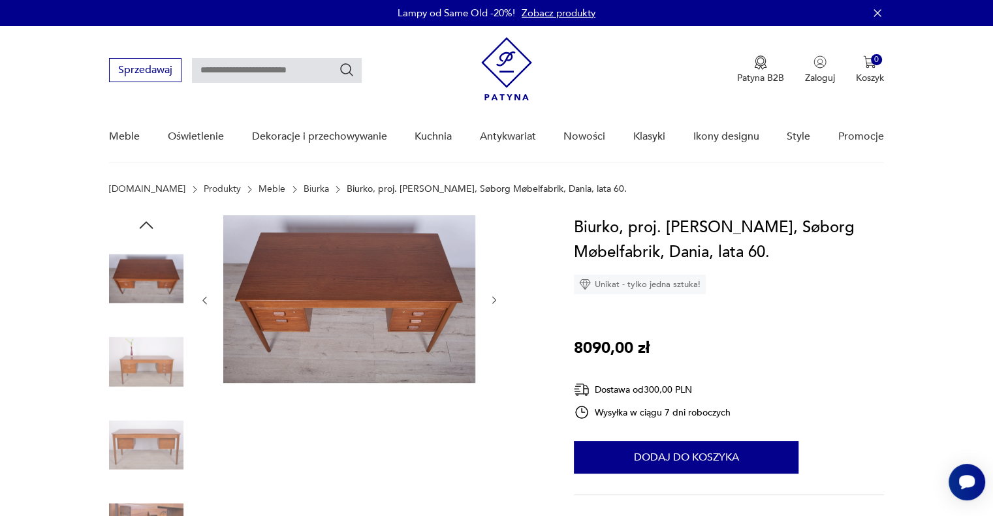
click at [492, 342] on div at bounding box center [349, 300] width 300 height 170
click at [334, 298] on img at bounding box center [349, 299] width 252 height 168
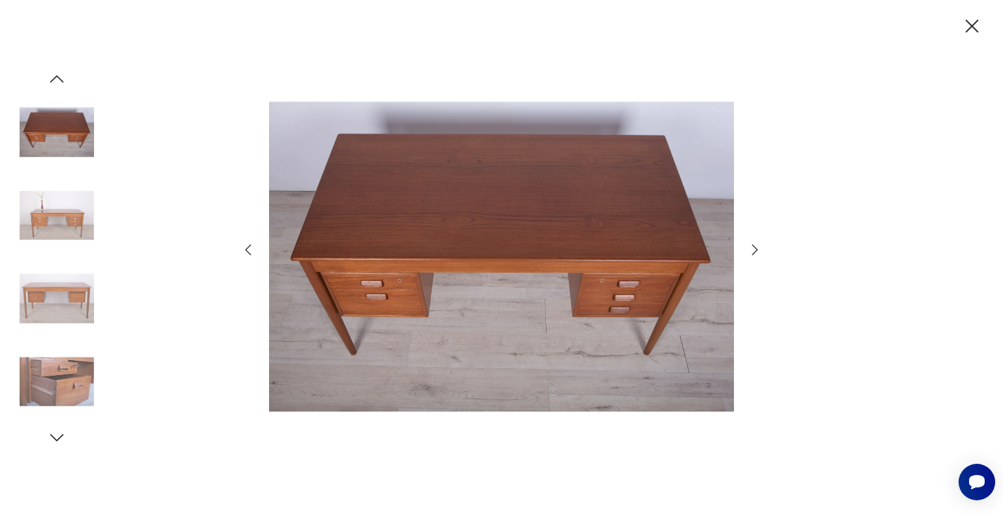
click at [445, 289] on img at bounding box center [501, 256] width 465 height 413
click at [757, 250] on icon "button" at bounding box center [755, 250] width 6 height 10
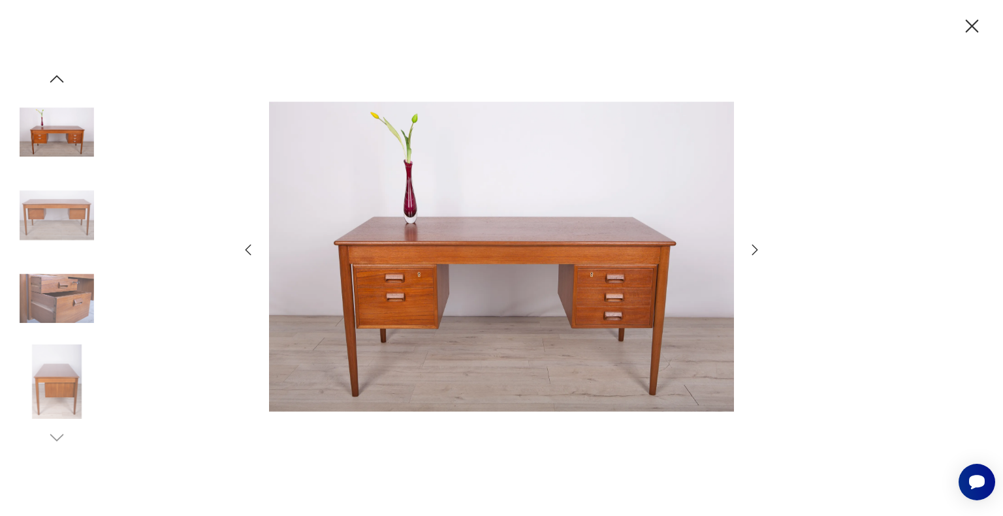
click at [757, 250] on icon "button" at bounding box center [755, 250] width 6 height 10
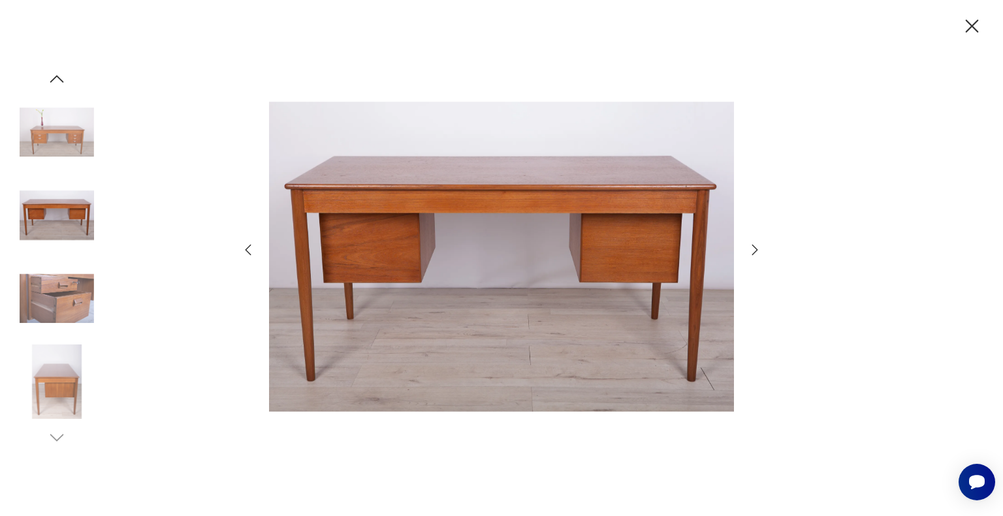
click at [757, 250] on icon "button" at bounding box center [755, 250] width 6 height 10
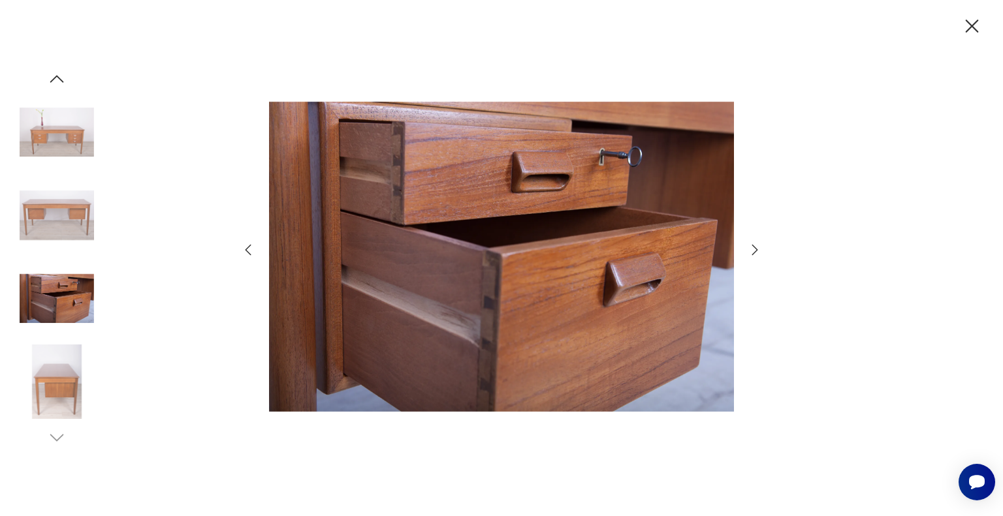
click at [757, 250] on icon "button" at bounding box center [755, 250] width 6 height 10
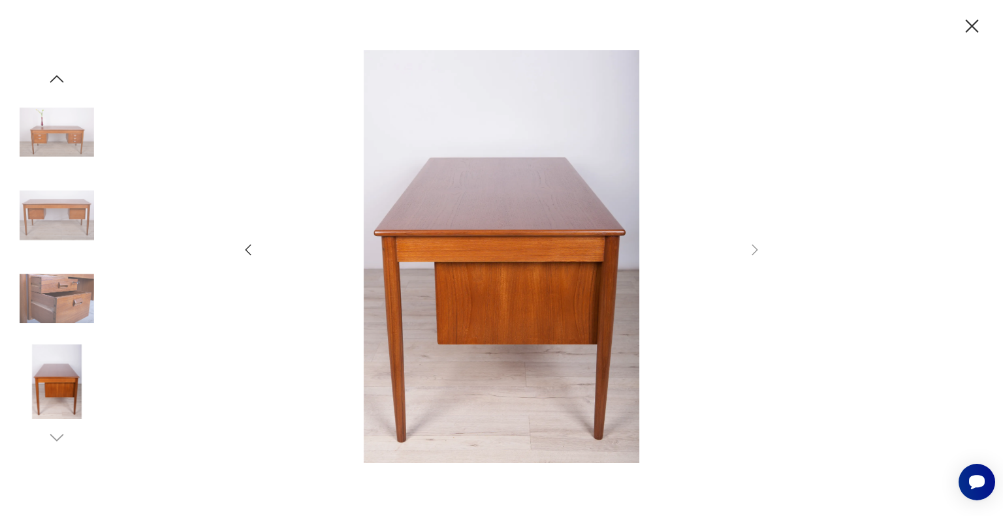
click at [974, 16] on icon "button" at bounding box center [971, 26] width 23 height 23
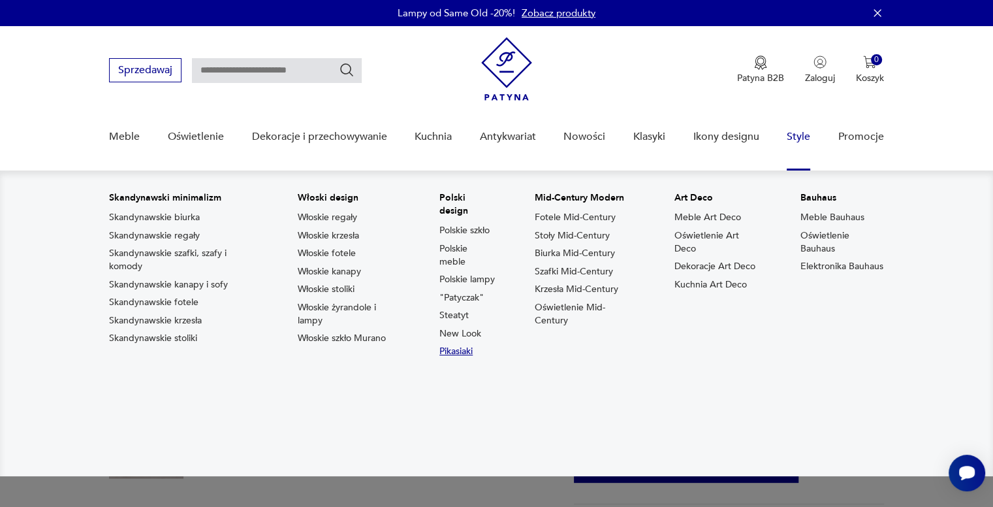
click at [464, 349] on link "Pikasiaki" at bounding box center [455, 351] width 33 height 13
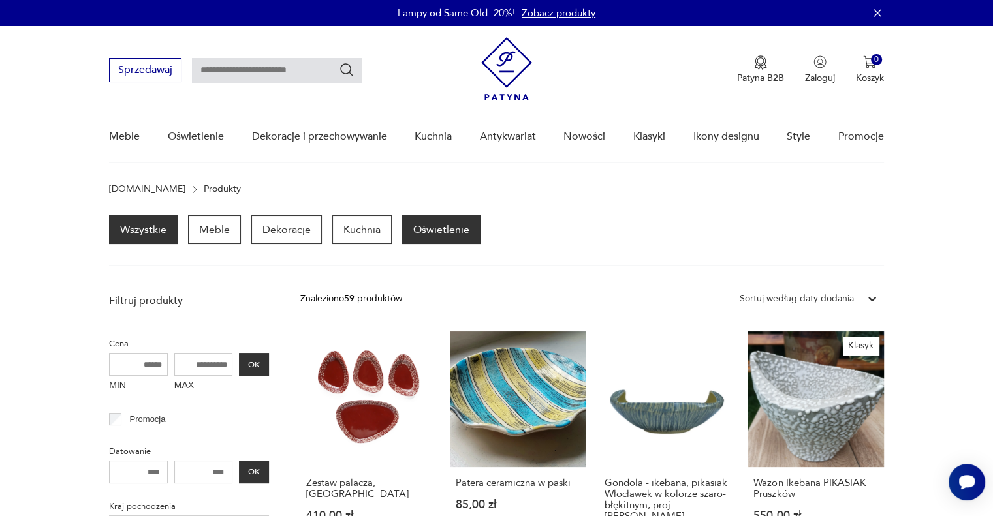
click at [439, 226] on p "Oświetlenie" at bounding box center [441, 229] width 78 height 29
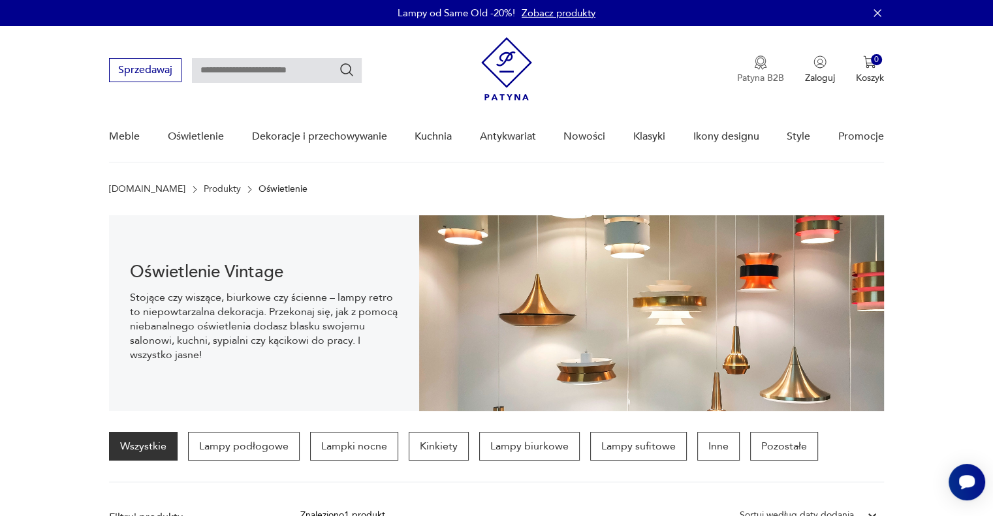
click at [761, 69] on img "button" at bounding box center [760, 62] width 13 height 14
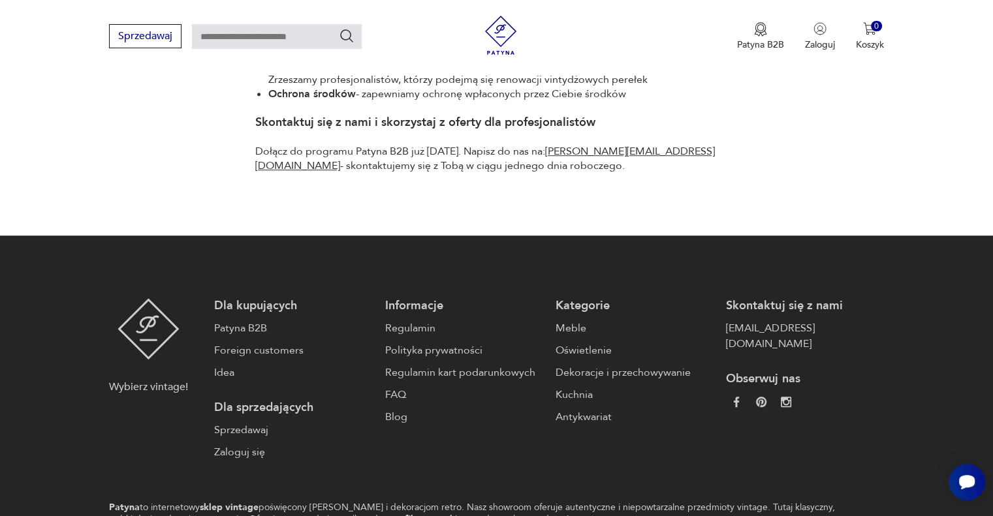
scroll to position [849, 0]
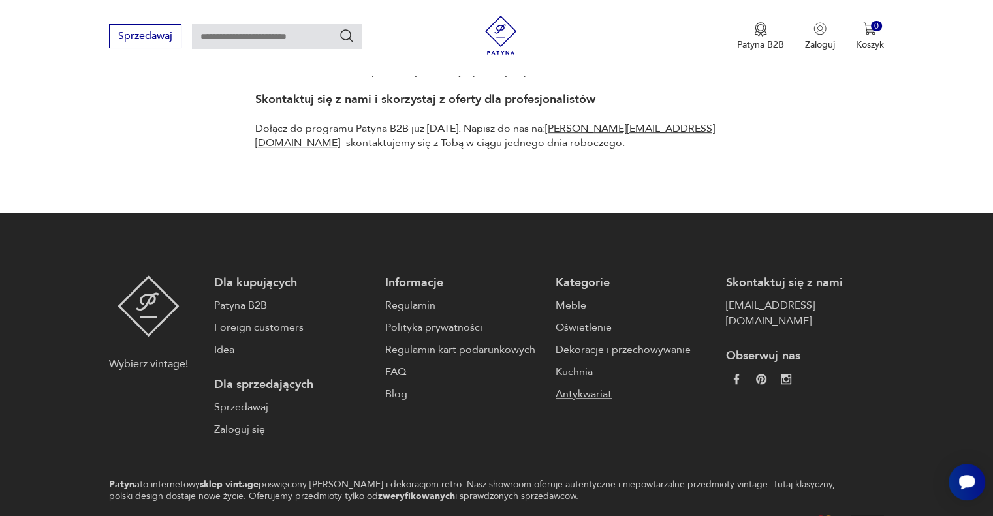
click at [582, 400] on link "Antykwariat" at bounding box center [634, 394] width 157 height 16
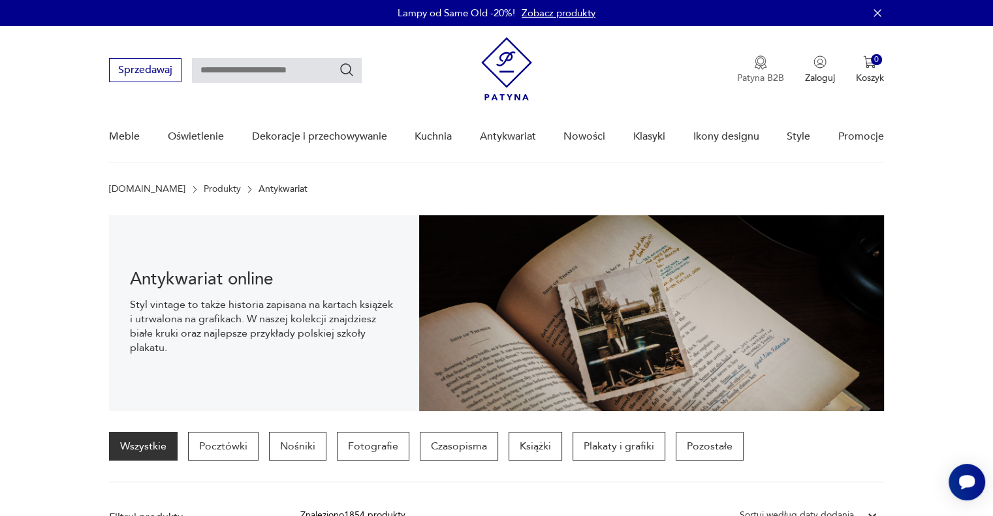
click at [753, 70] on button "Patyna B2B" at bounding box center [760, 69] width 47 height 29
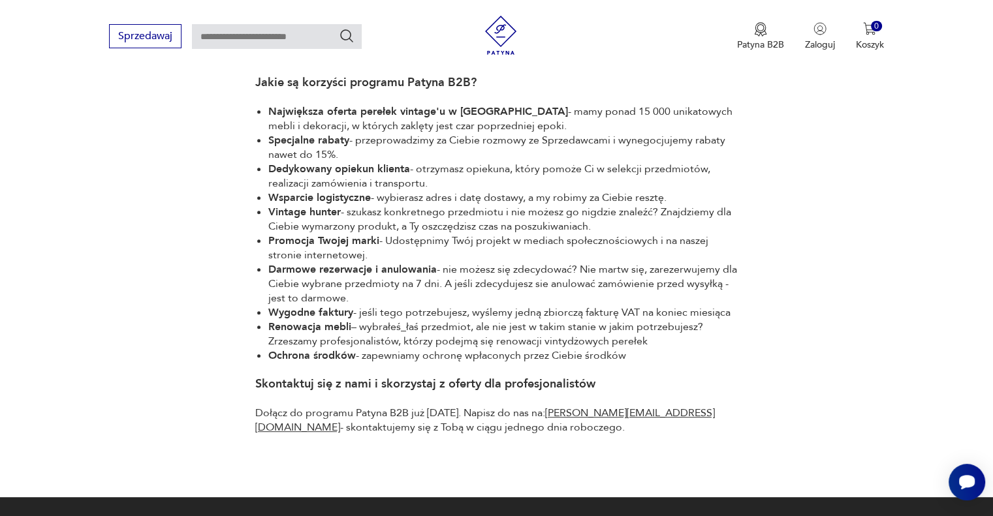
scroll to position [783, 0]
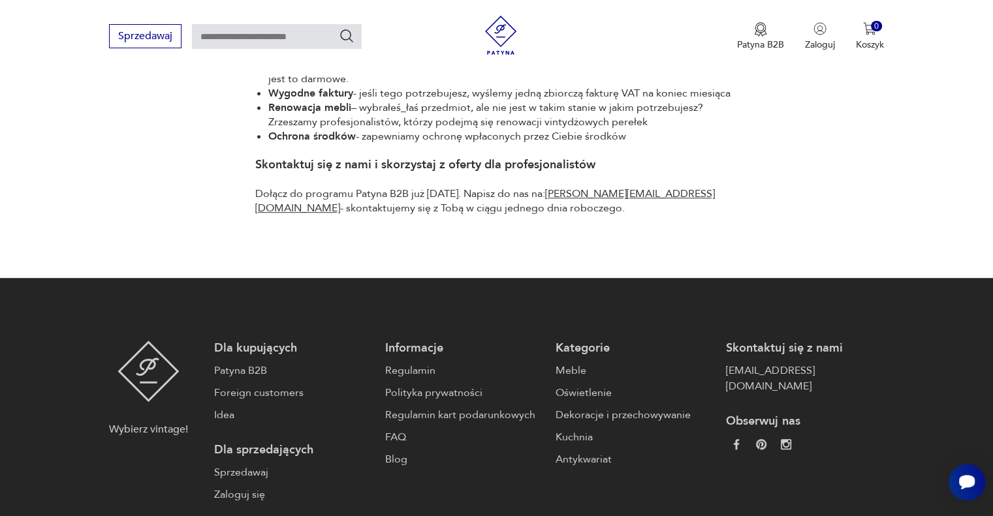
click at [728, 349] on p "Skontaktuj się z nami" at bounding box center [804, 349] width 157 height 16
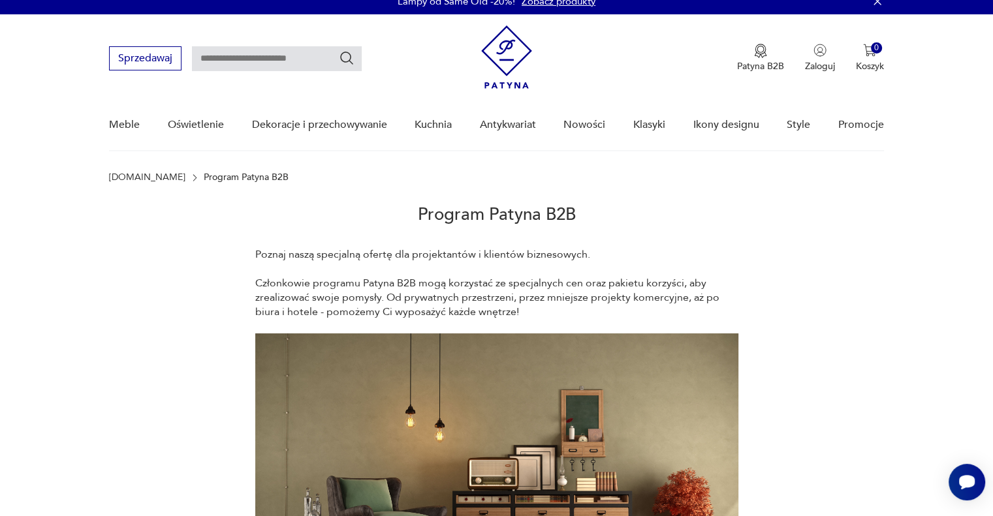
scroll to position [0, 0]
